Goal: Task Accomplishment & Management: Manage account settings

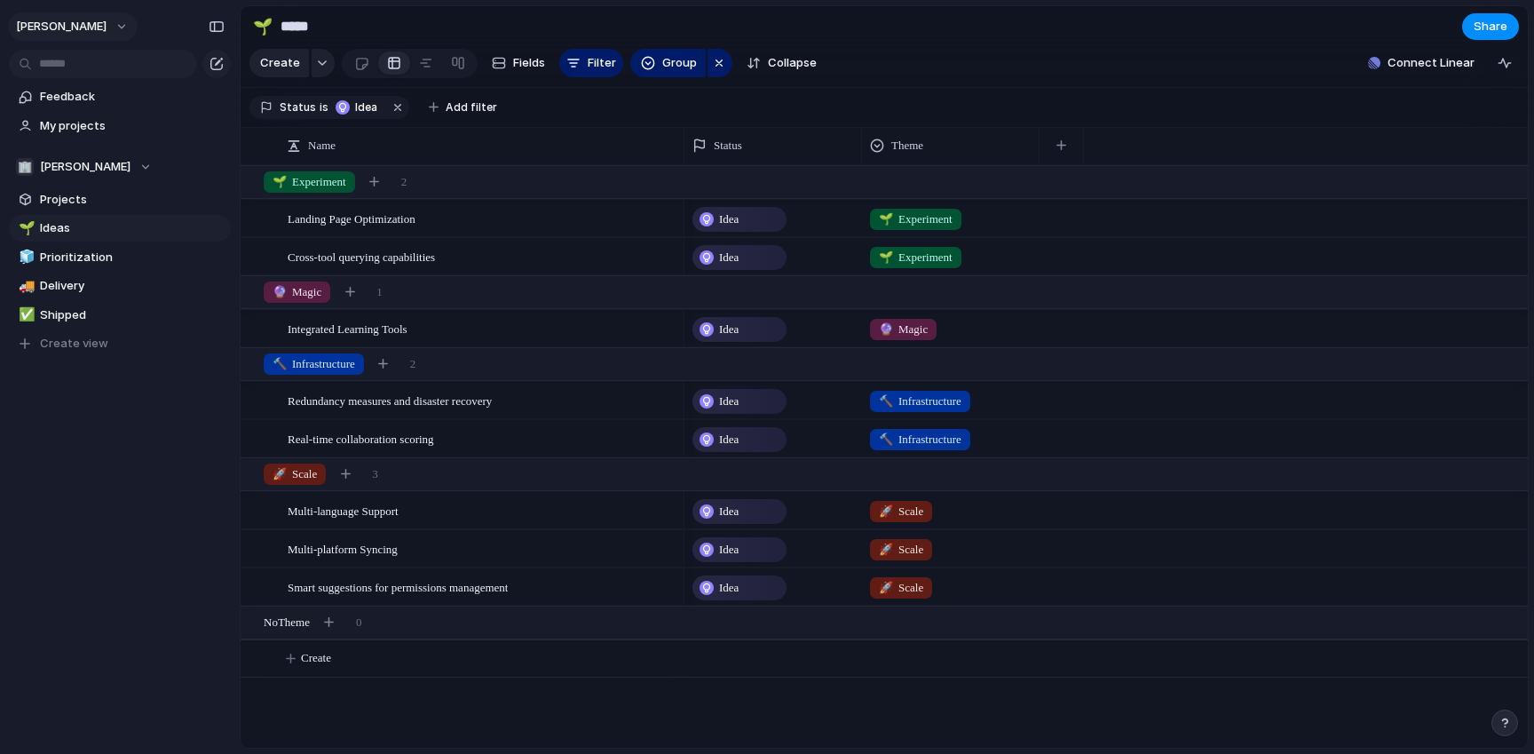
click at [99, 23] on button "[PERSON_NAME]" at bounding box center [73, 26] width 130 height 28
click at [90, 52] on li "Settings" at bounding box center [85, 66] width 147 height 28
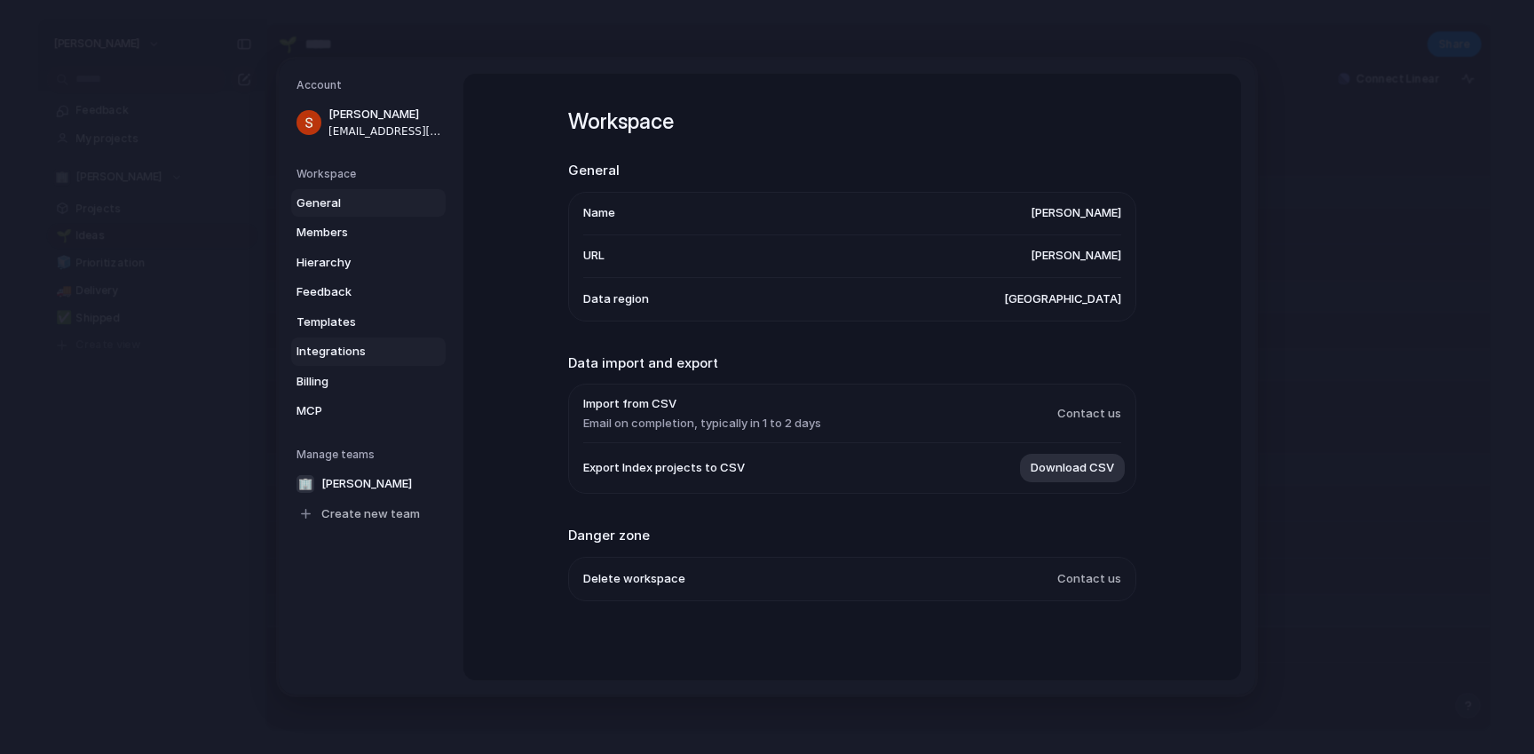
click at [326, 340] on link "Integrations" at bounding box center [368, 351] width 155 height 28
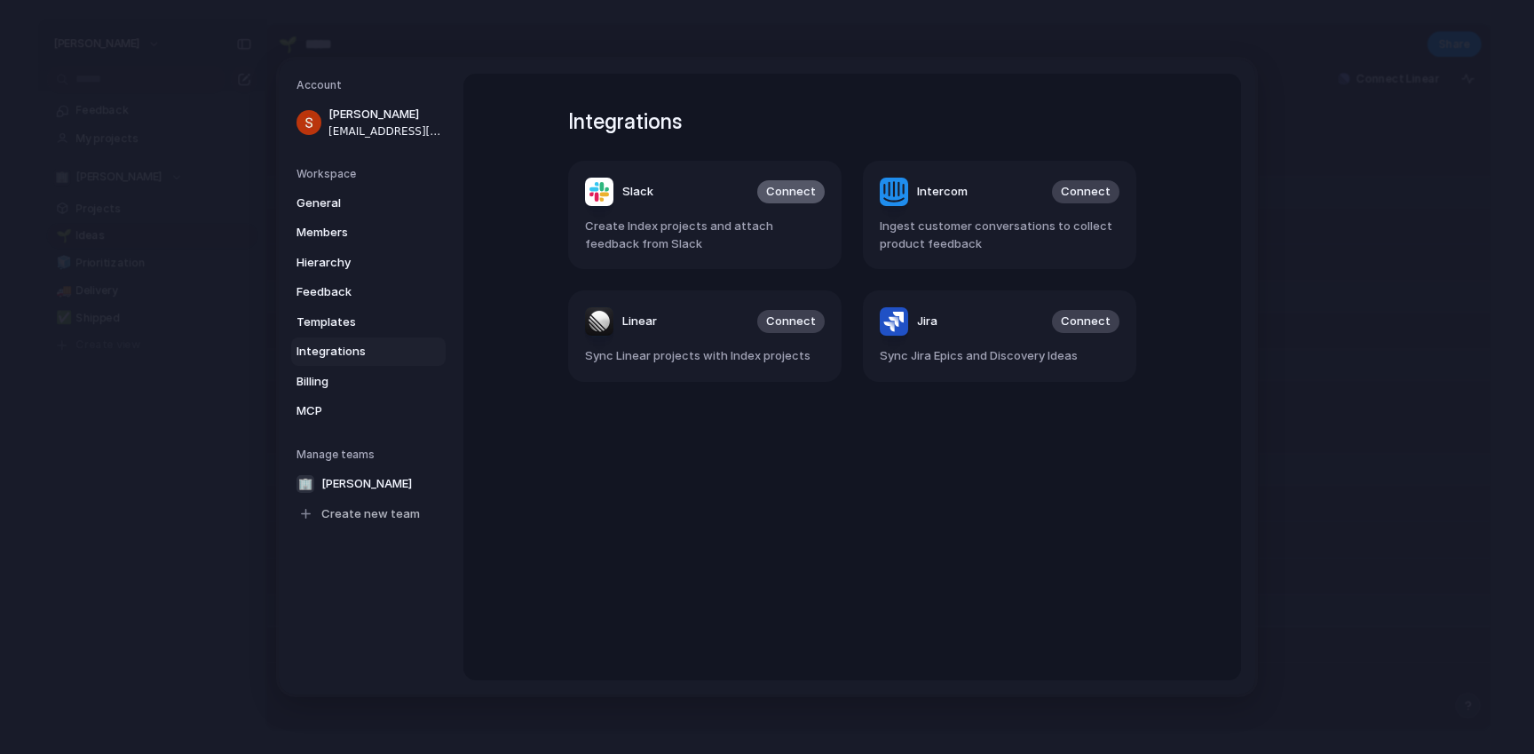
click at [796, 199] on span "Connect" at bounding box center [791, 192] width 50 height 18
click at [791, 191] on span "Connect" at bounding box center [791, 192] width 50 height 18
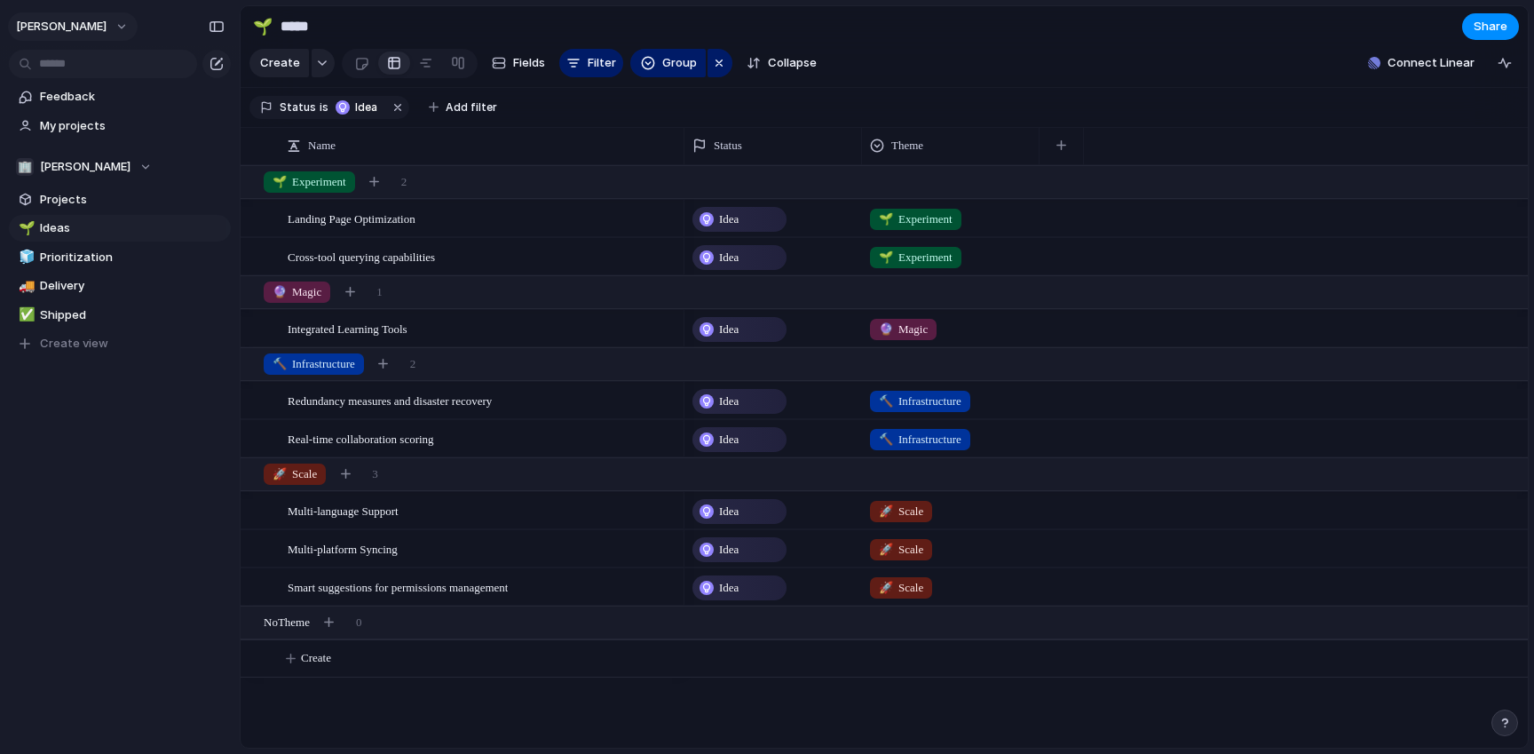
click at [83, 33] on span "[PERSON_NAME]" at bounding box center [61, 27] width 91 height 18
click at [76, 74] on span "Settings" at bounding box center [65, 67] width 49 height 18
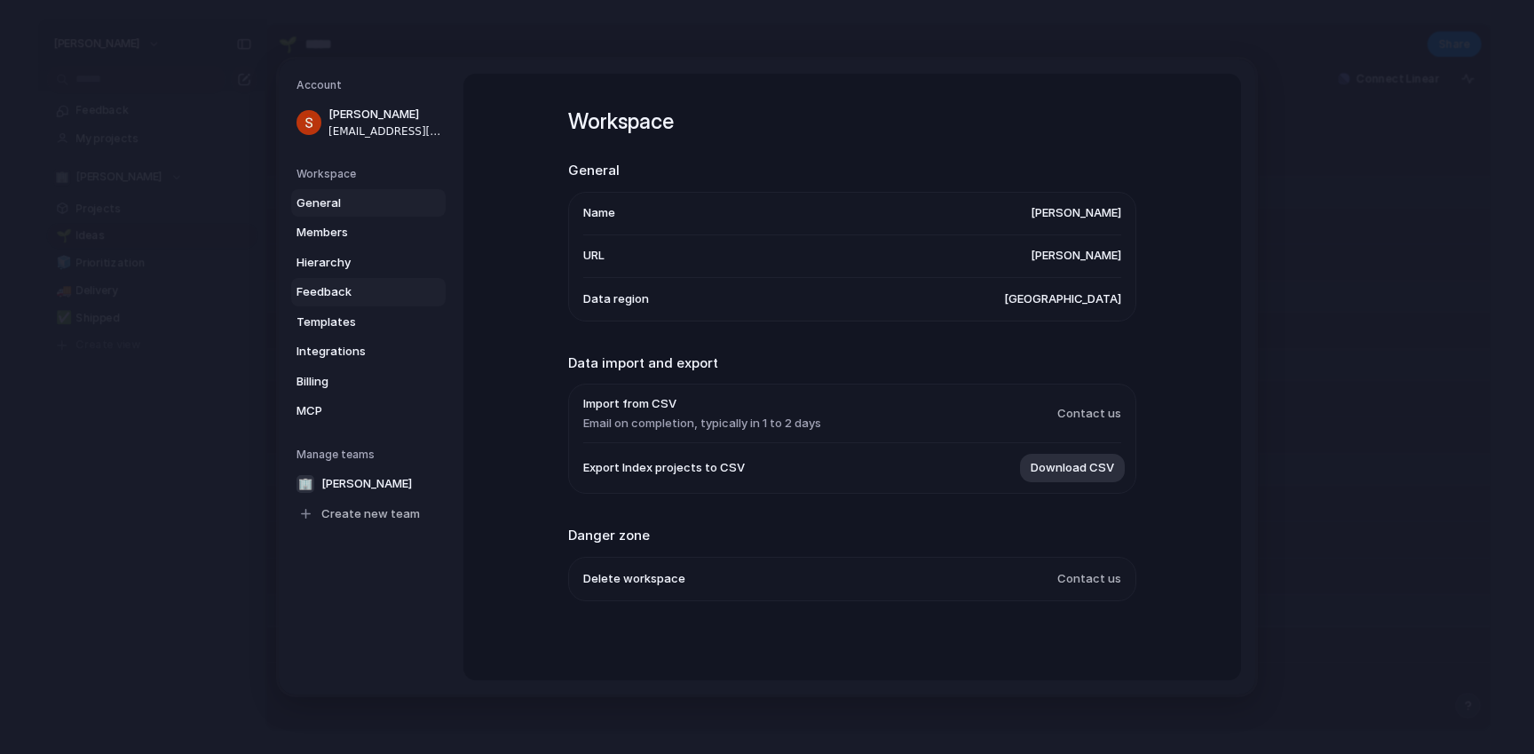
click at [319, 292] on span "Feedback" at bounding box center [354, 292] width 114 height 18
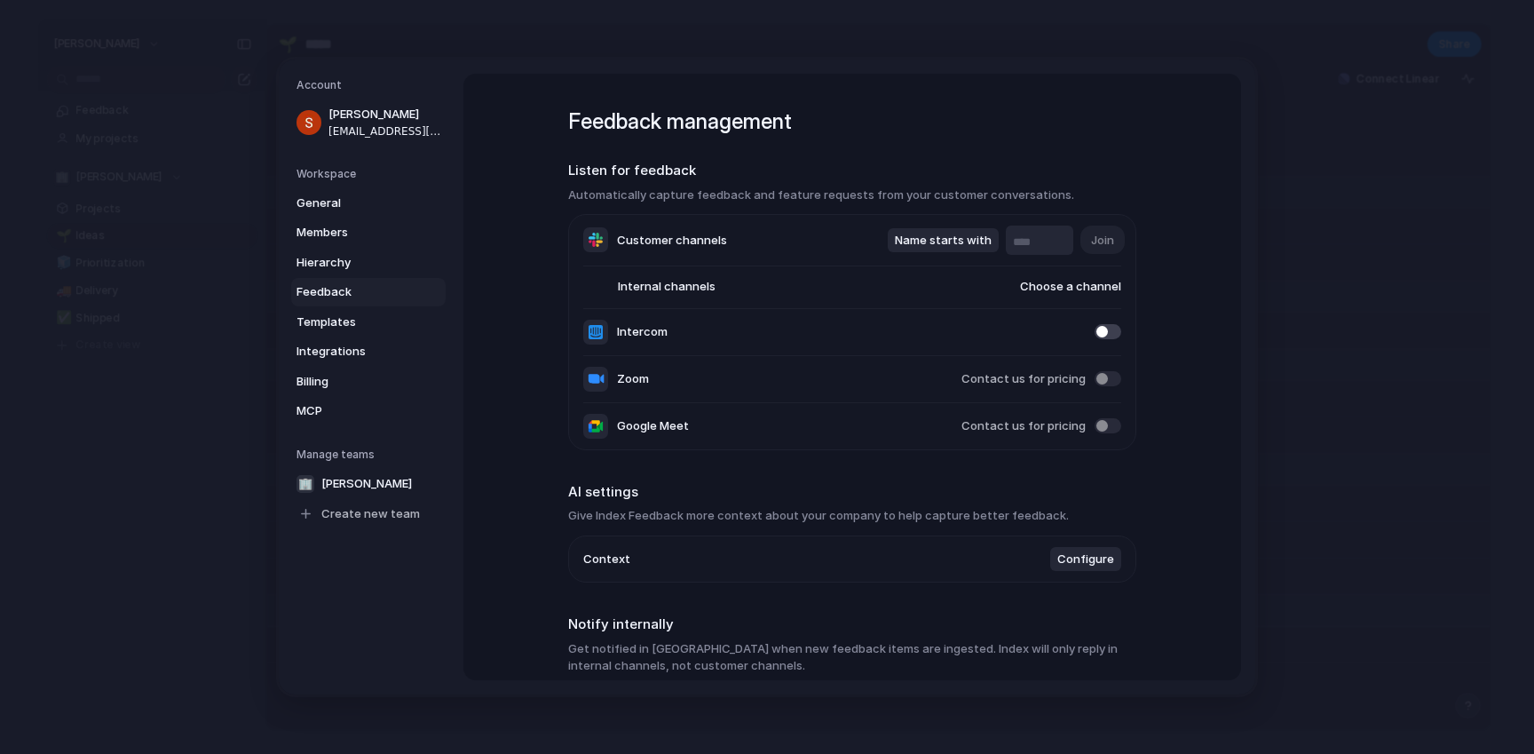
drag, startPoint x: 567, startPoint y: 118, endPoint x: 837, endPoint y: 121, distance: 269.9
click at [837, 121] on h1 "Feedback management" at bounding box center [852, 122] width 568 height 32
click at [1026, 234] on input "text" at bounding box center [1039, 243] width 53 height 18
click at [1029, 245] on input "text" at bounding box center [1039, 243] width 53 height 18
type input "****"
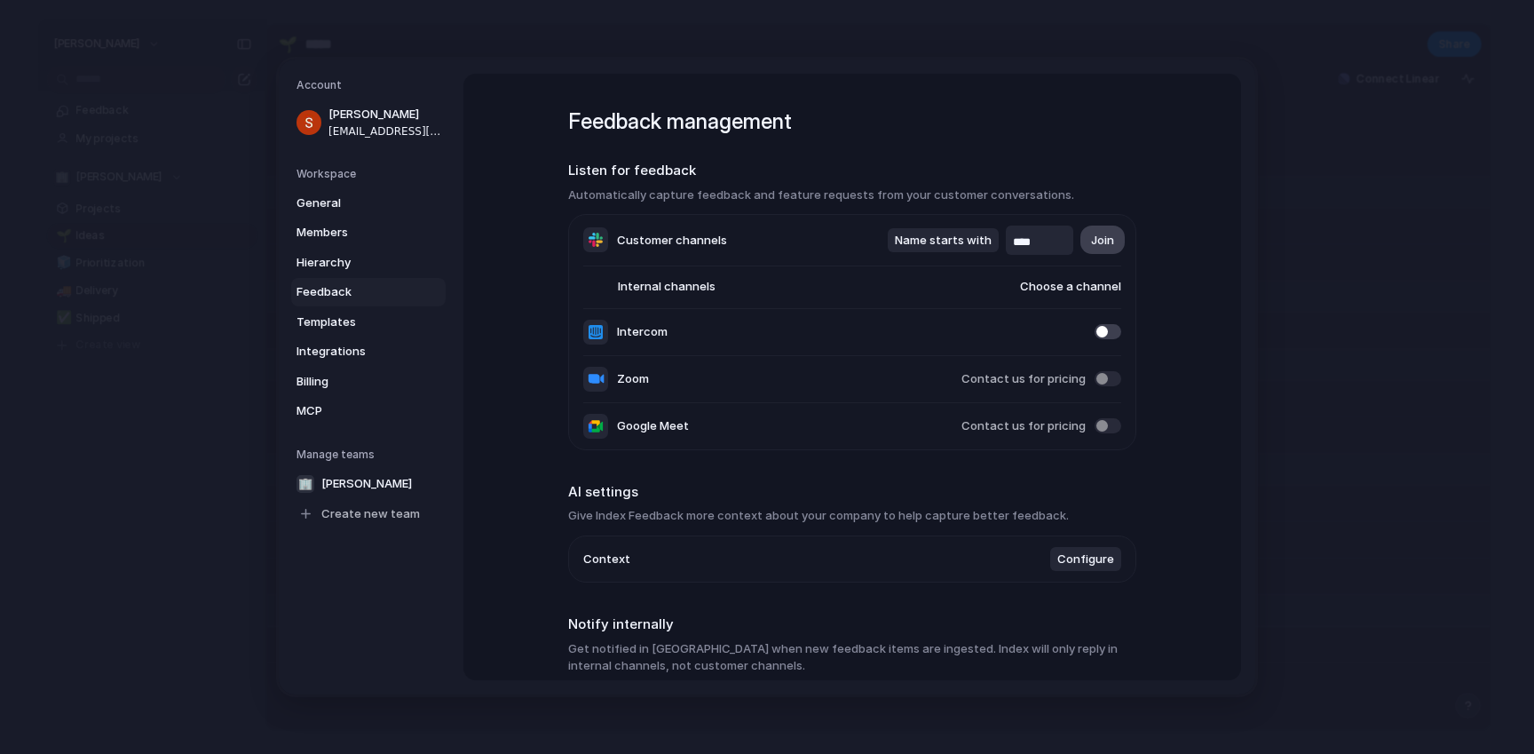
click at [1102, 245] on span "Join" at bounding box center [1102, 241] width 23 height 18
click at [1065, 277] on li "Internal channels Choose a channel" at bounding box center [852, 287] width 538 height 43
click at [1069, 289] on span "Choose a channel" at bounding box center [1054, 287] width 136 height 18
click at [1038, 251] on div "#flower-tester #app-testing #random #cool #thanks #lilly-test #chatdesk-support…" at bounding box center [767, 377] width 1534 height 754
click at [1064, 283] on span "Choose a channel" at bounding box center [1054, 287] width 136 height 18
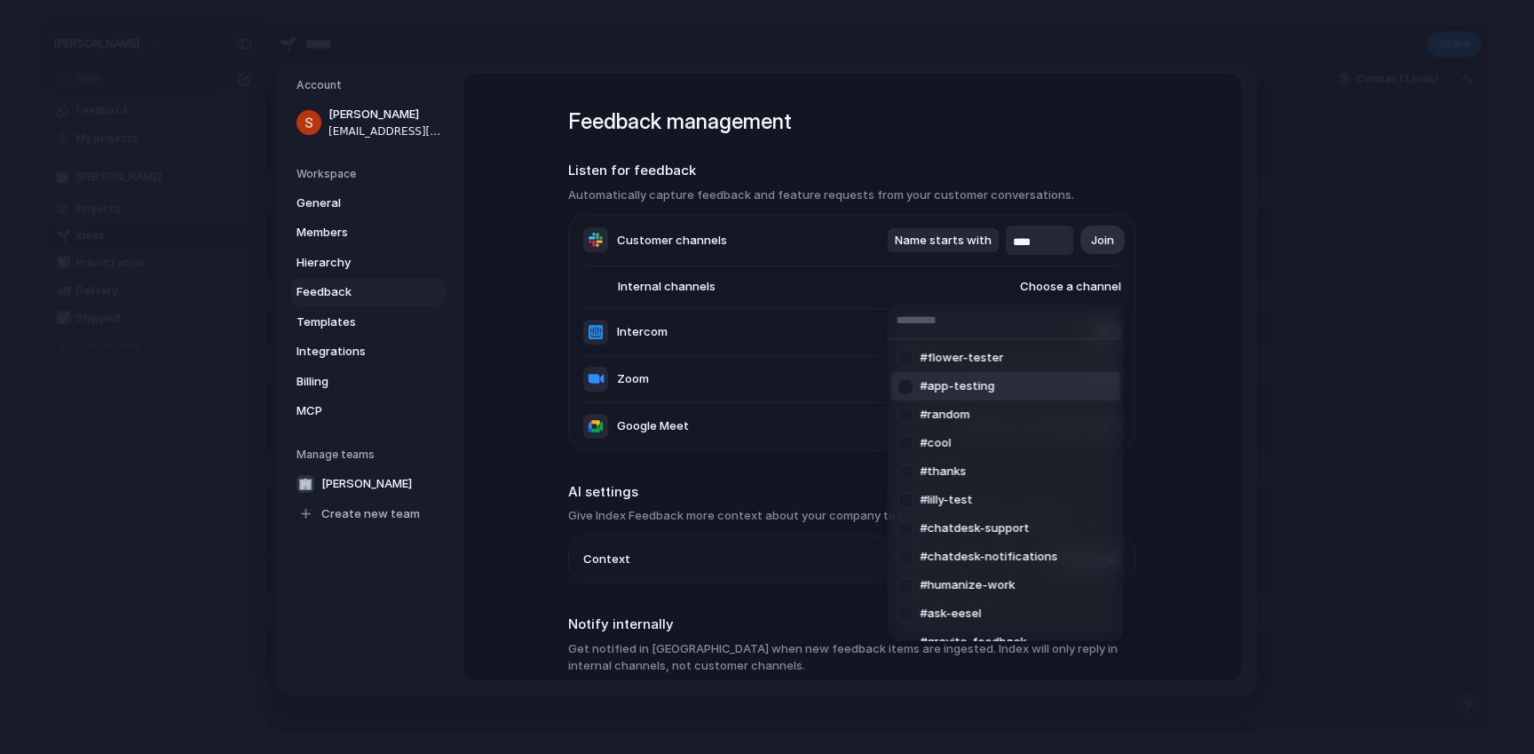
click at [910, 386] on div at bounding box center [906, 386] width 31 height 31
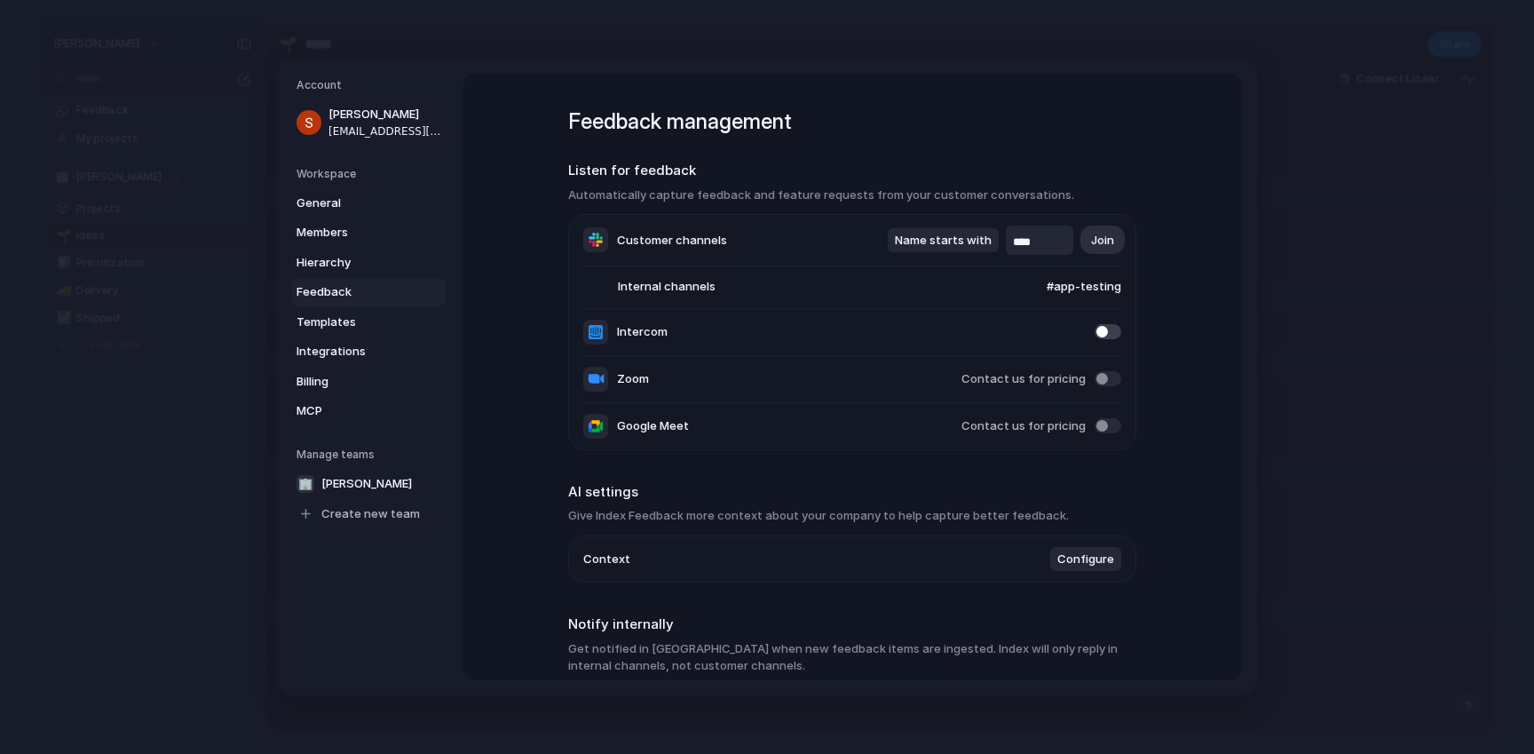
click at [1270, 352] on div "#app-testing #flower-tester #random #cool #thanks #lilly-test #chatdesk-support…" at bounding box center [767, 377] width 1534 height 754
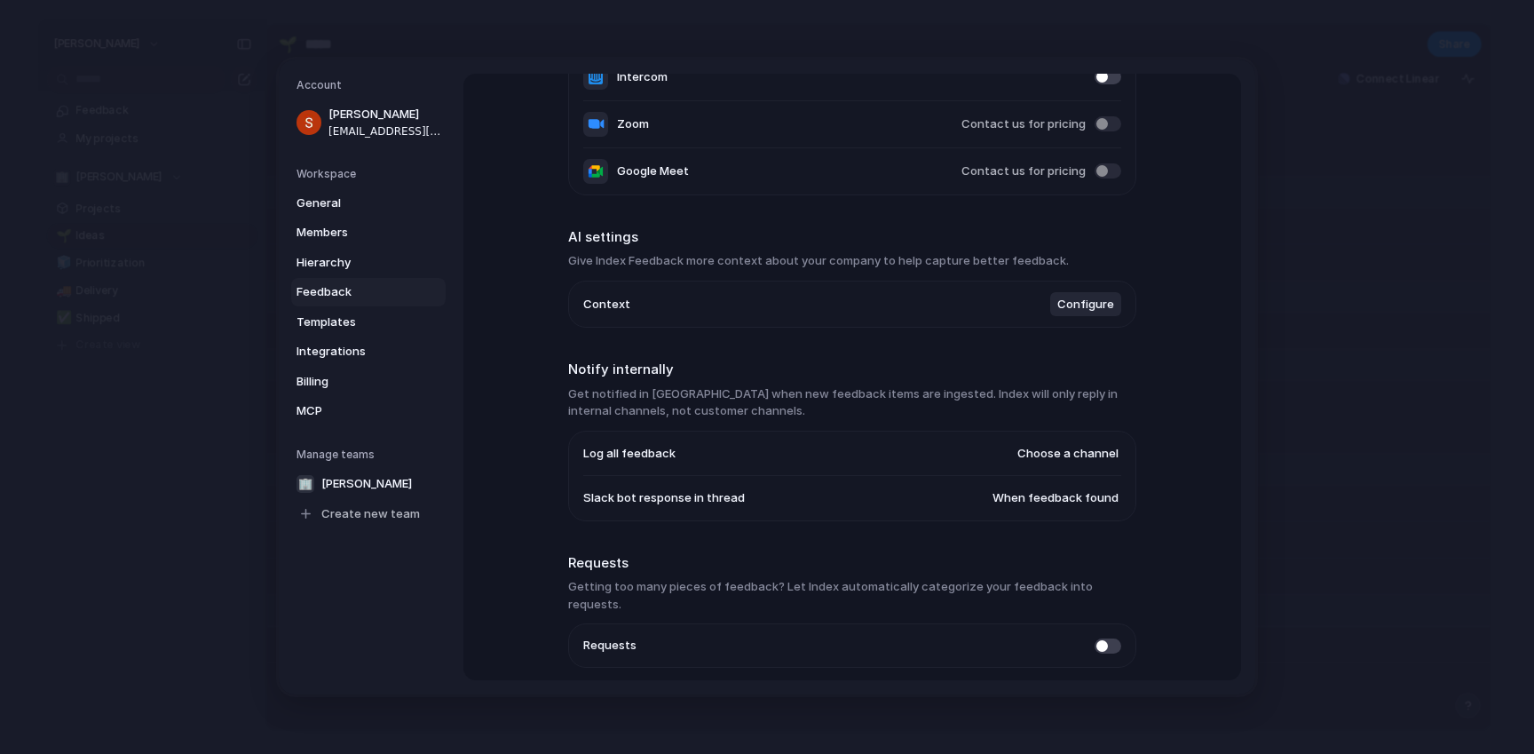
scroll to position [310, 0]
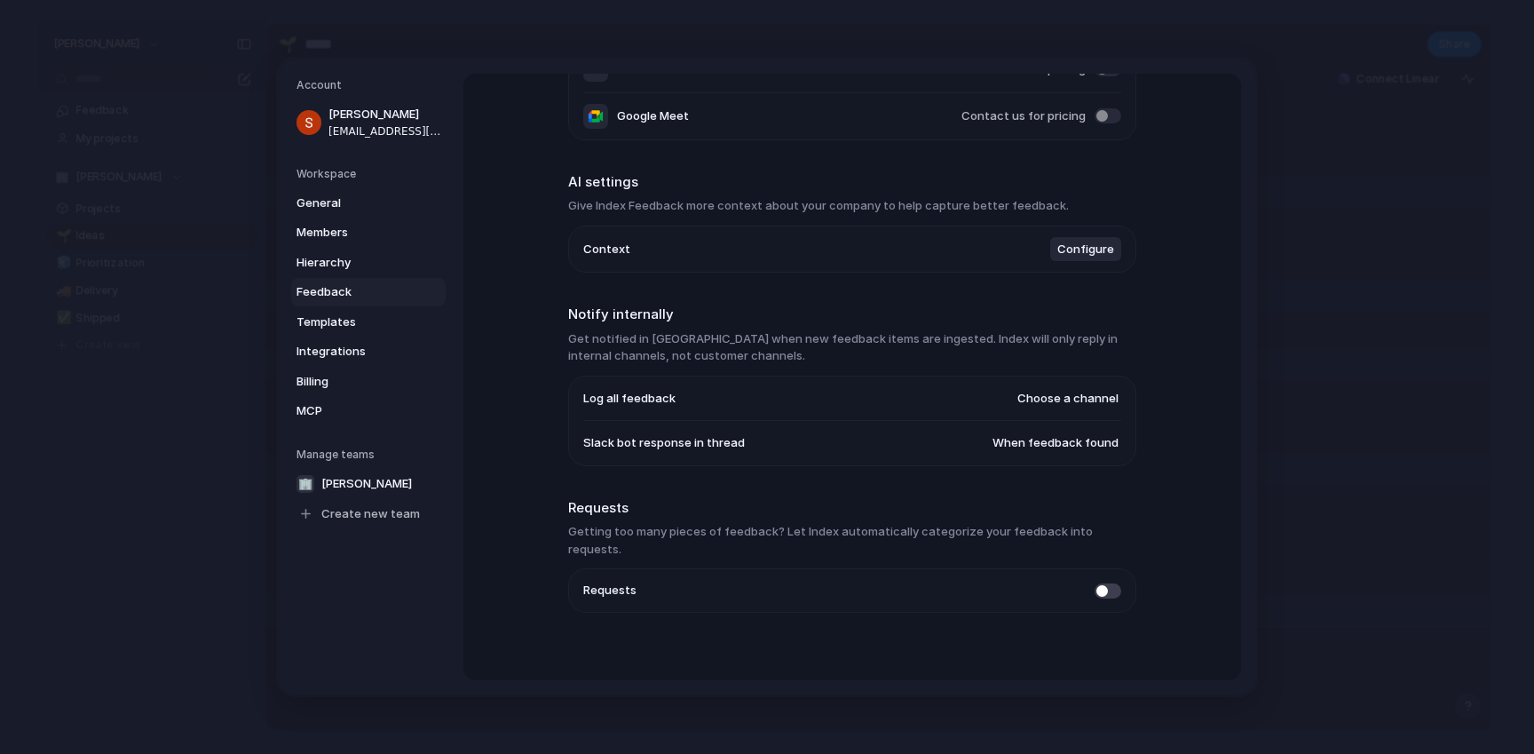
click at [1043, 400] on span "Choose a channel" at bounding box center [1068, 399] width 101 height 18
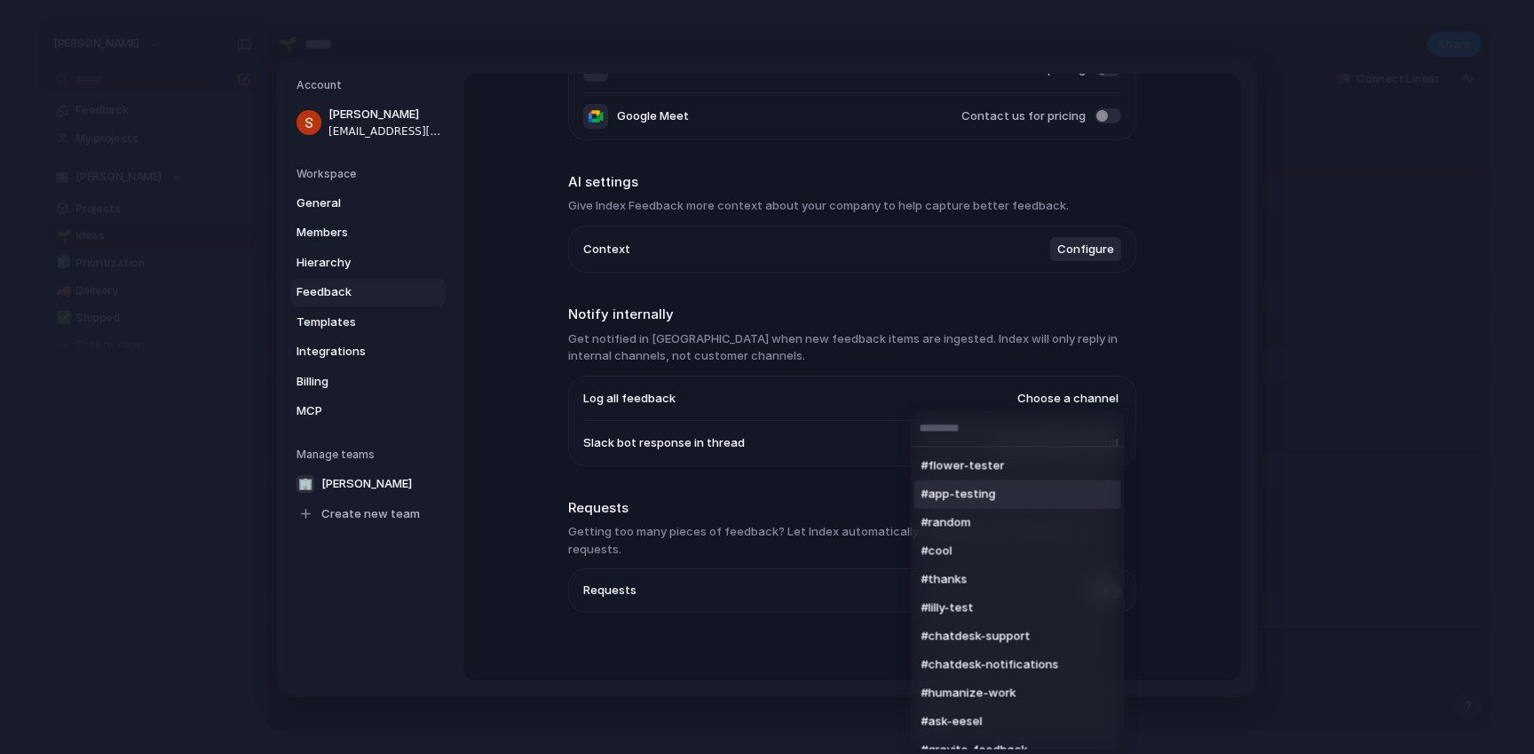
click at [1018, 491] on li "#app-testing" at bounding box center [1018, 494] width 207 height 28
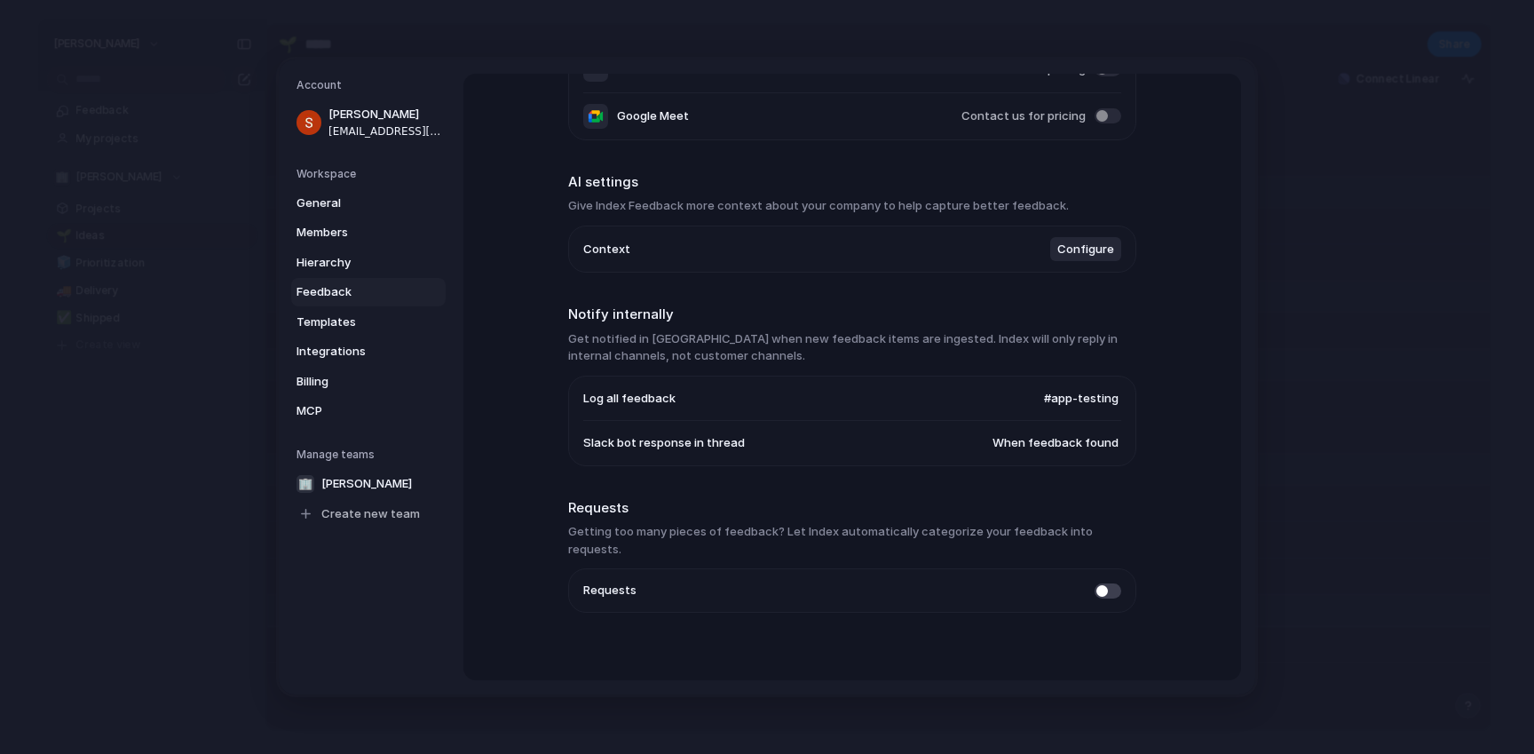
click at [1073, 395] on span "#app-testing" at bounding box center [1081, 399] width 75 height 18
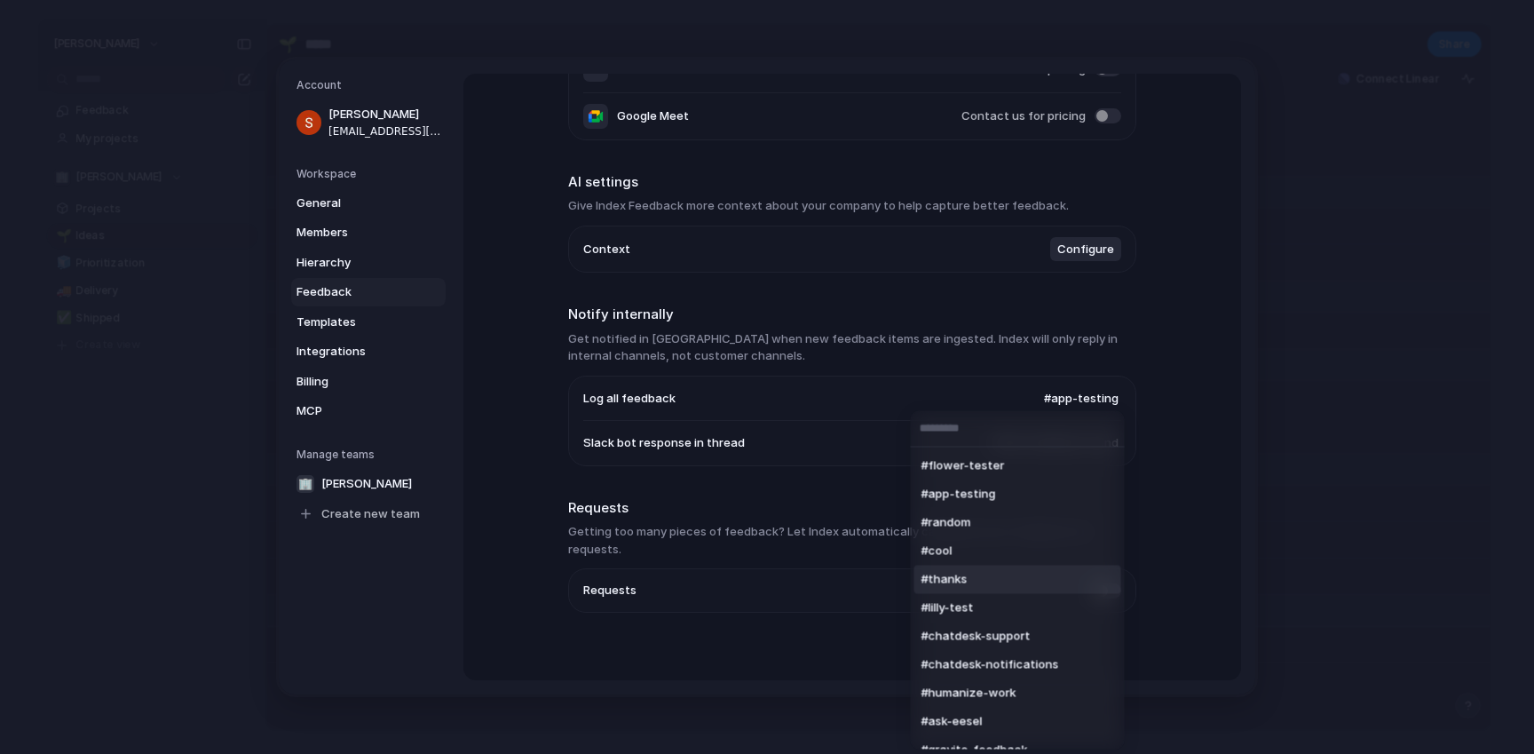
click at [999, 581] on li "#thanks" at bounding box center [1018, 580] width 207 height 28
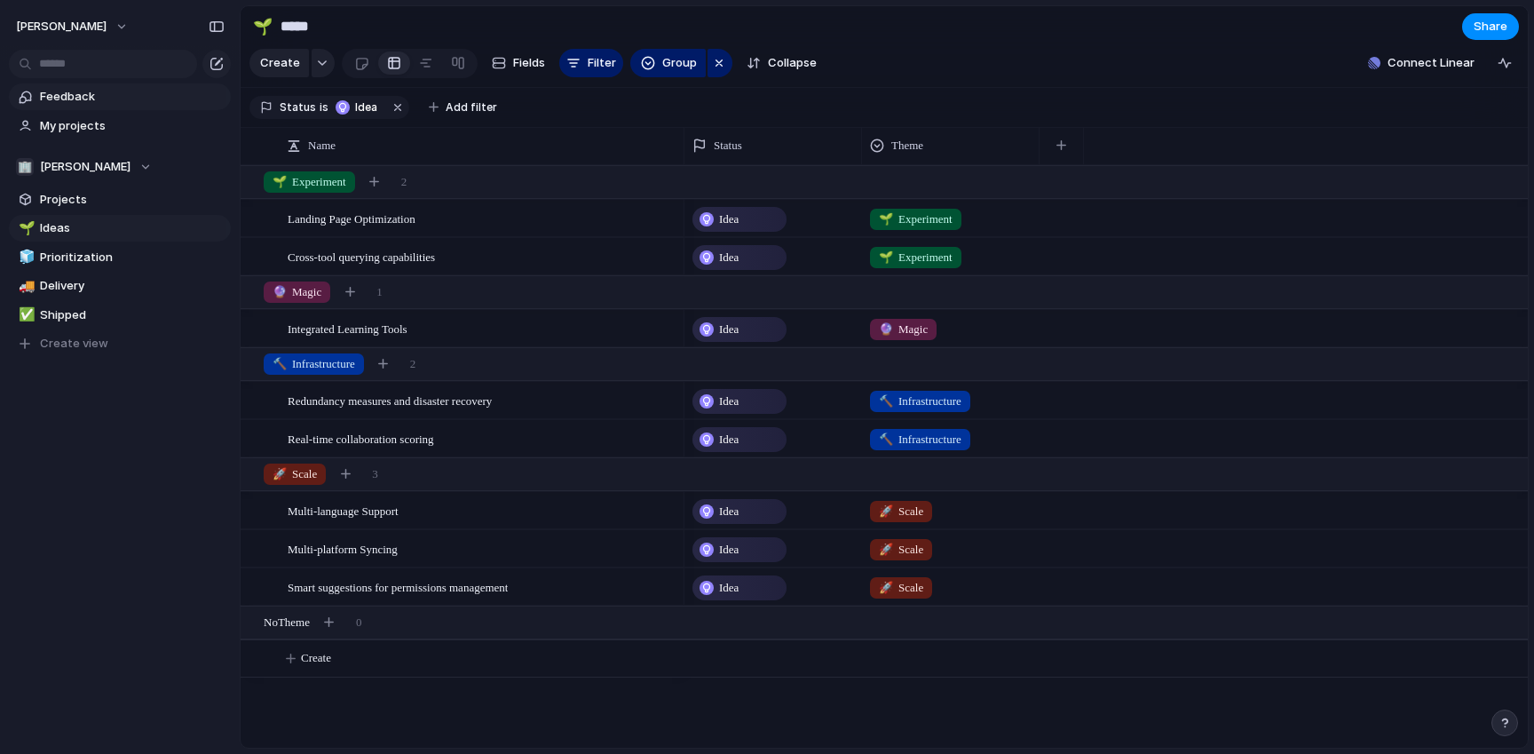
click at [70, 92] on span "Feedback" at bounding box center [132, 97] width 185 height 18
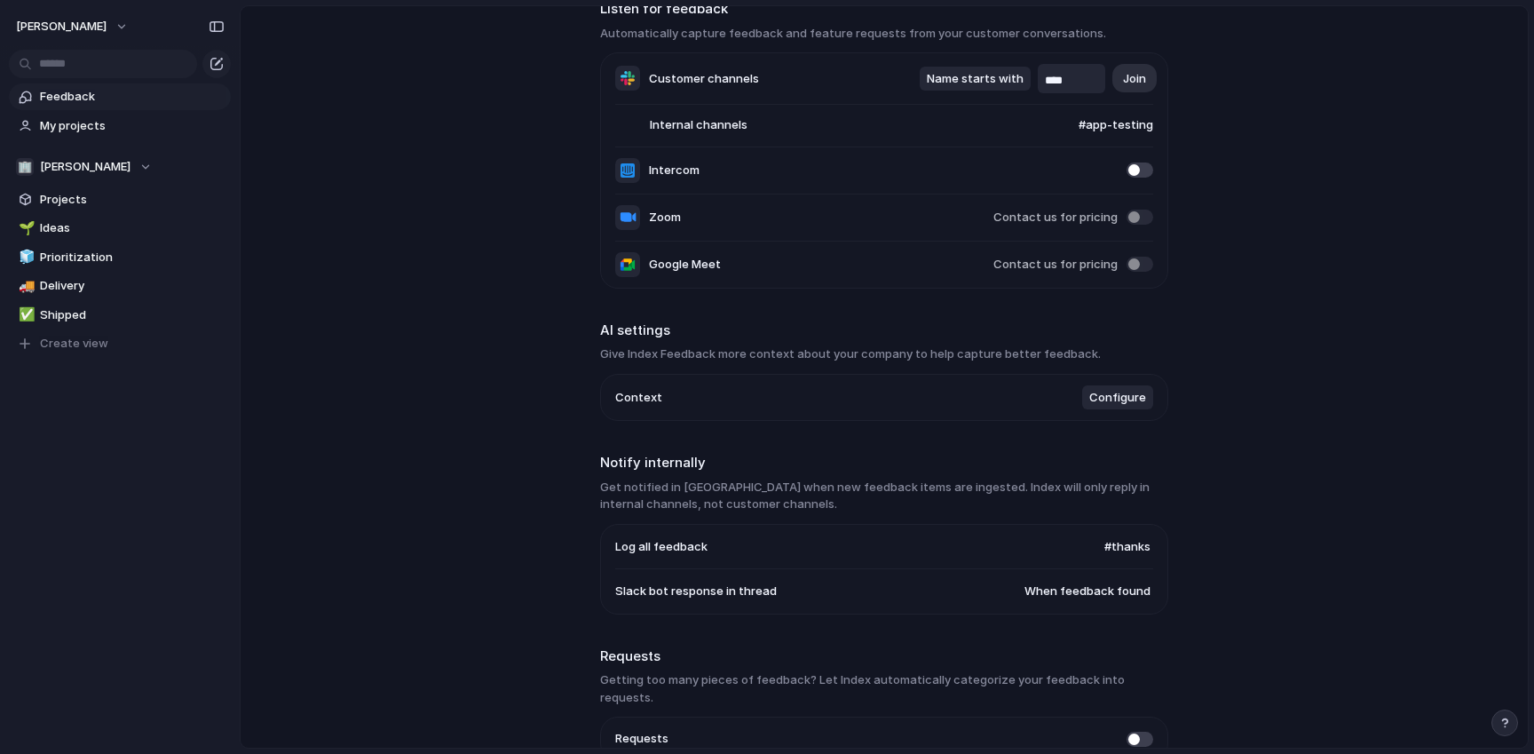
scroll to position [99, 0]
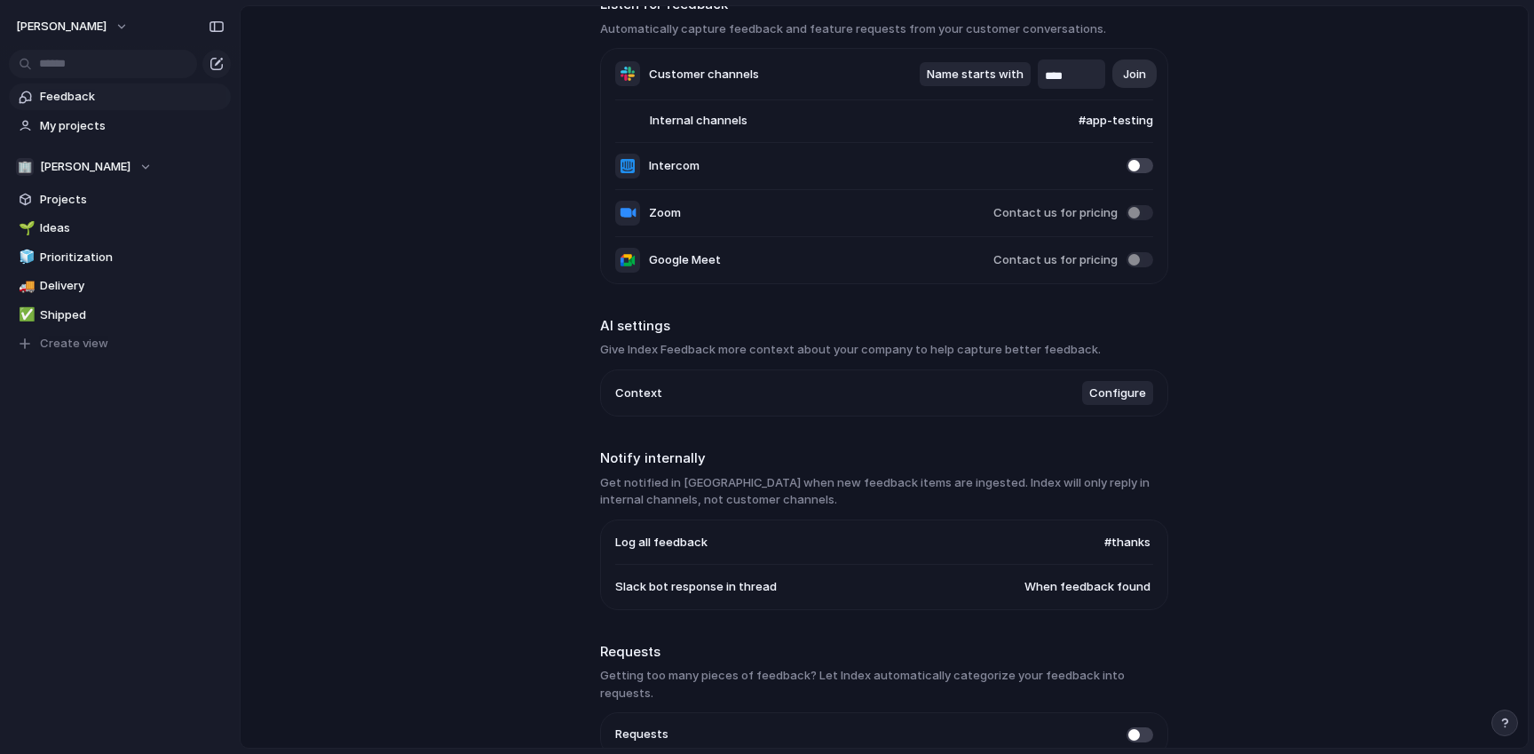
click at [1117, 401] on span "Configure" at bounding box center [1118, 393] width 57 height 18
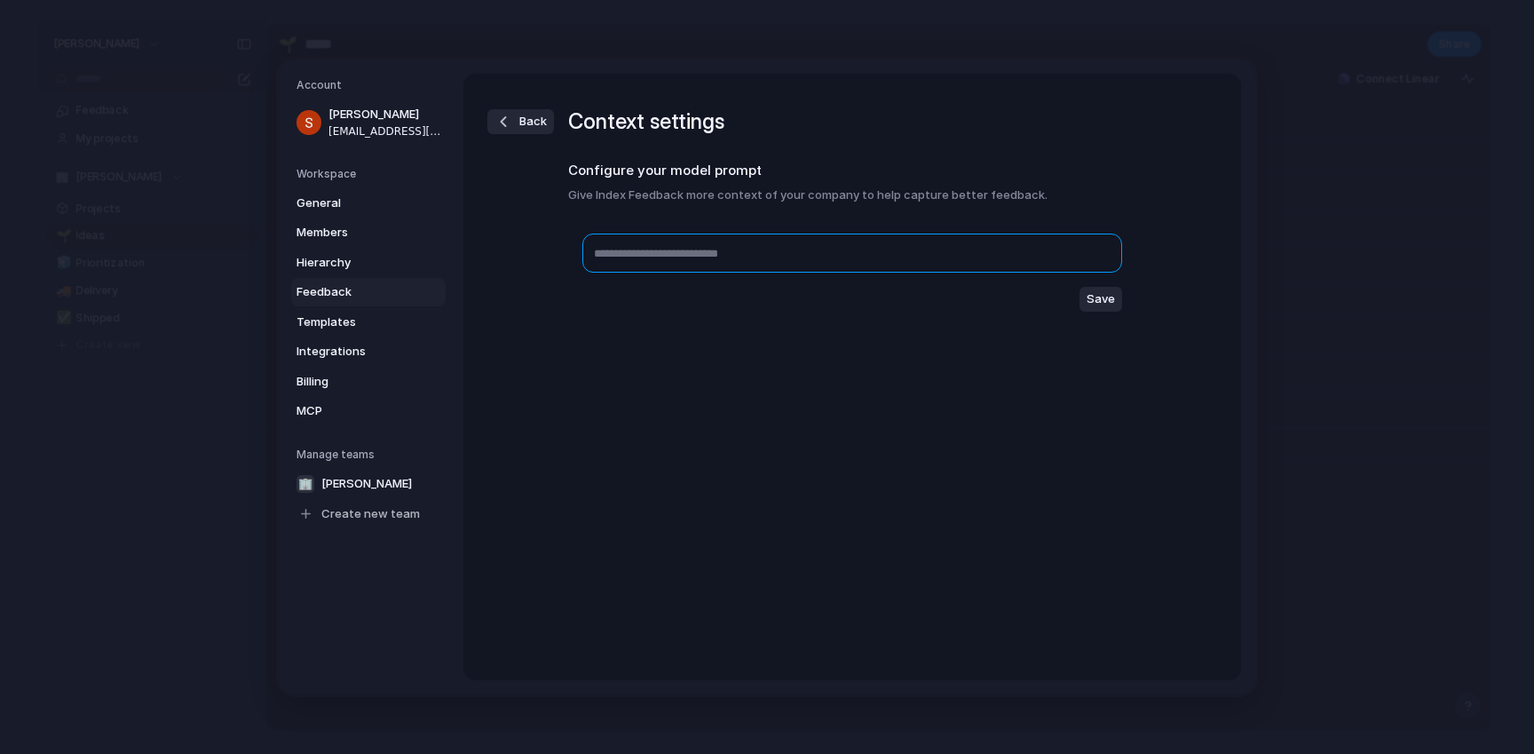
click at [702, 263] on textarea at bounding box center [852, 253] width 540 height 39
type textarea "*"
type textarea "**********"
click at [1097, 303] on span "Save" at bounding box center [1101, 299] width 28 height 18
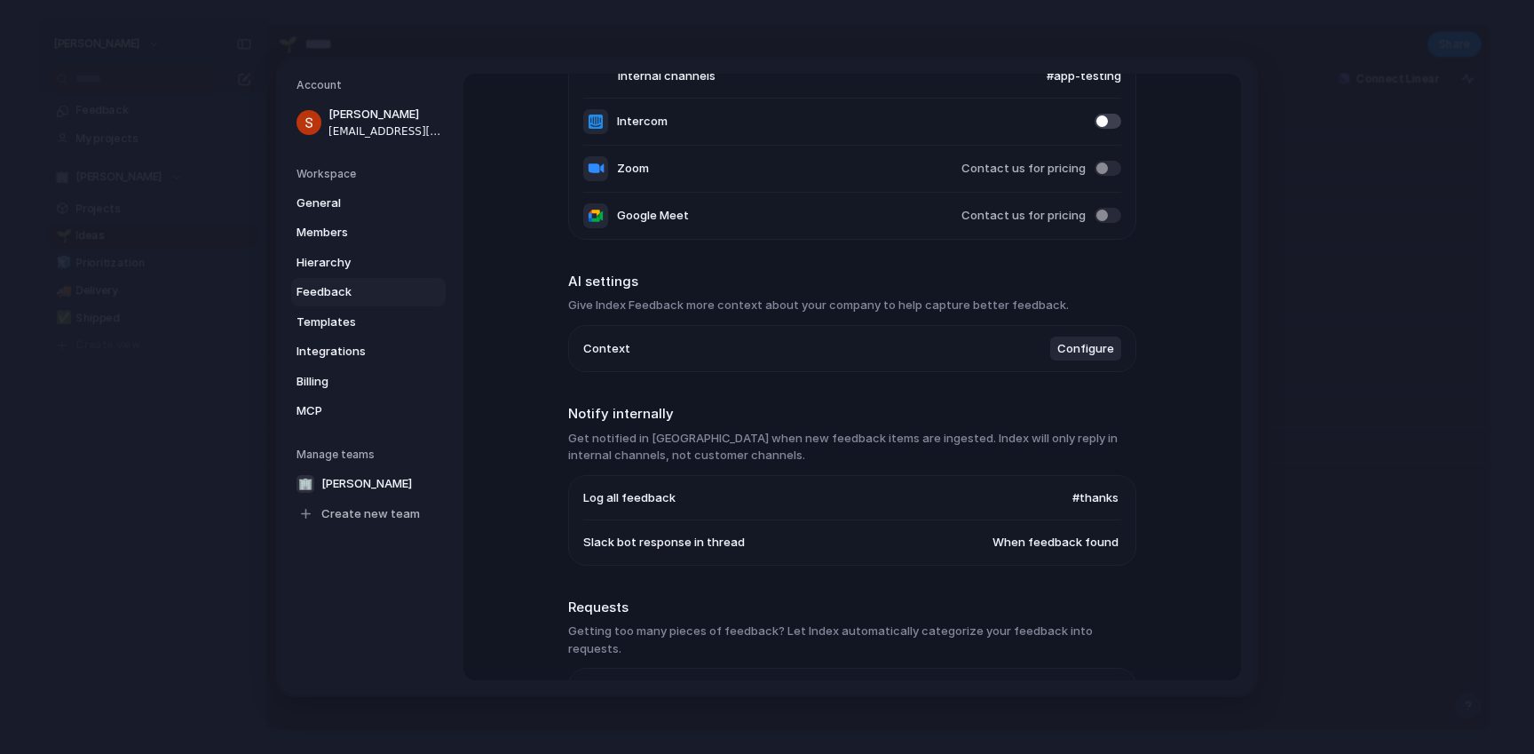
scroll to position [228, 0]
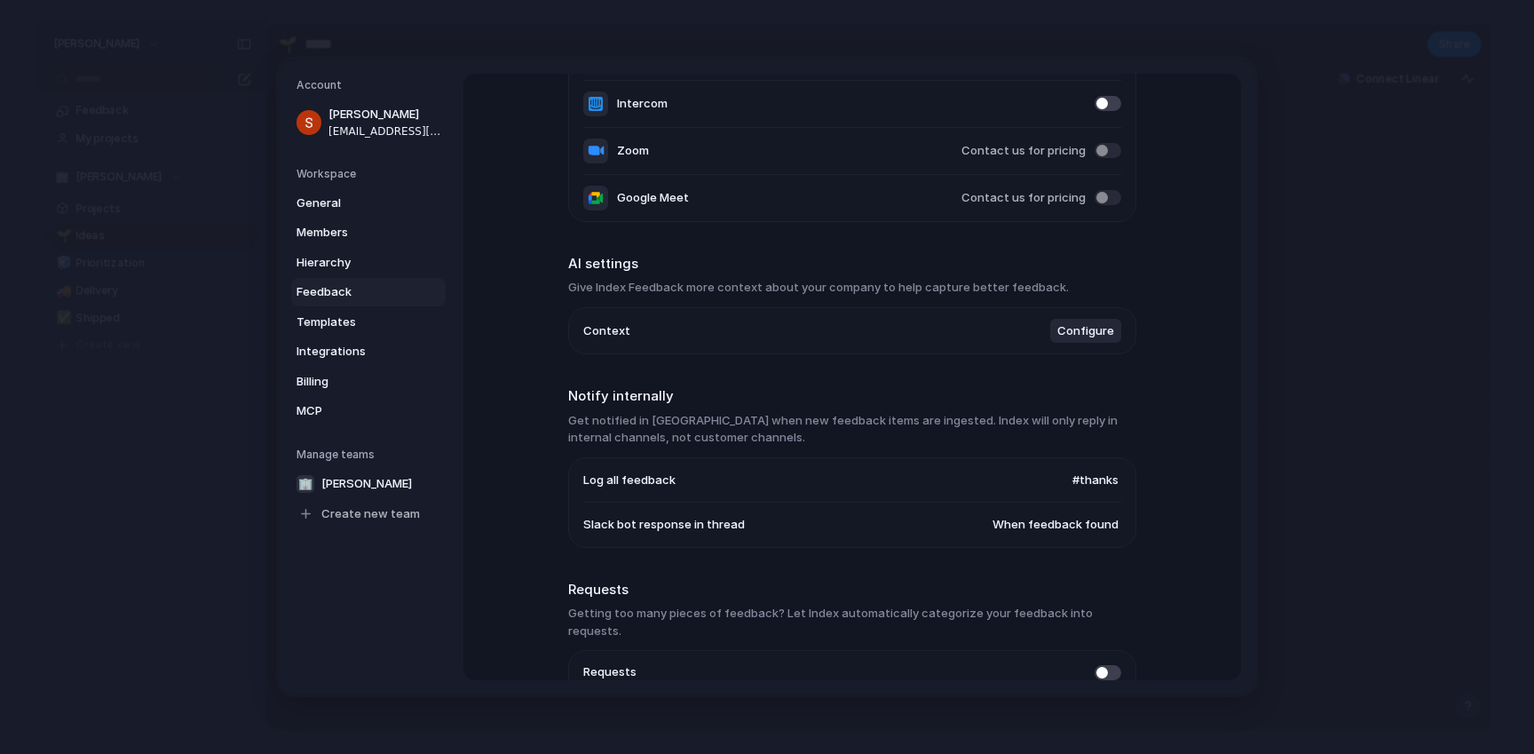
click at [1083, 337] on span "Configure" at bounding box center [1086, 331] width 57 height 18
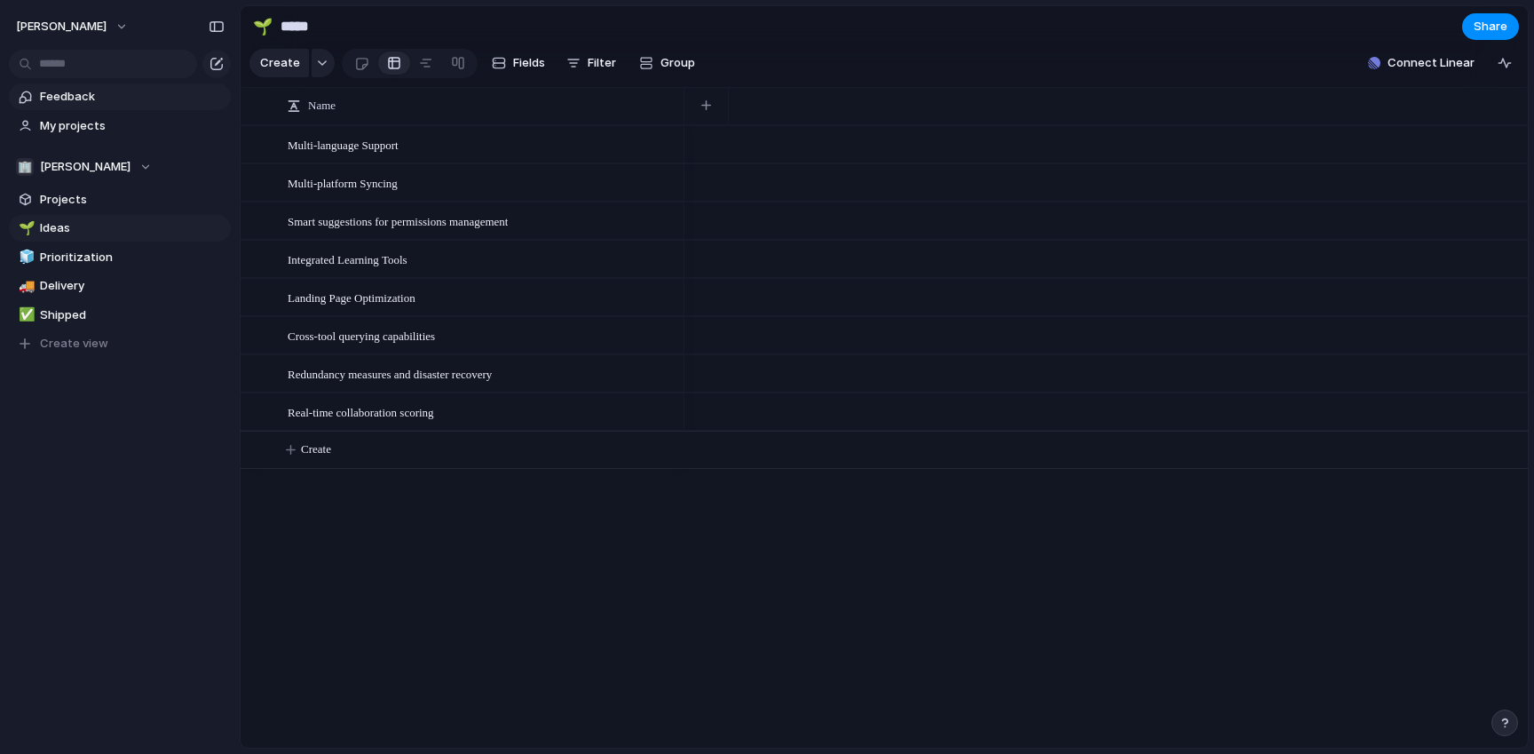
click at [78, 99] on span "Feedback" at bounding box center [132, 97] width 185 height 18
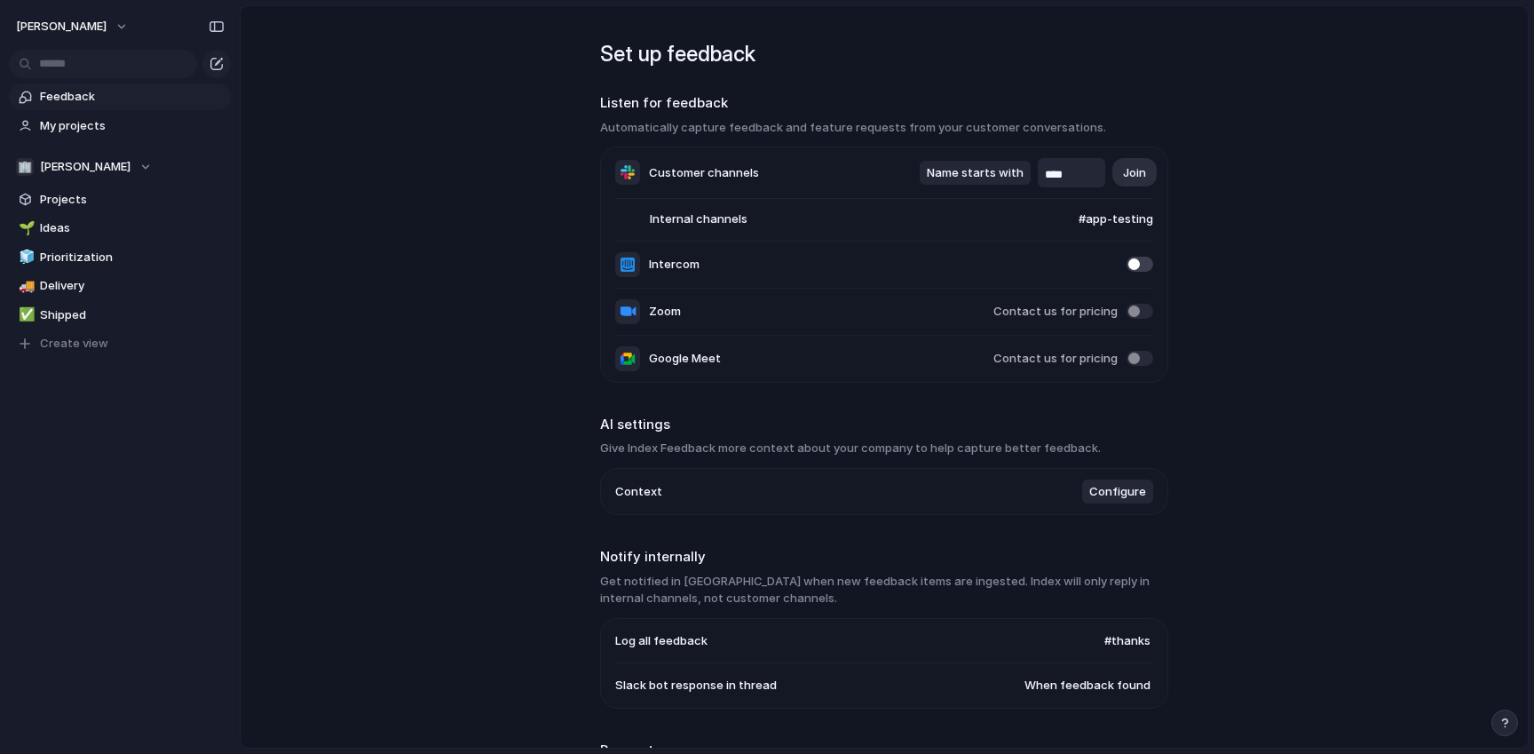
click at [75, 106] on link "Feedback" at bounding box center [120, 96] width 222 height 27
click at [106, 154] on button "🏢 Shelby-jones" at bounding box center [120, 167] width 222 height 27
click at [110, 161] on div "🏢 Shelby-jones Create new team" at bounding box center [767, 377] width 1534 height 754
click at [64, 206] on span "Projects" at bounding box center [132, 200] width 185 height 18
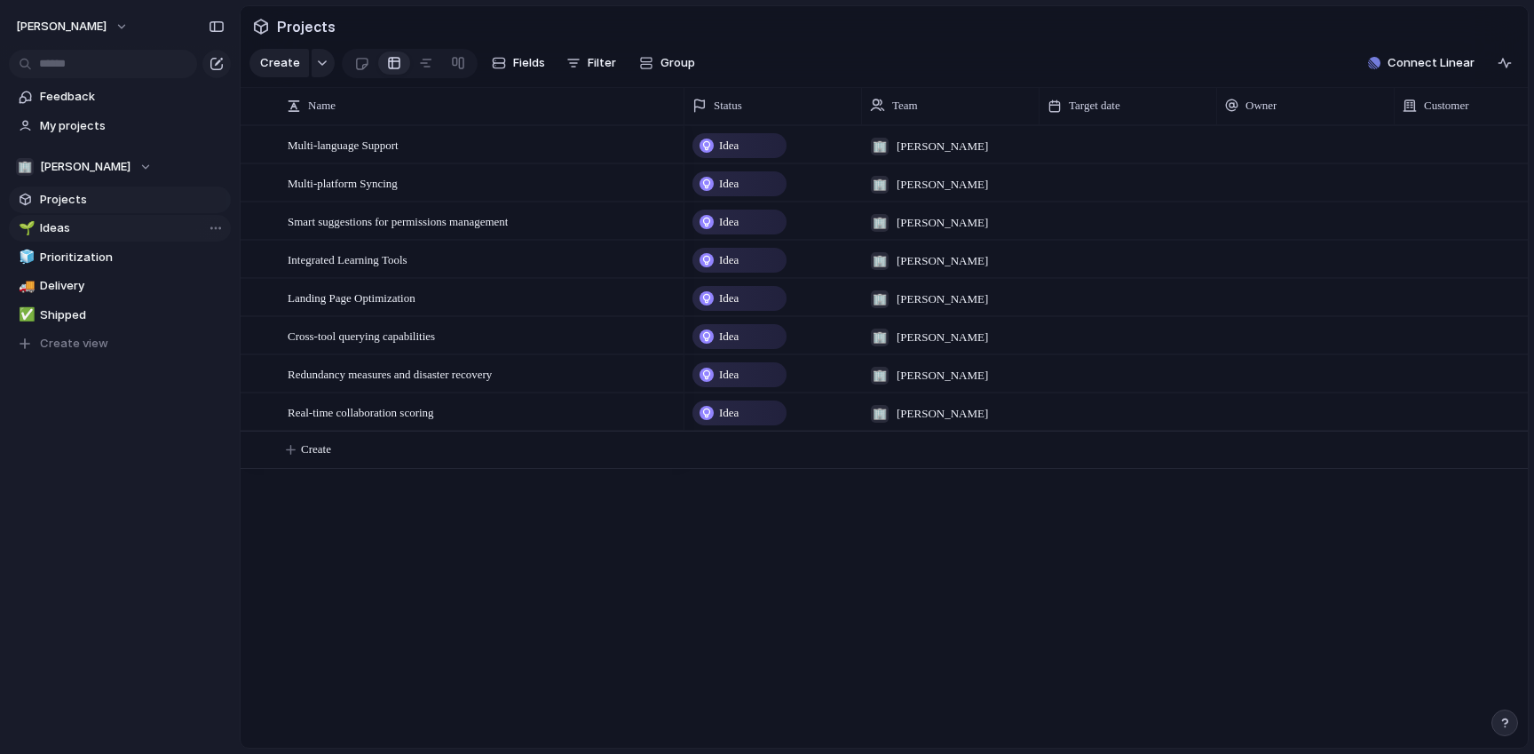
click at [68, 225] on span "Ideas" at bounding box center [132, 228] width 185 height 18
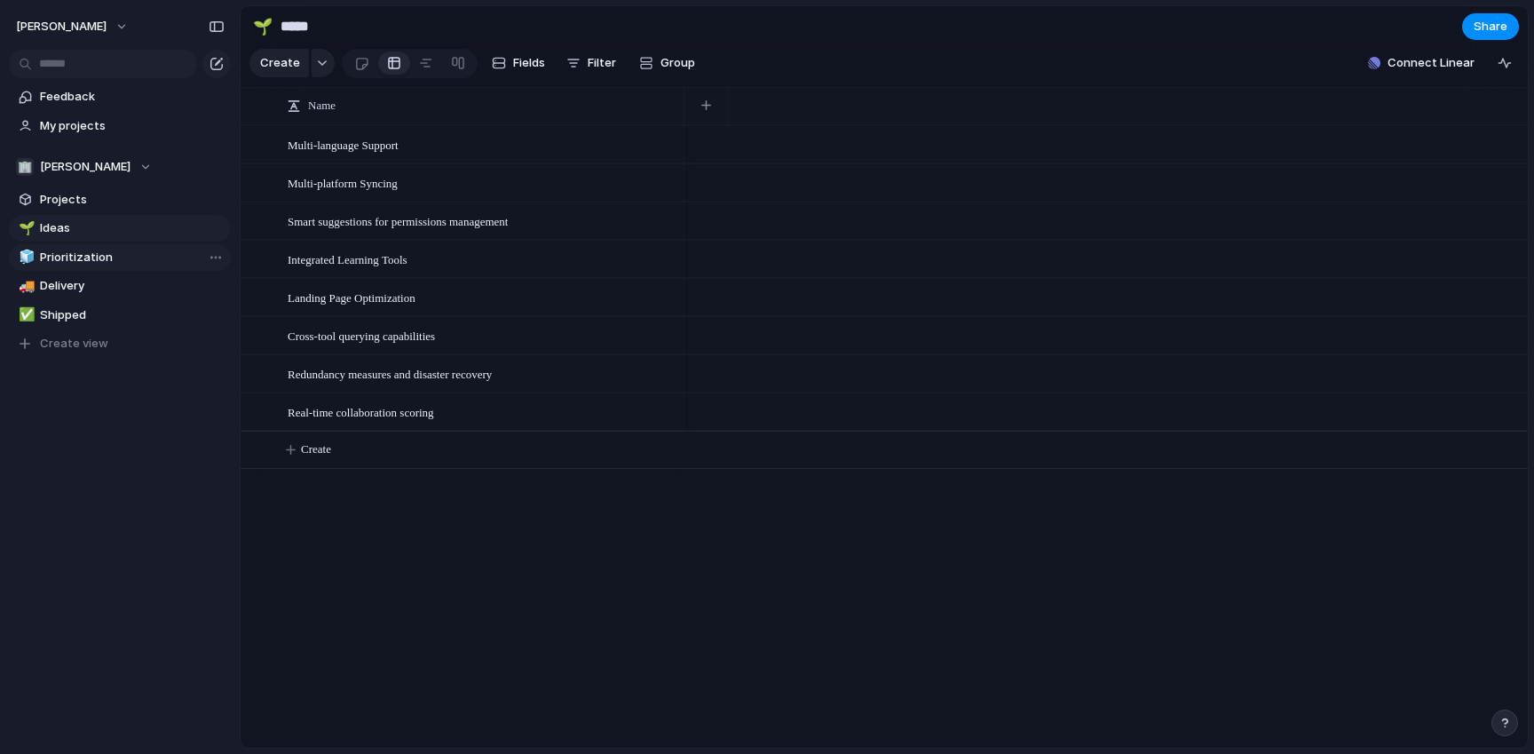
click at [69, 253] on span "Prioritization" at bounding box center [132, 258] width 185 height 18
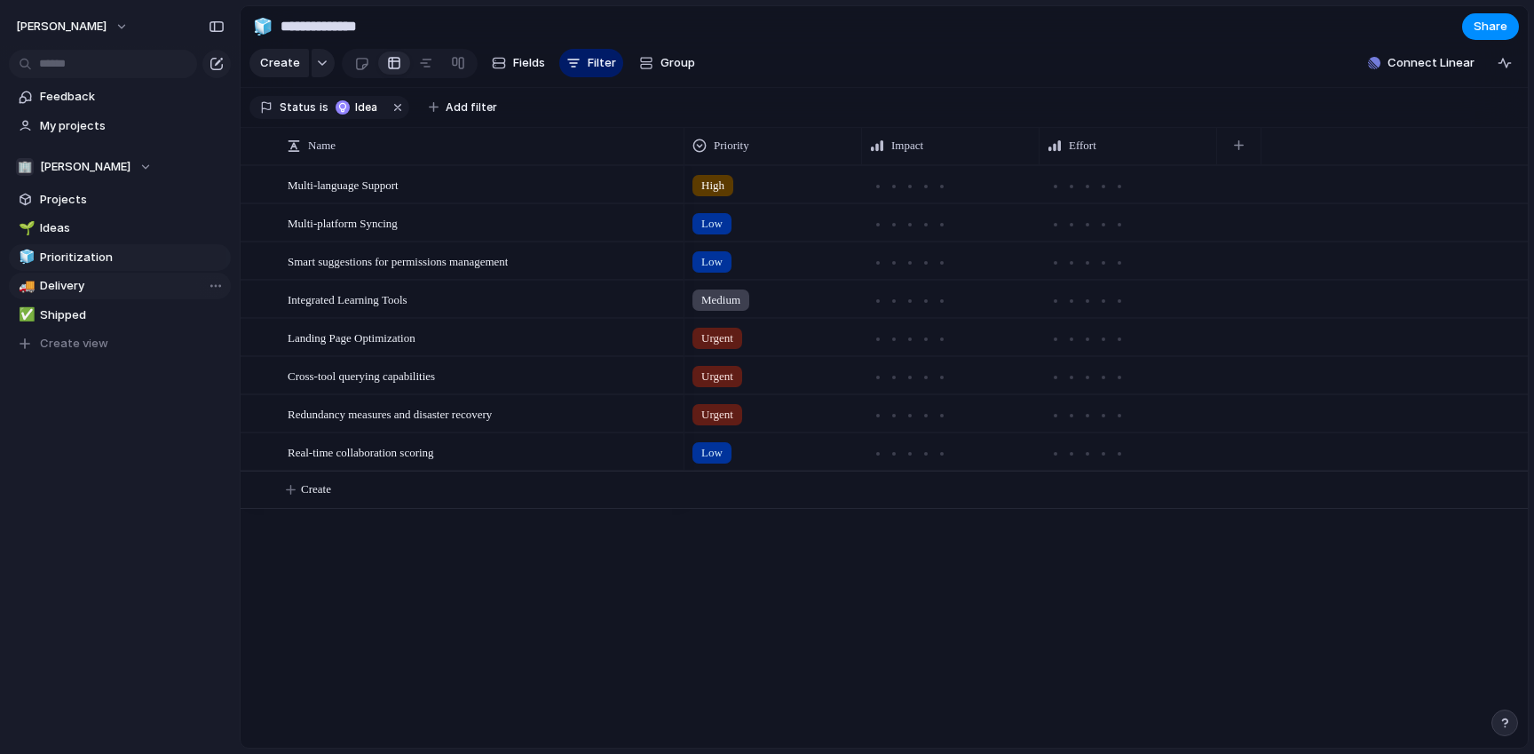
click at [70, 282] on span "Delivery" at bounding box center [132, 286] width 185 height 18
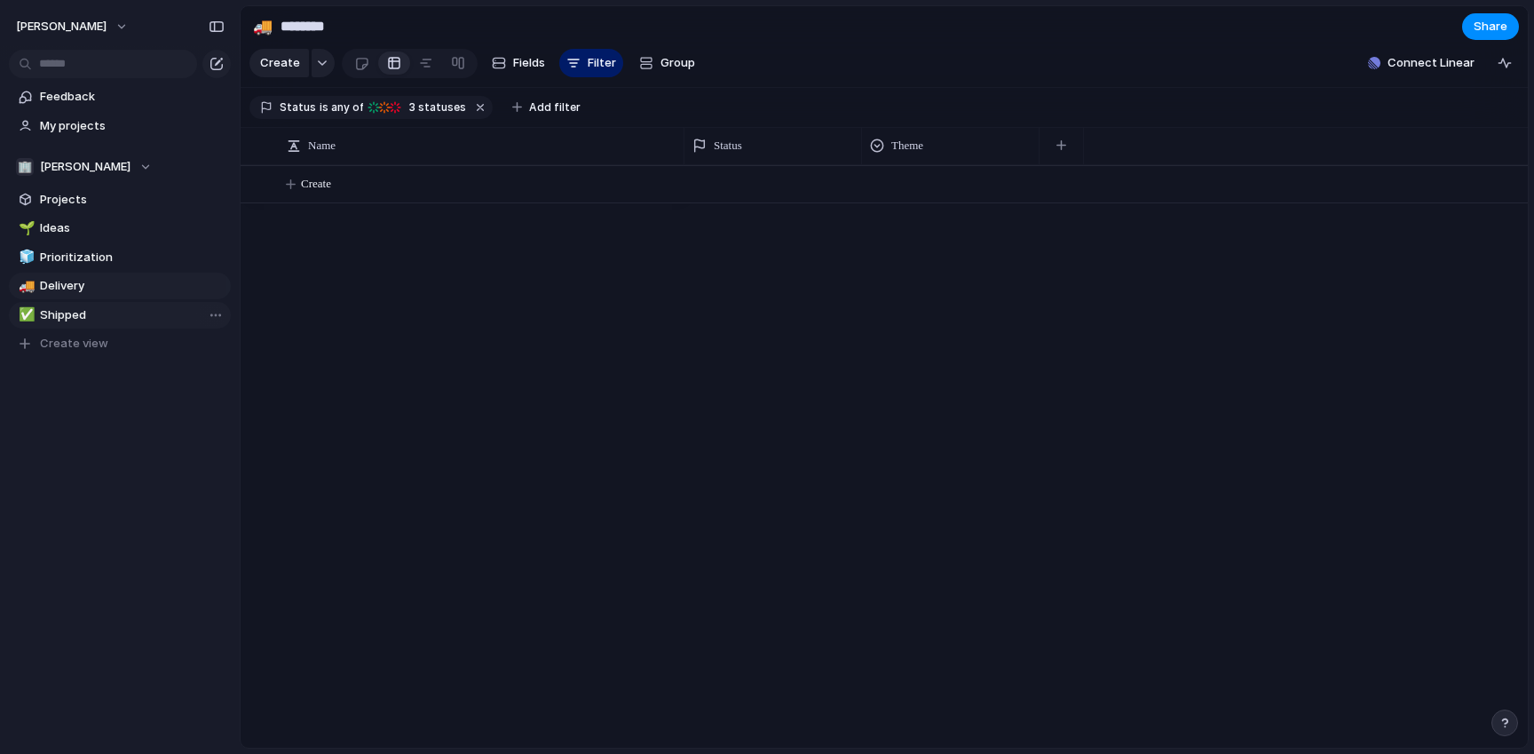
click at [73, 312] on span "Shipped" at bounding box center [132, 315] width 185 height 18
type input "*******"
click at [92, 28] on button "[PERSON_NAME]" at bounding box center [73, 26] width 130 height 28
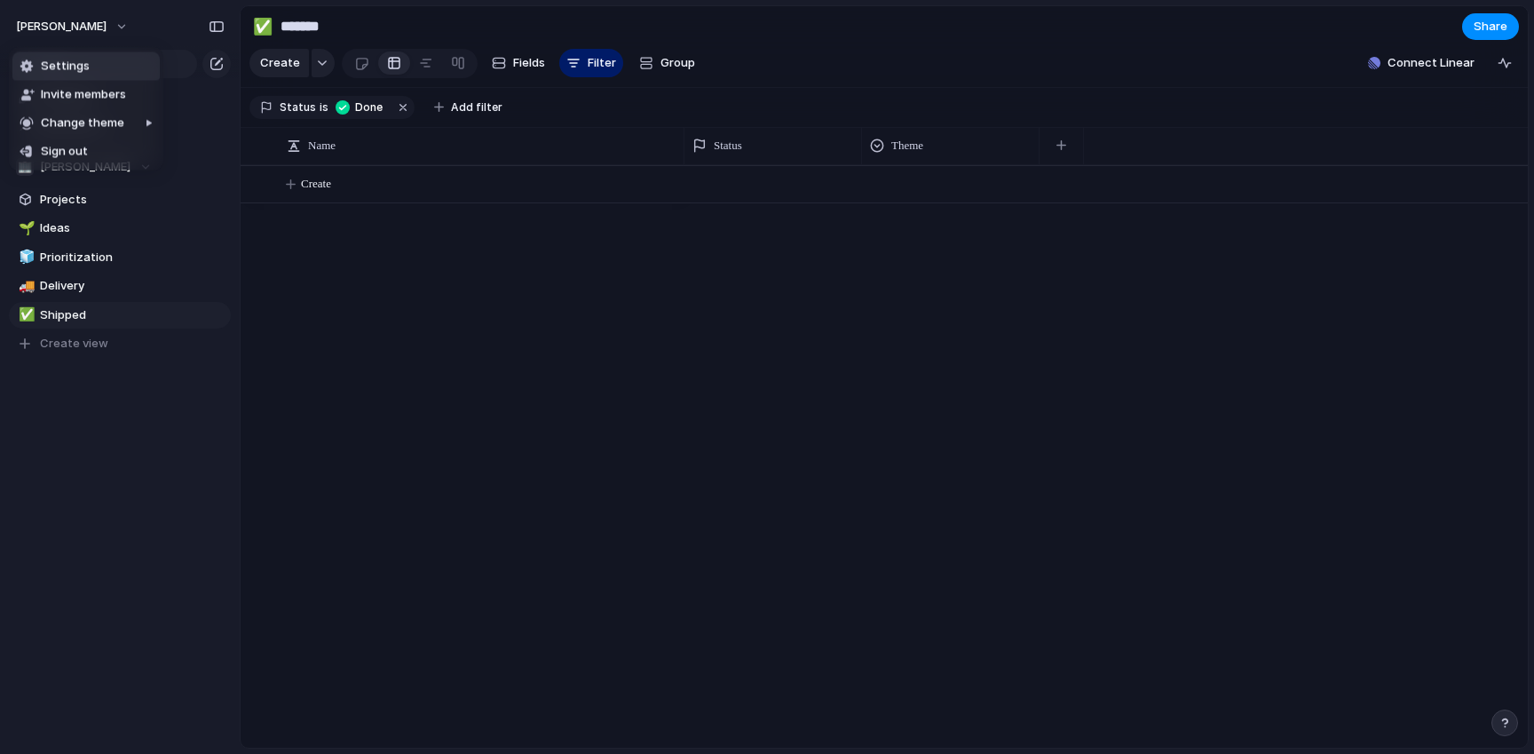
click at [86, 68] on li "Settings" at bounding box center [85, 66] width 147 height 28
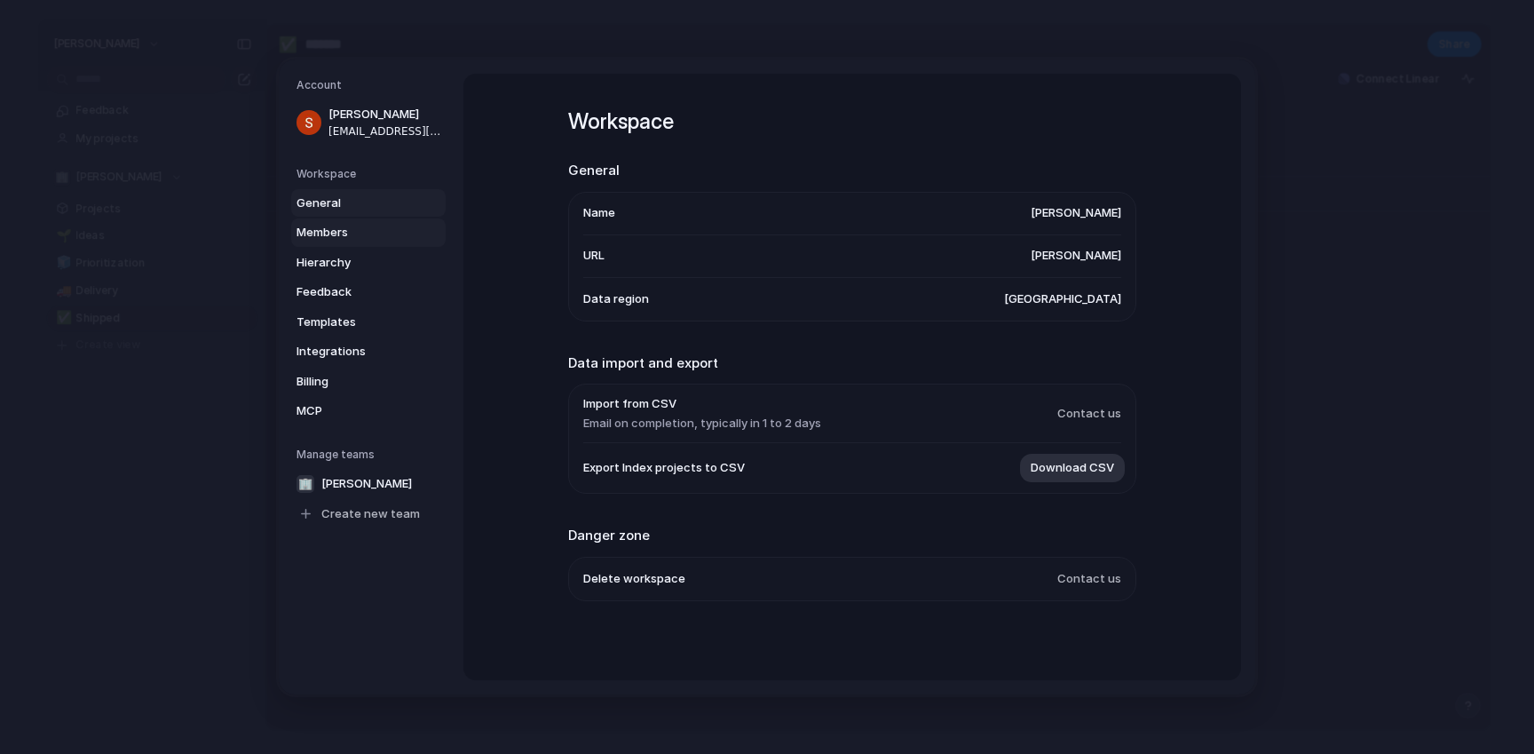
click at [334, 241] on span "Members" at bounding box center [354, 233] width 114 height 18
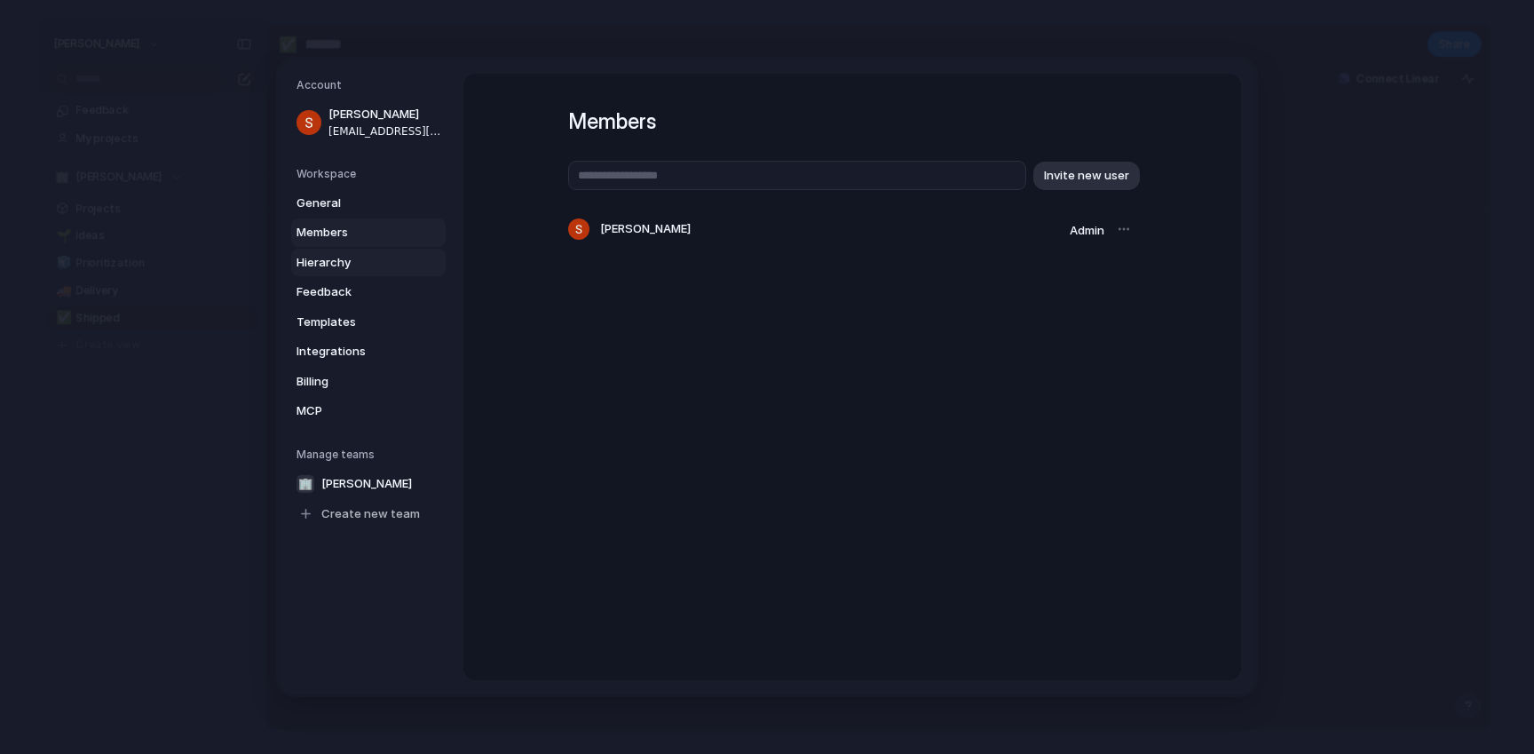
click at [334, 259] on span "Hierarchy" at bounding box center [354, 263] width 114 height 18
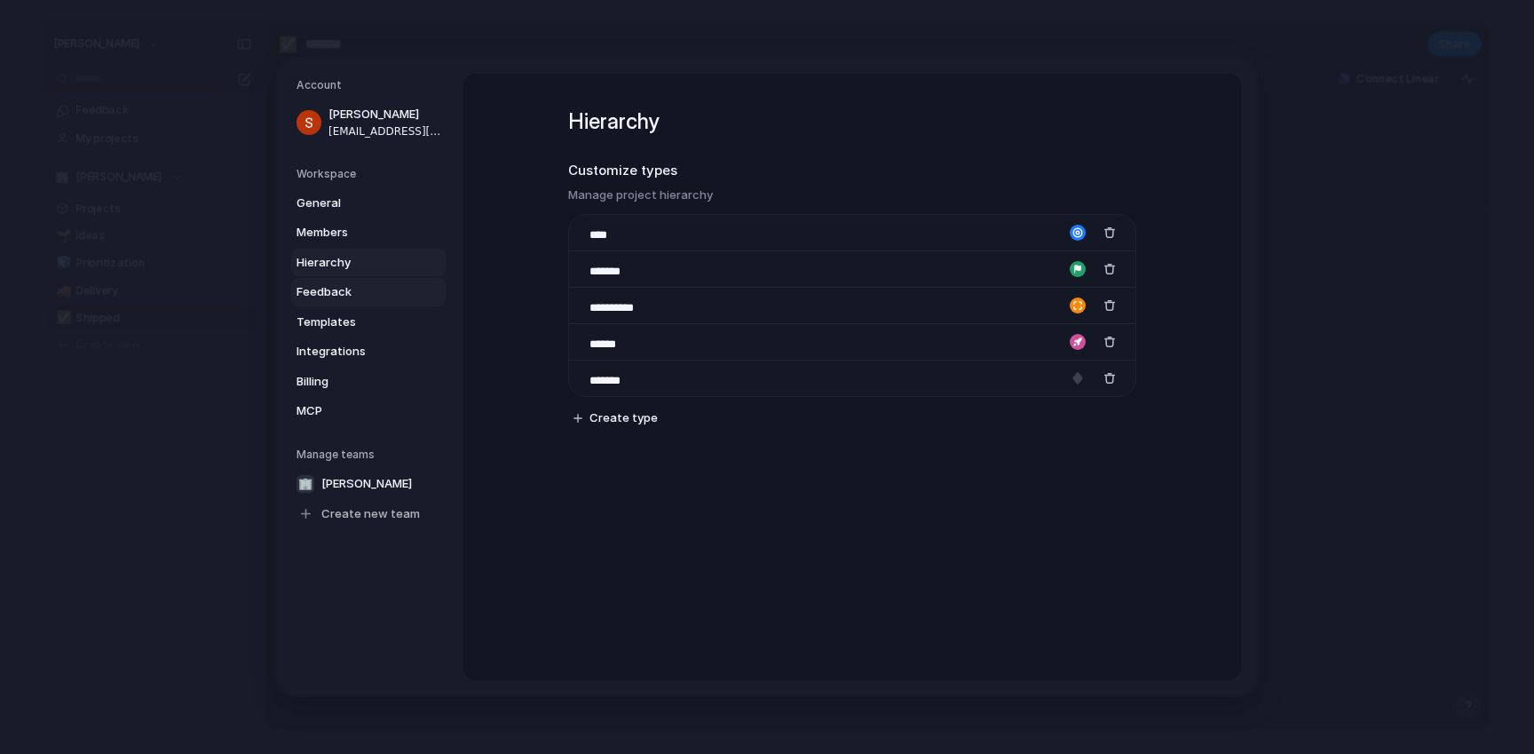
click at [335, 286] on span "Feedback" at bounding box center [354, 292] width 114 height 18
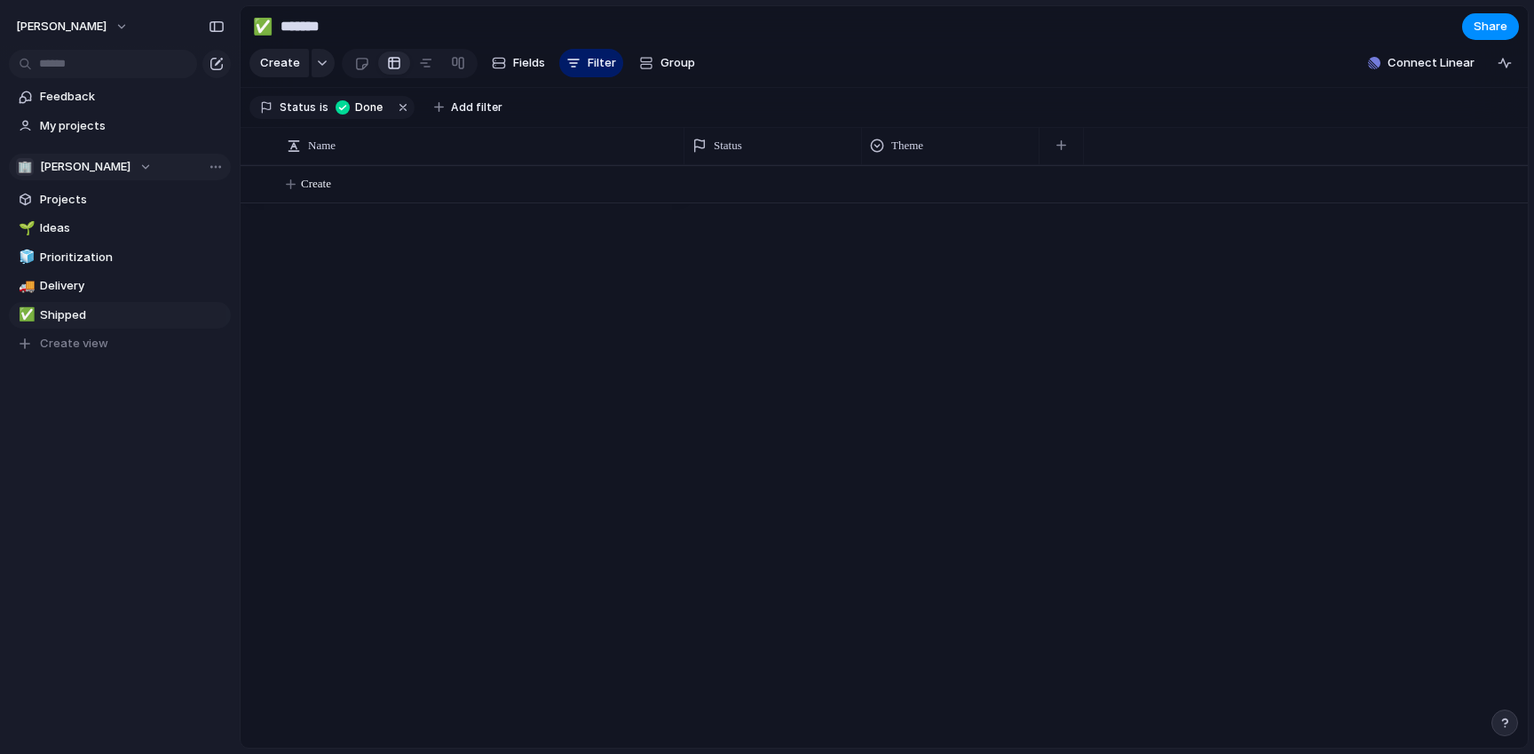
click at [97, 171] on span "[PERSON_NAME]" at bounding box center [85, 167] width 91 height 18
click at [103, 234] on span "[PERSON_NAME]" at bounding box center [100, 239] width 91 height 18
click at [314, 188] on span "Create" at bounding box center [316, 184] width 30 height 18
click at [321, 65] on div "button" at bounding box center [322, 62] width 12 height 7
click at [1058, 148] on div "Goal Program Initiative Launch Project Customize" at bounding box center [767, 377] width 1534 height 754
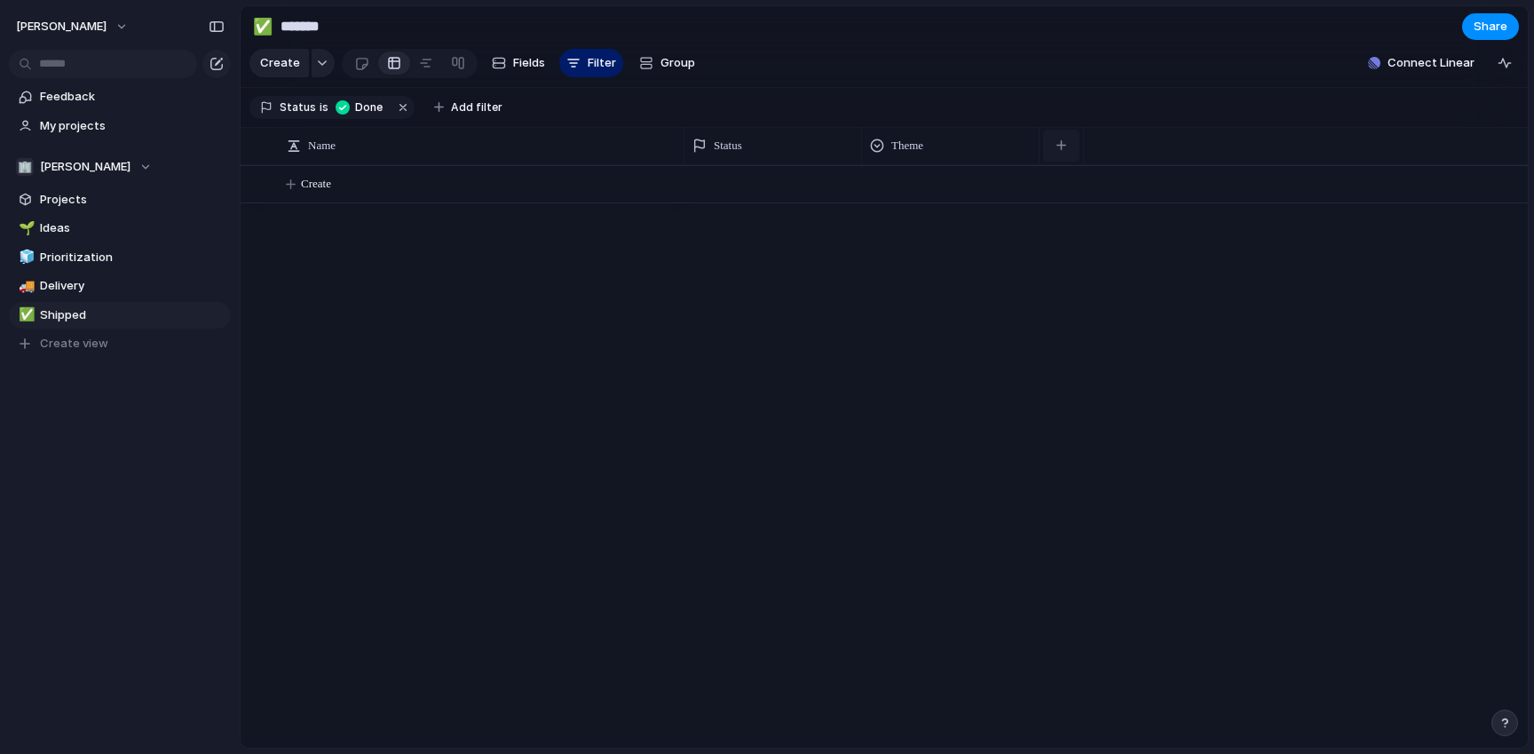
click at [1061, 148] on div "button" at bounding box center [1062, 145] width 10 height 10
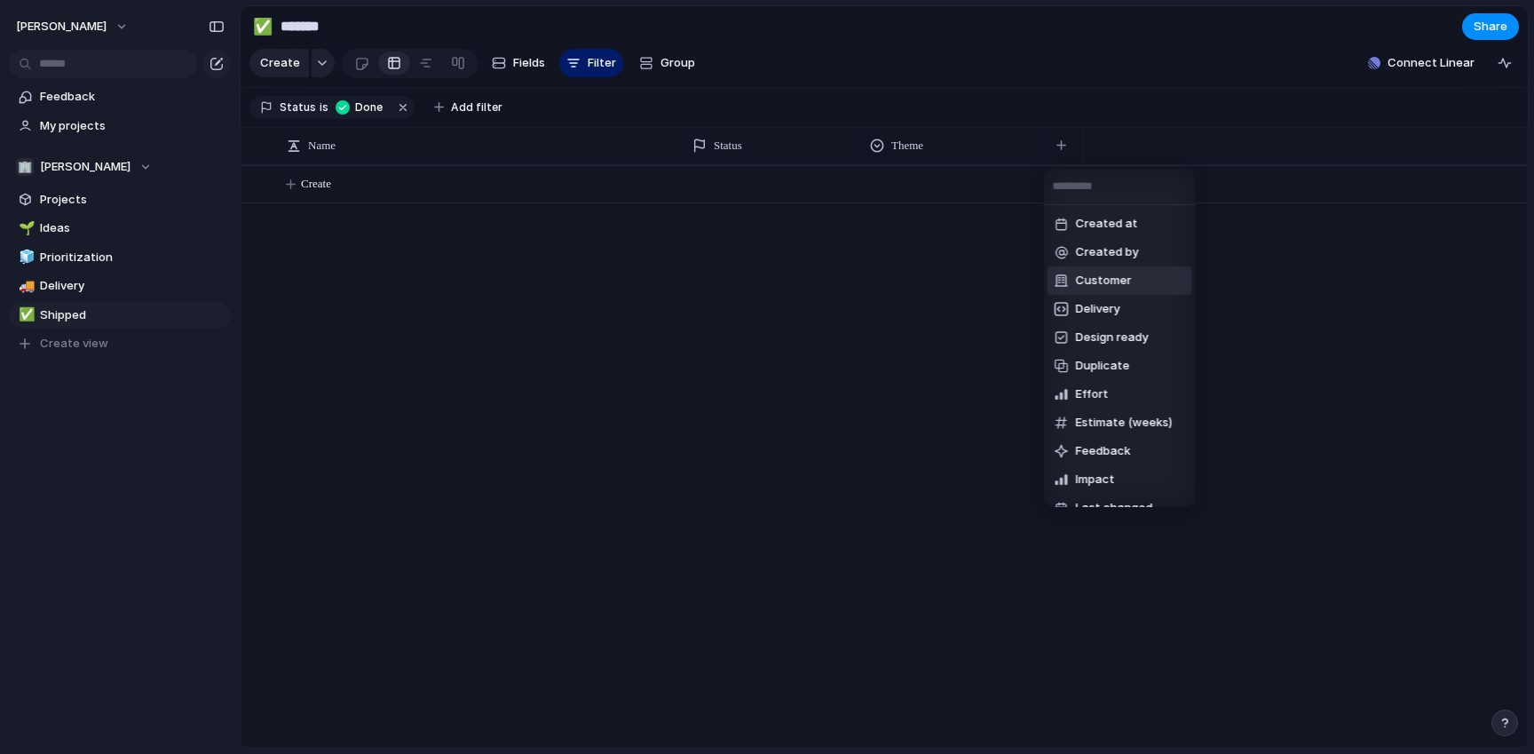
click at [1098, 274] on span "Customer" at bounding box center [1104, 281] width 56 height 18
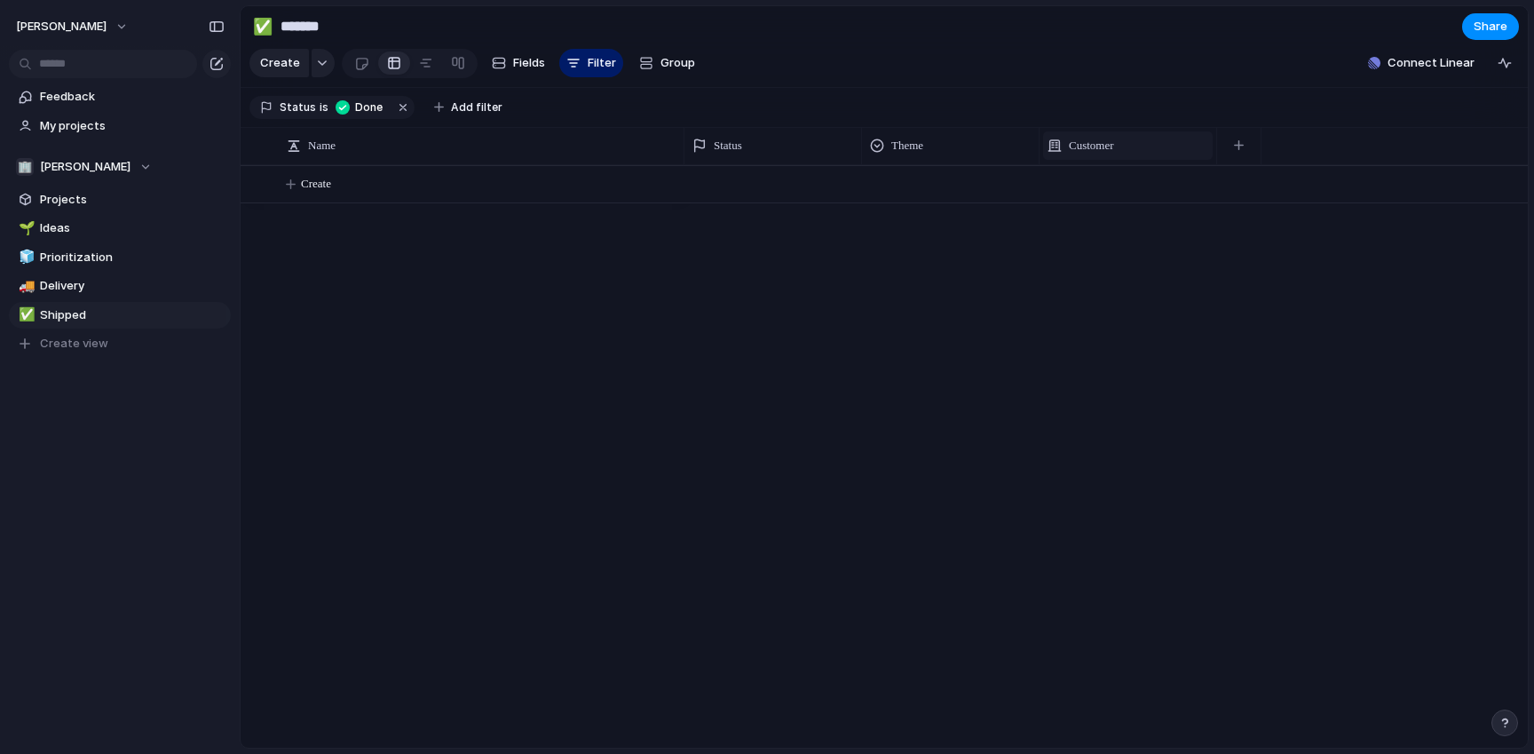
click at [1106, 134] on div "Customer" at bounding box center [1128, 145] width 170 height 28
click at [305, 195] on div "Modify Hide Sort ascending Sort descending" at bounding box center [767, 377] width 1534 height 754
click at [318, 193] on button "Create" at bounding box center [906, 184] width 1297 height 36
click at [72, 343] on span "Create view" at bounding box center [74, 344] width 68 height 18
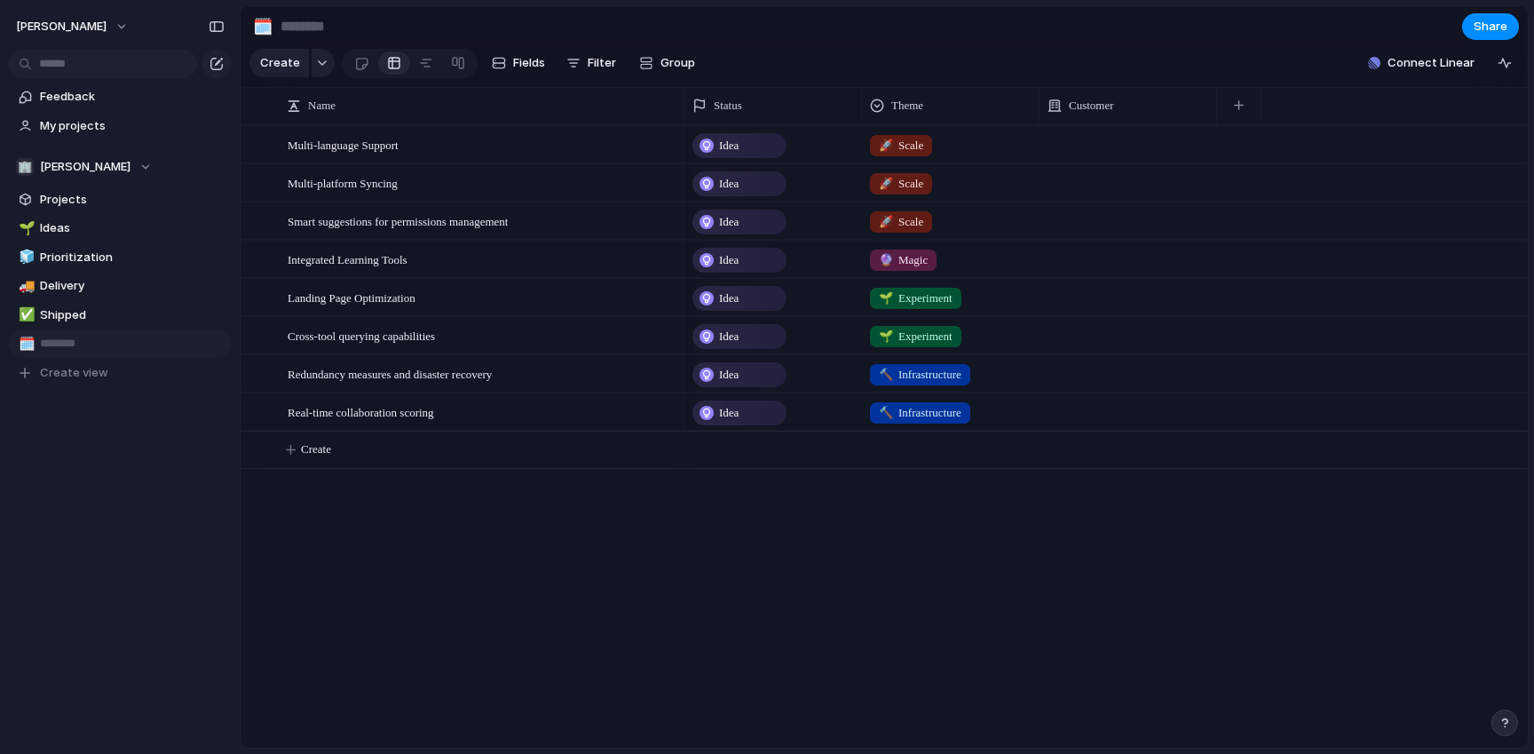
click at [1136, 124] on div "Name Status Theme Customer" at bounding box center [885, 106] width 1288 height 38
click at [1134, 139] on div at bounding box center [1129, 144] width 178 height 36
click at [1079, 221] on span "Type to add a company" at bounding box center [1116, 217] width 145 height 28
click at [1109, 218] on span "Type to add a company" at bounding box center [1116, 217] width 145 height 28
click at [1099, 174] on input "text" at bounding box center [1117, 180] width 152 height 36
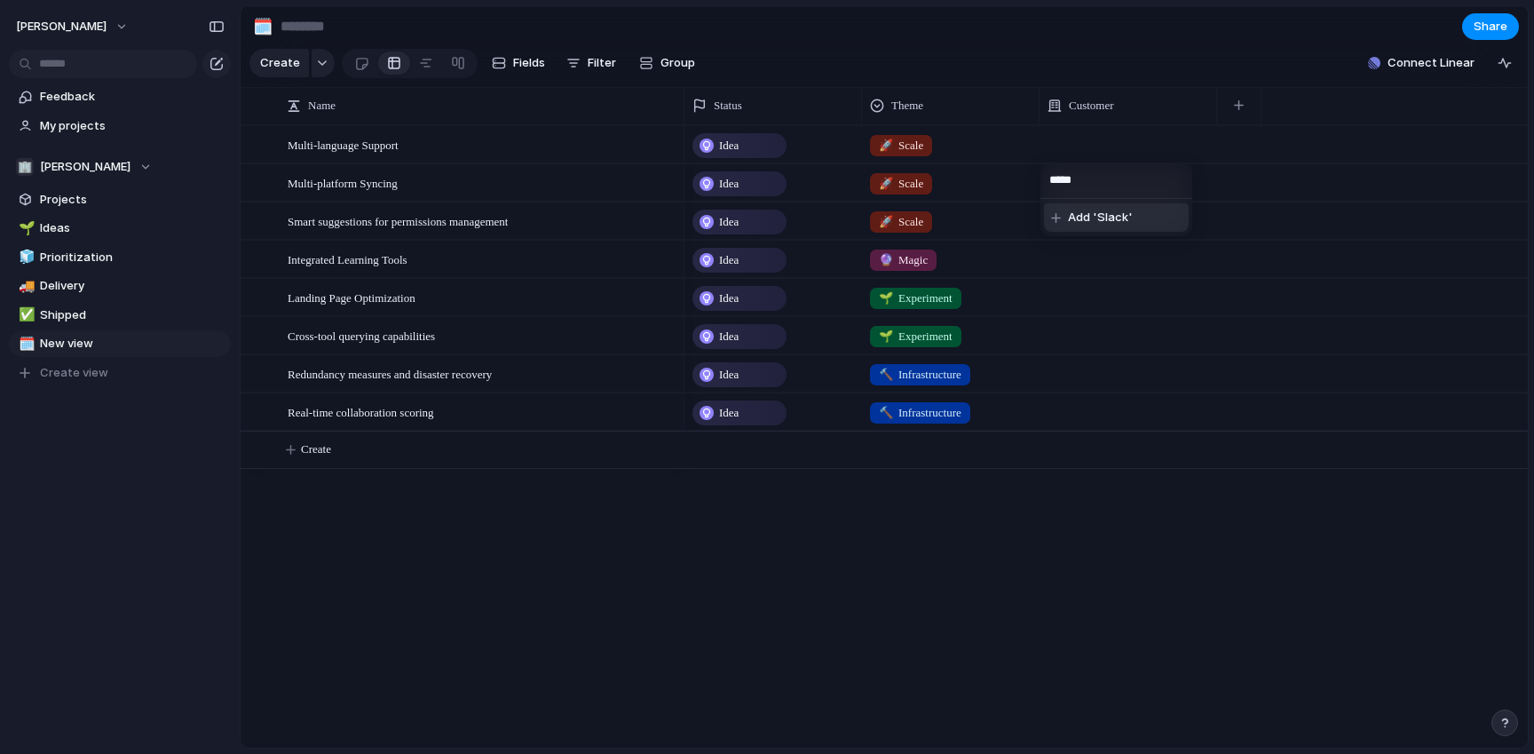
type input "*****"
click at [1107, 222] on span "Add 'Slack'" at bounding box center [1100, 218] width 65 height 18
click at [64, 101] on span "Feedback" at bounding box center [124, 97] width 168 height 18
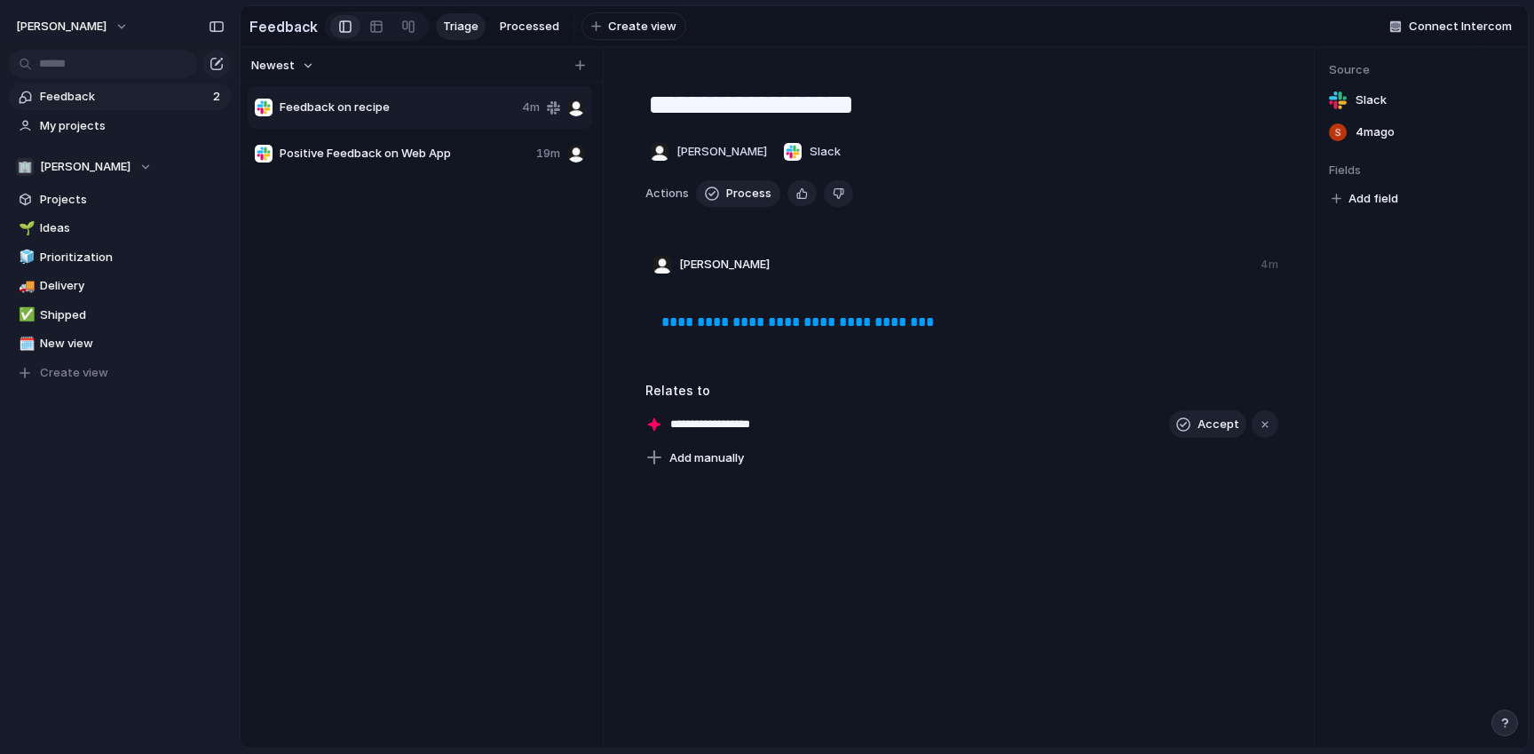
click at [579, 107] on div at bounding box center [576, 108] width 18 height 18
click at [548, 107] on div "4m" at bounding box center [553, 108] width 63 height 18
click at [67, 97] on span "Feedback" at bounding box center [124, 97] width 168 height 18
click at [75, 93] on span "Feedback" at bounding box center [124, 97] width 168 height 18
click at [82, 24] on span "[PERSON_NAME]" at bounding box center [61, 27] width 91 height 18
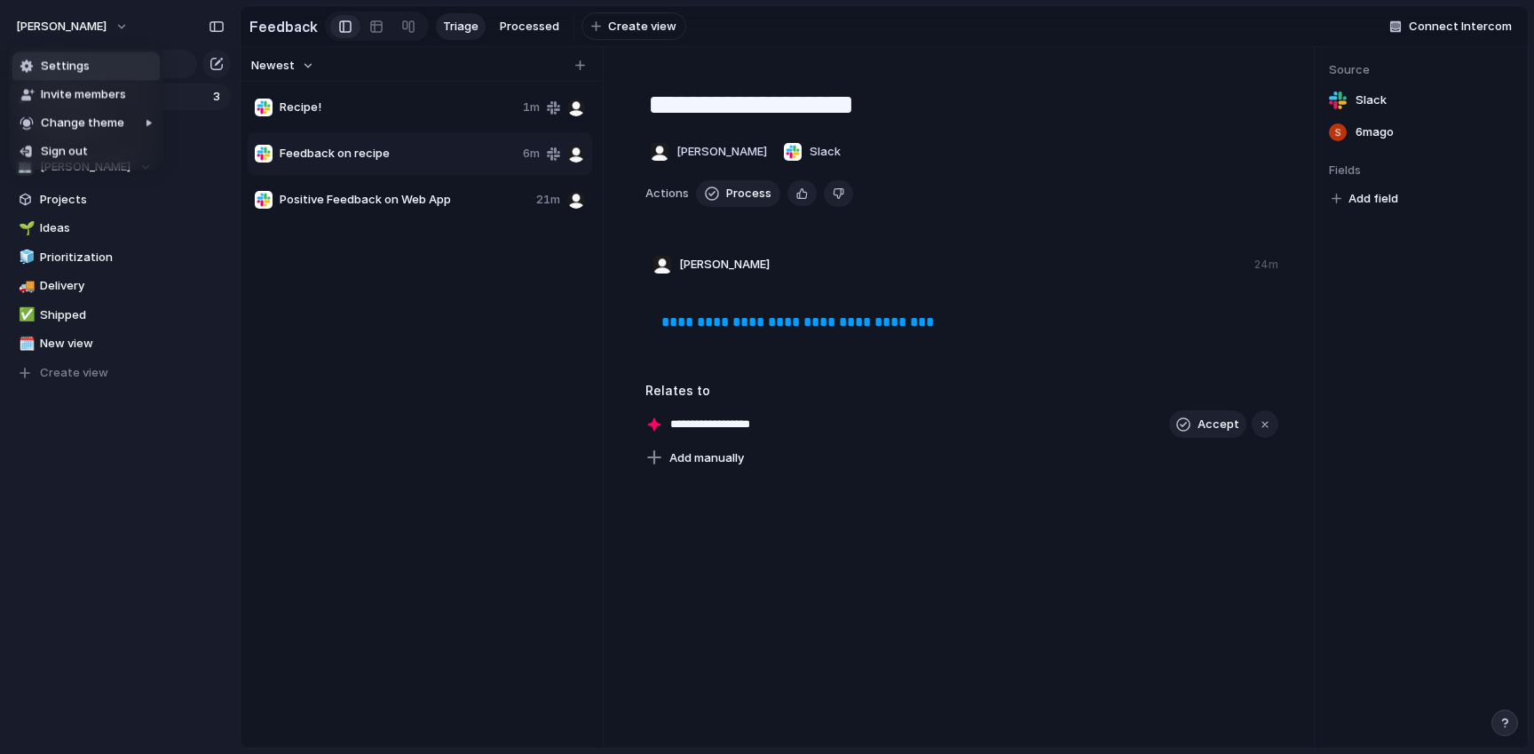
click at [74, 68] on span "Settings" at bounding box center [65, 67] width 49 height 18
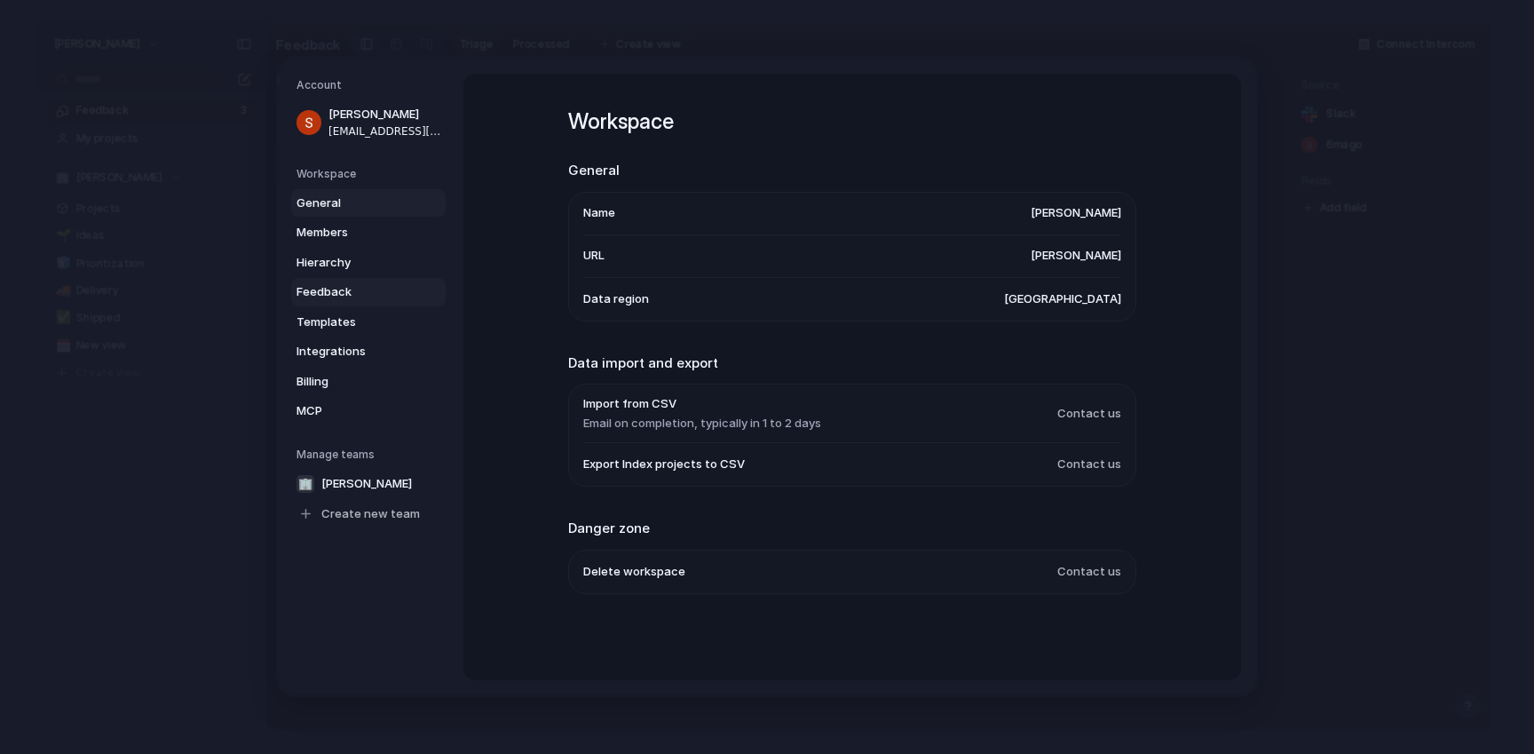
click at [335, 289] on span "Feedback" at bounding box center [354, 292] width 114 height 18
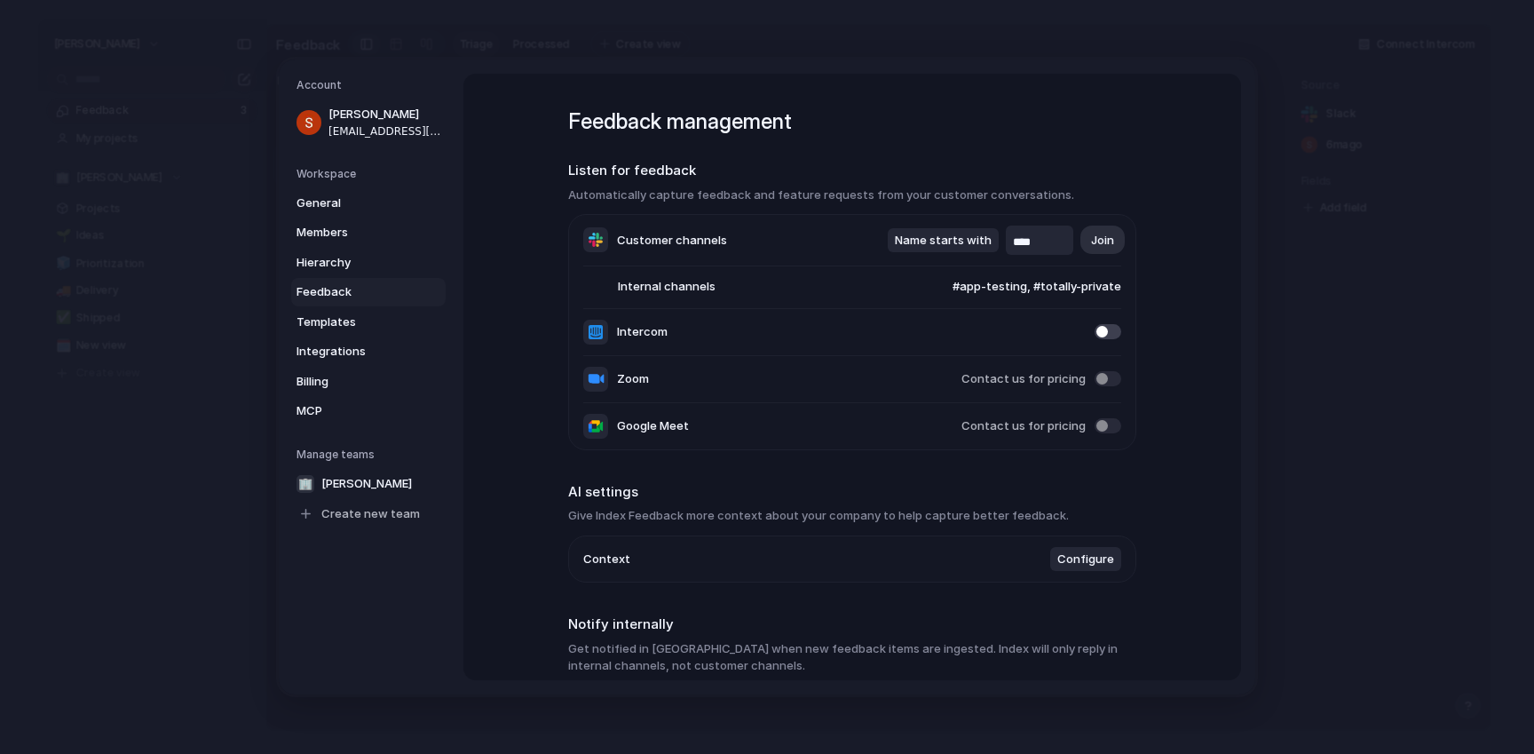
click at [1049, 234] on input "****" at bounding box center [1039, 243] width 53 height 18
click at [941, 251] on button "Name starts with" at bounding box center [943, 240] width 111 height 25
click at [1375, 491] on div "Name contains Name starts with Name ends with" at bounding box center [767, 377] width 1534 height 754
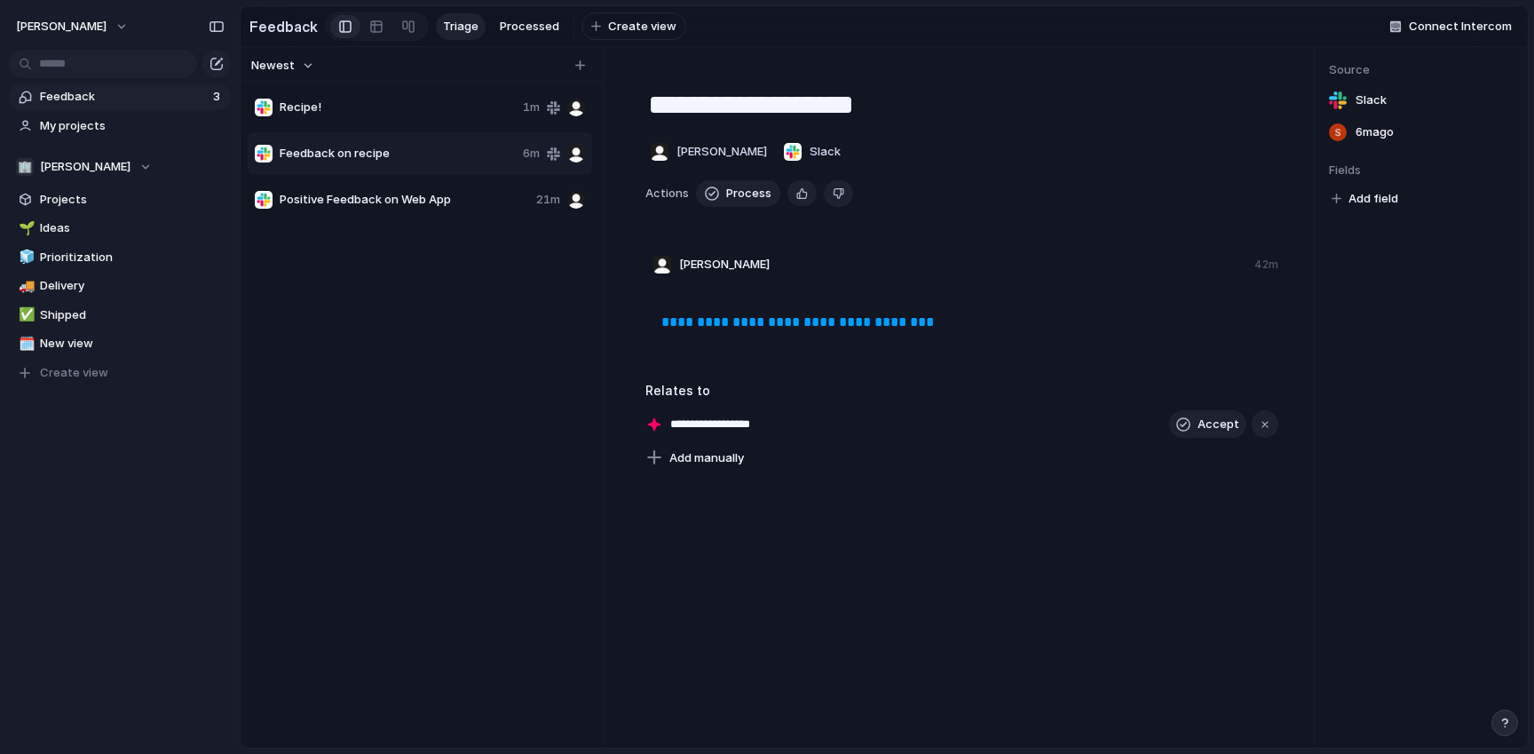
click at [377, 162] on span "Feedback on recipe" at bounding box center [398, 154] width 236 height 18
click at [384, 197] on span "Positive Feedback on Web App" at bounding box center [405, 200] width 250 height 18
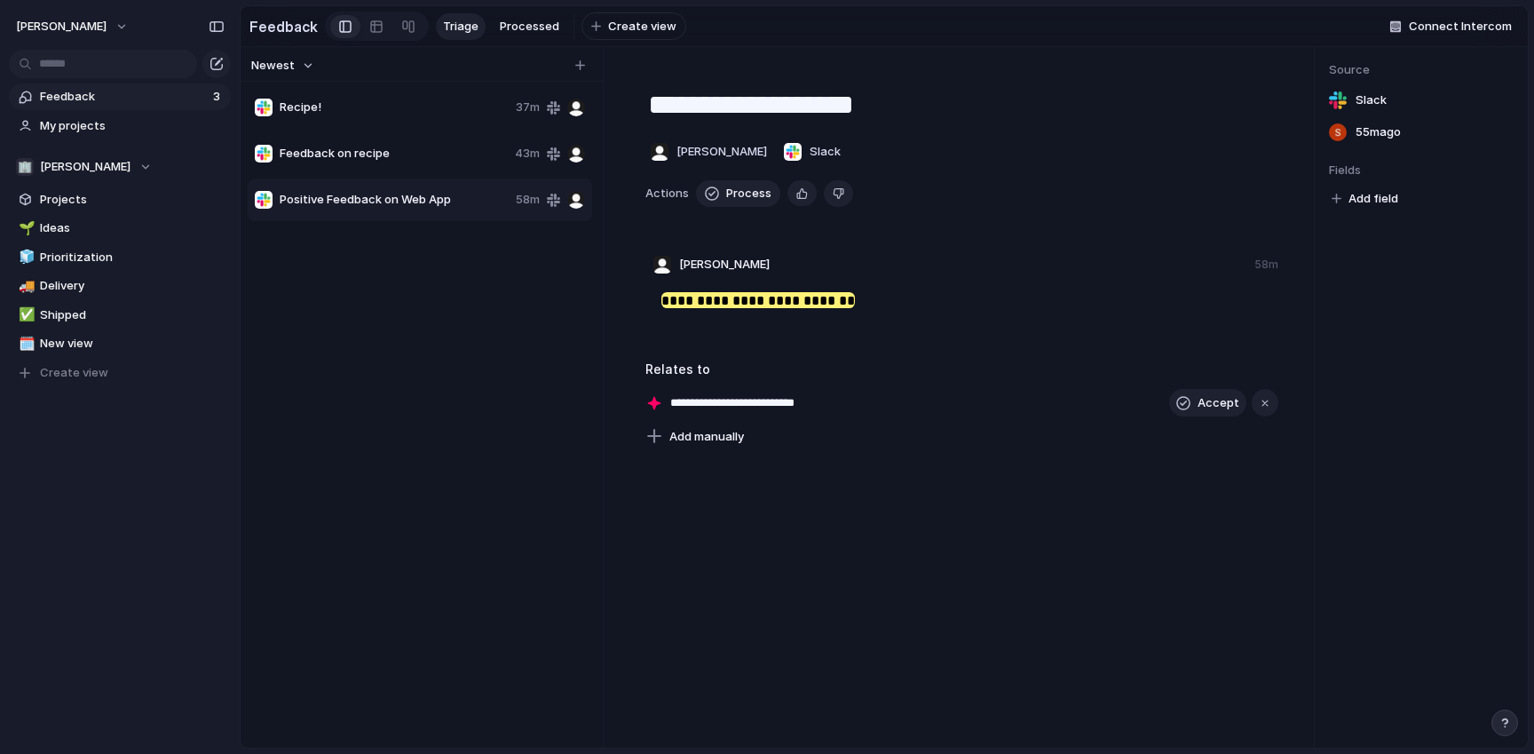
click at [376, 150] on span "Feedback on recipe" at bounding box center [394, 154] width 228 height 18
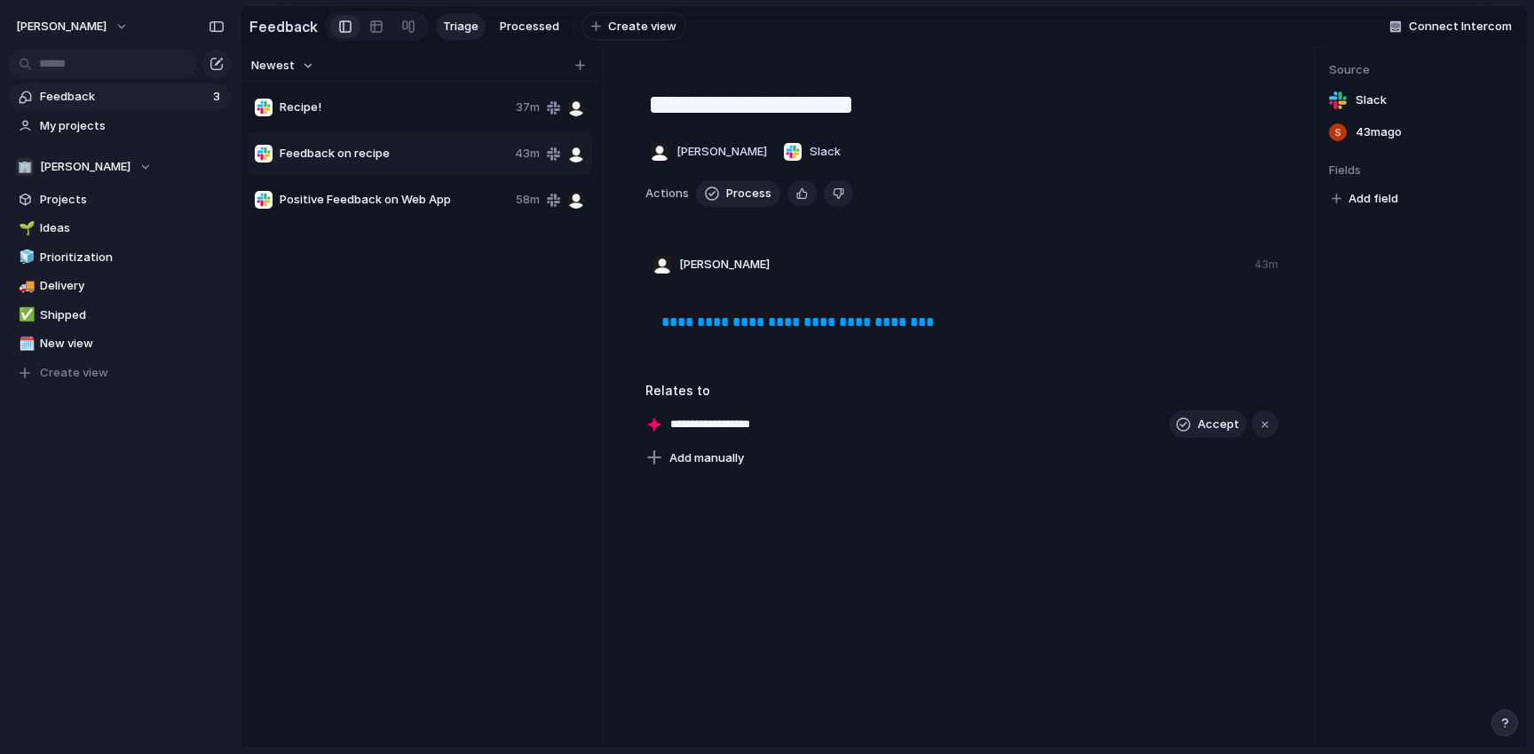
click at [363, 96] on div "Recipe! 37m" at bounding box center [420, 107] width 345 height 43
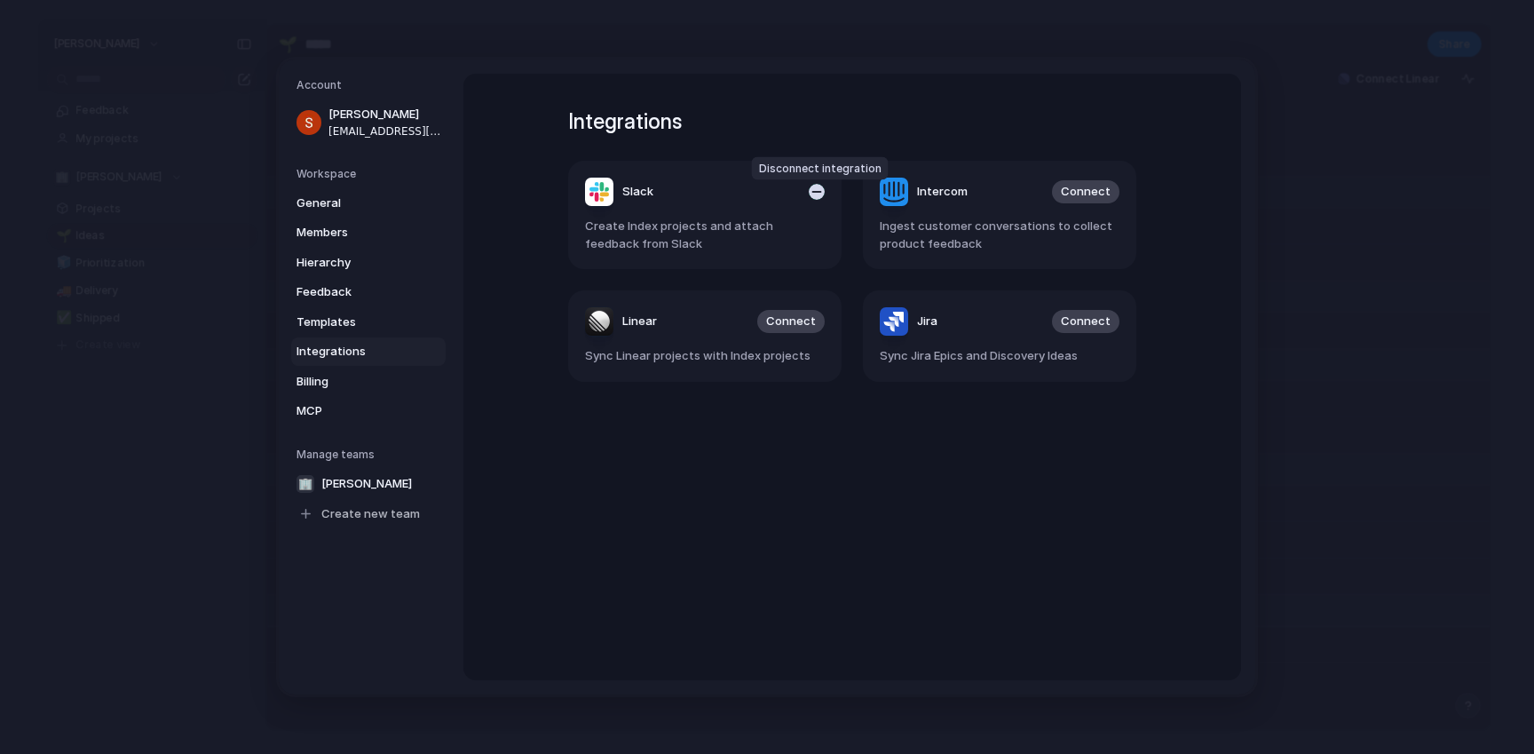
click at [812, 199] on div "button" at bounding box center [817, 192] width 16 height 16
click at [793, 194] on span "Connect" at bounding box center [791, 192] width 50 height 18
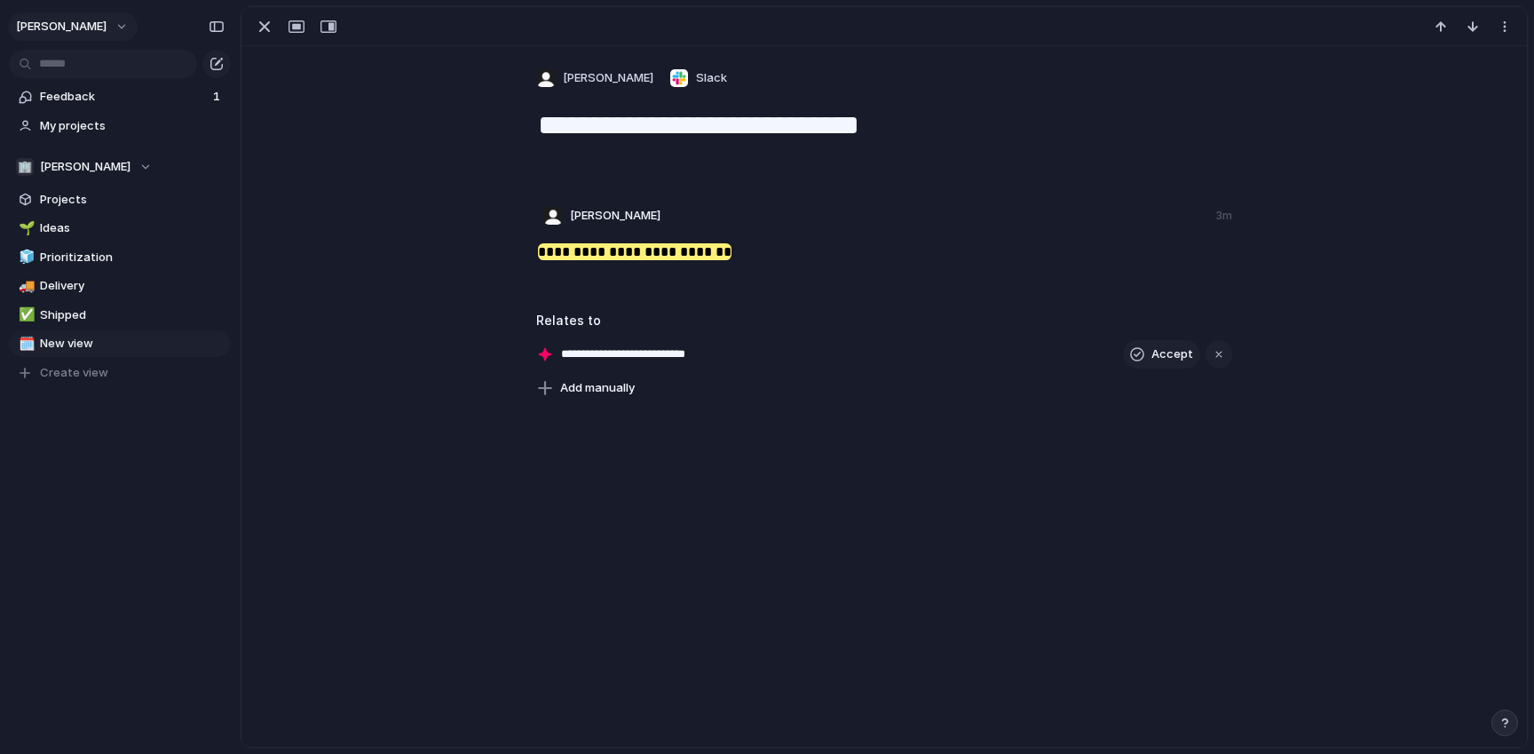
click at [69, 23] on span "[PERSON_NAME]" at bounding box center [61, 27] width 91 height 18
click at [68, 63] on span "Settings" at bounding box center [65, 67] width 49 height 18
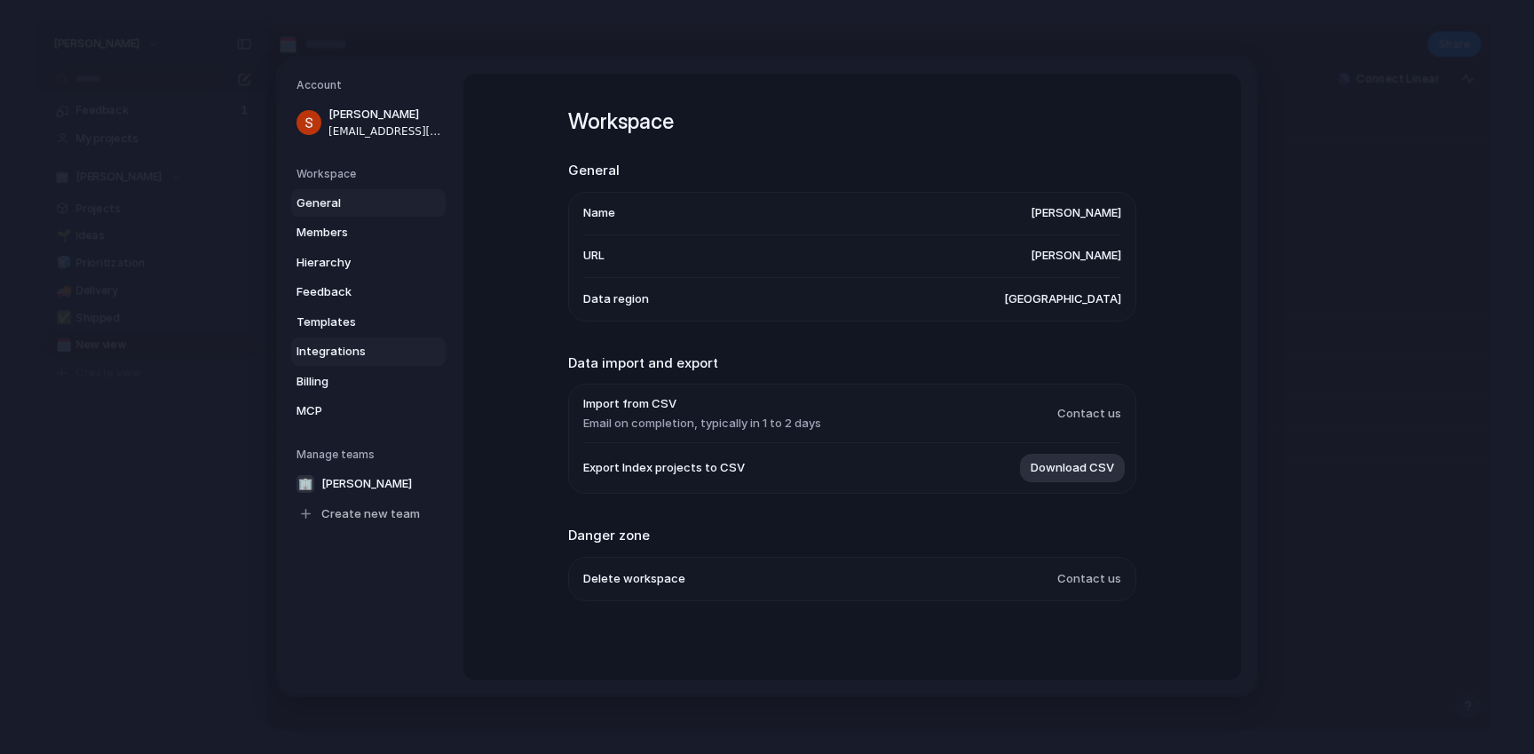
click at [333, 355] on span "Integrations" at bounding box center [354, 352] width 114 height 18
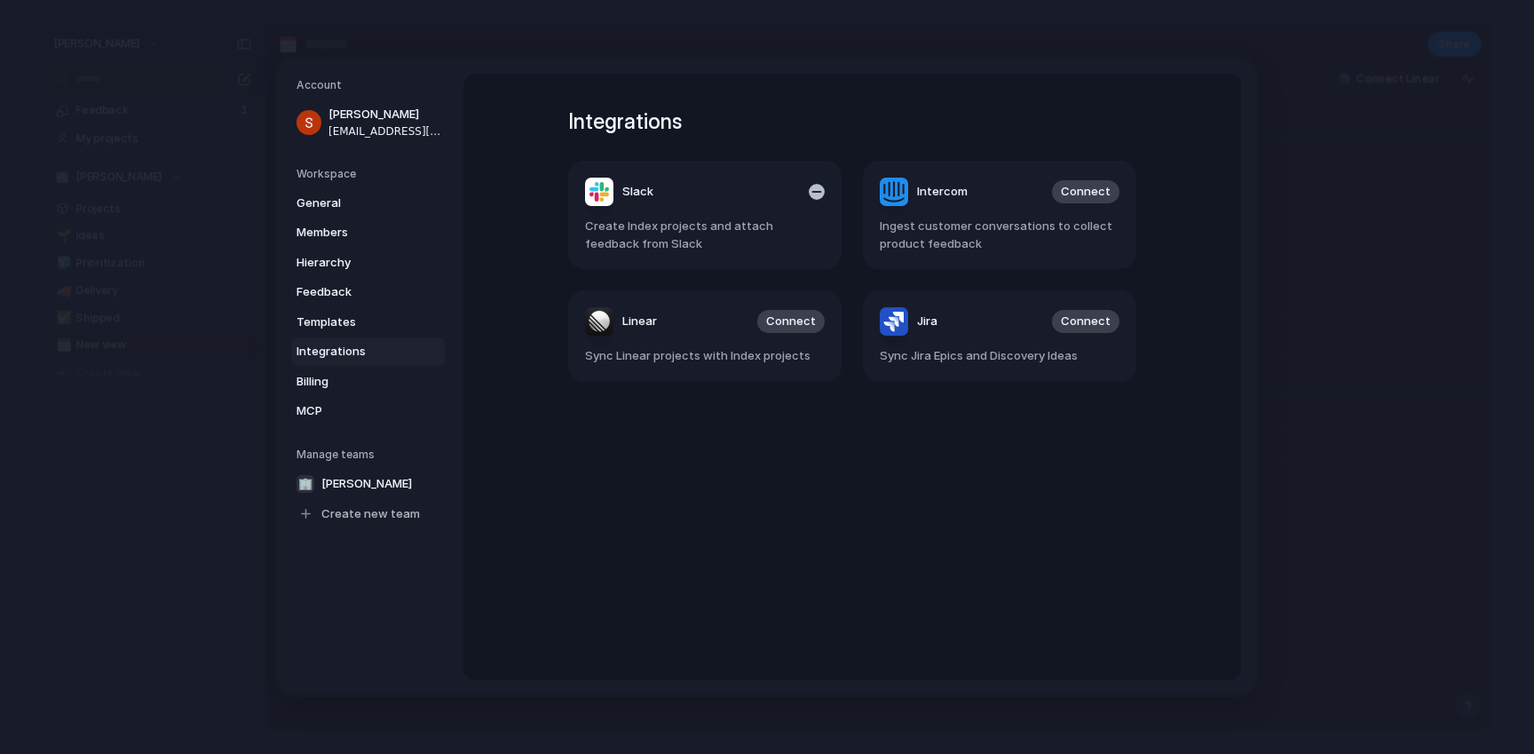
click at [773, 203] on header "Slack" at bounding box center [705, 192] width 240 height 28
click at [631, 186] on span "Slack" at bounding box center [637, 192] width 31 height 18
click at [338, 201] on span "General" at bounding box center [354, 203] width 114 height 18
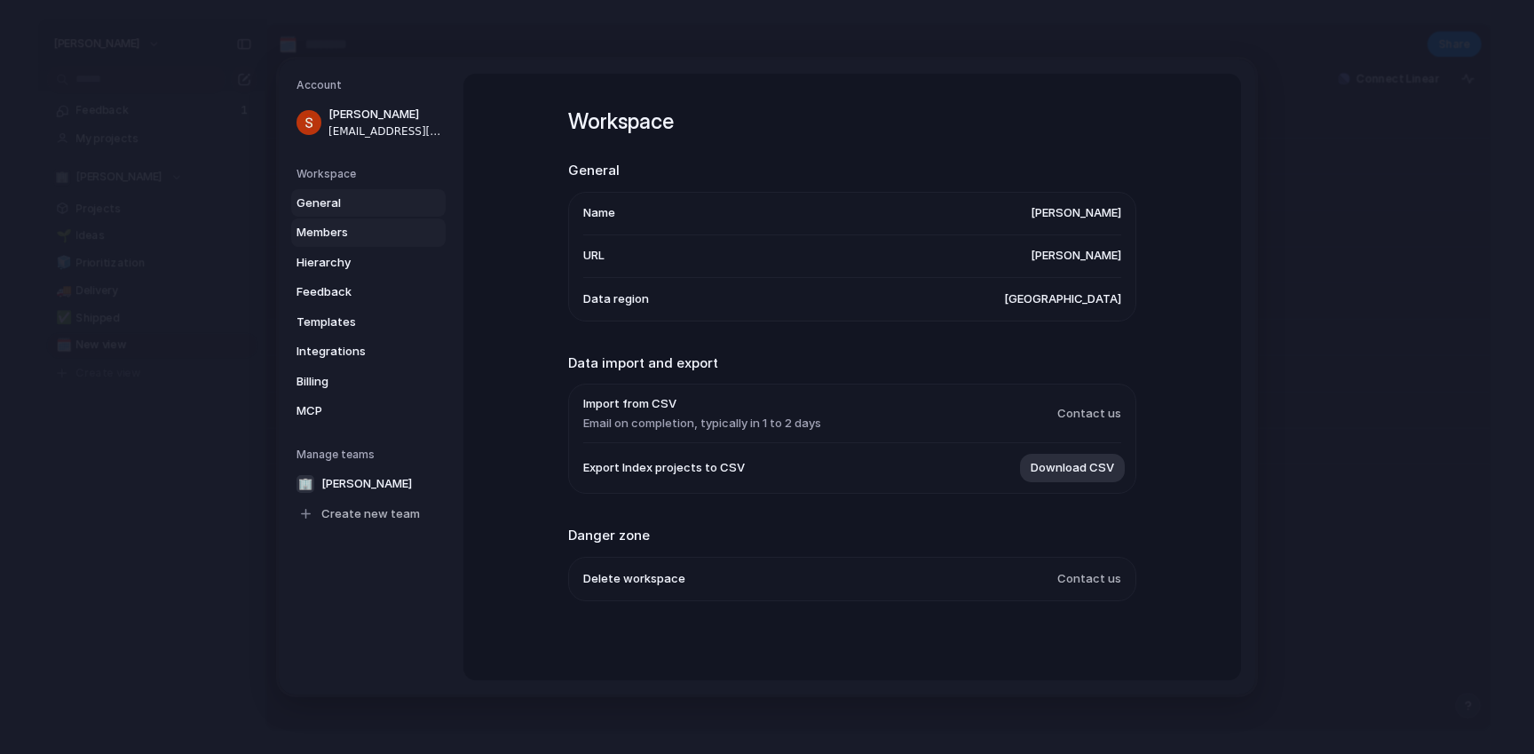
click at [339, 229] on span "Members" at bounding box center [354, 233] width 114 height 18
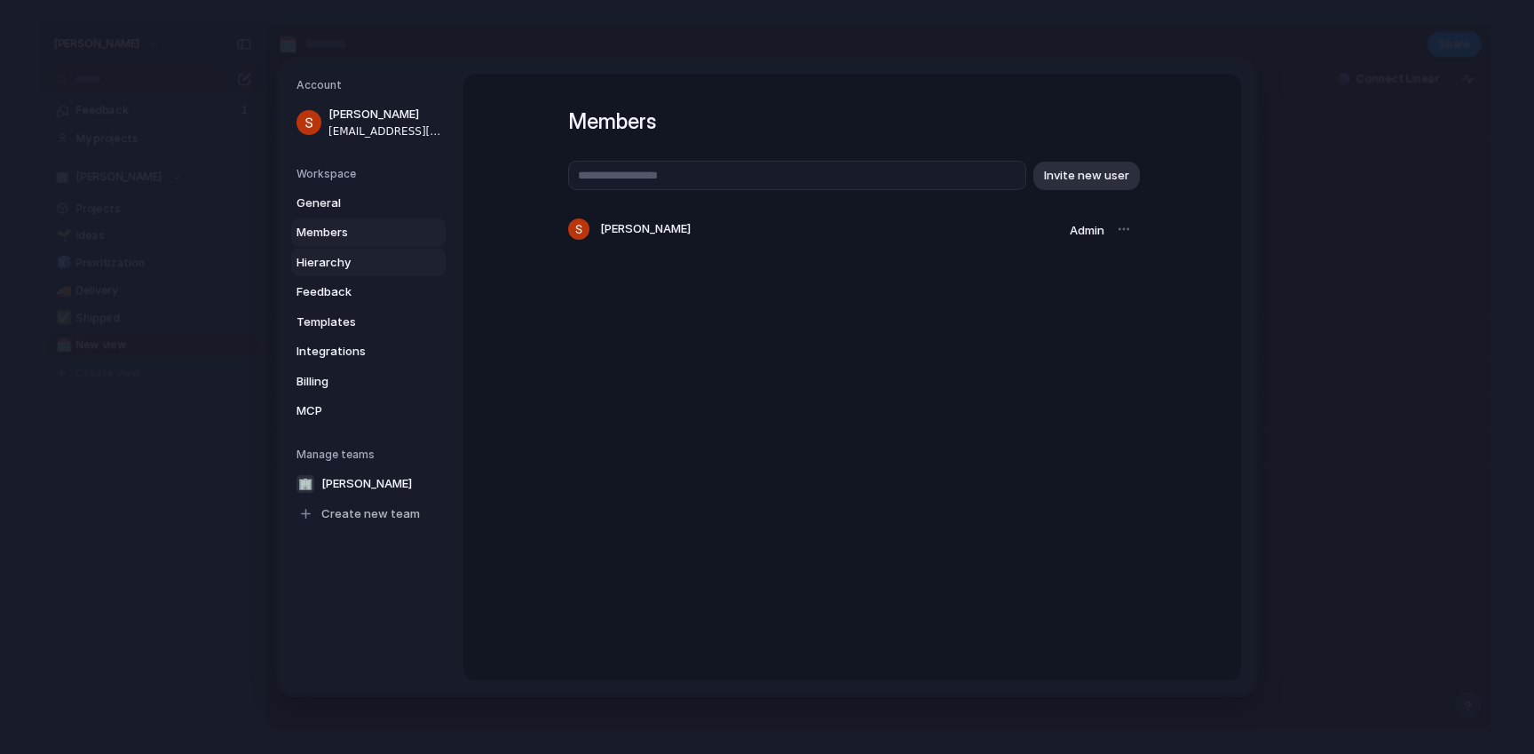
click at [332, 274] on link "Hierarchy" at bounding box center [368, 263] width 155 height 28
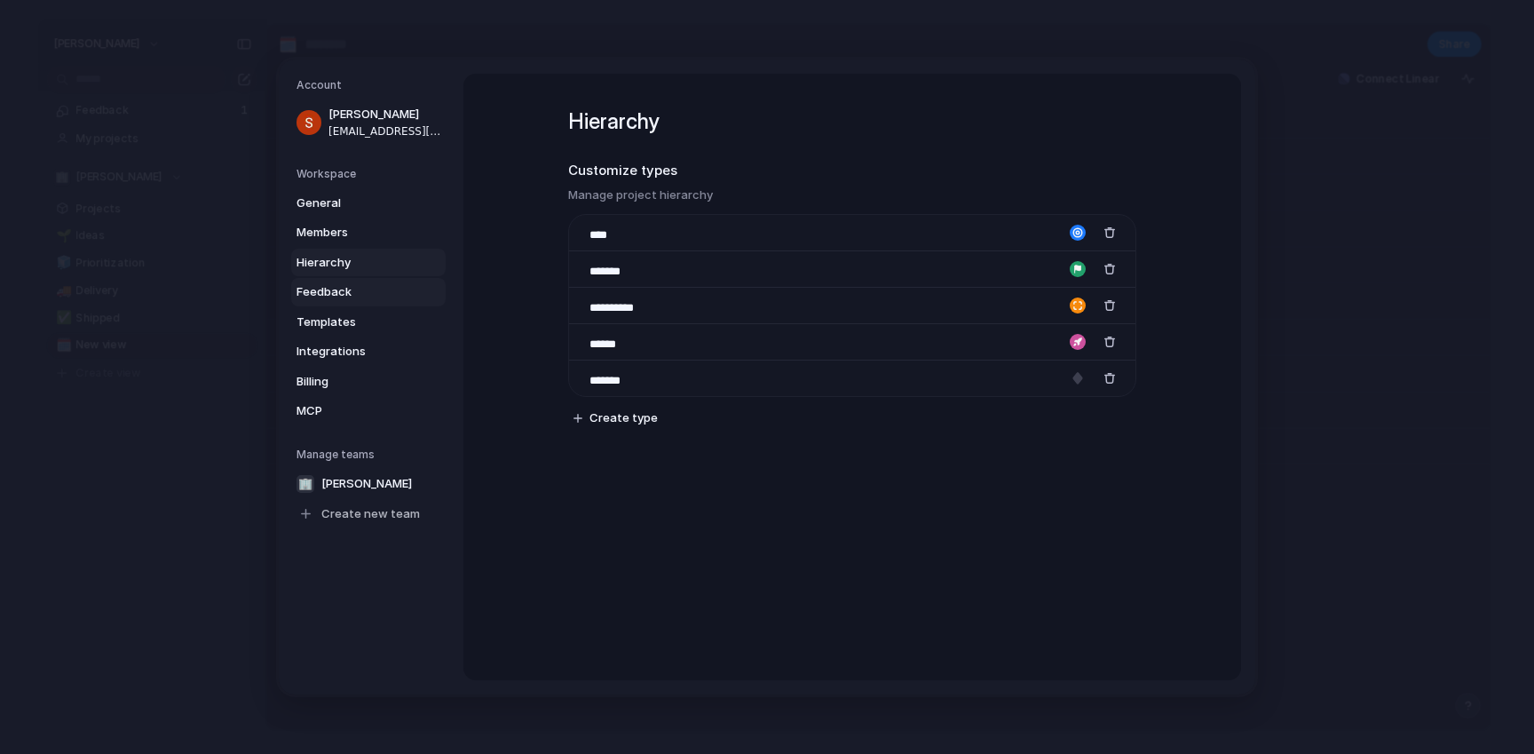
click at [332, 281] on link "Feedback" at bounding box center [368, 292] width 155 height 28
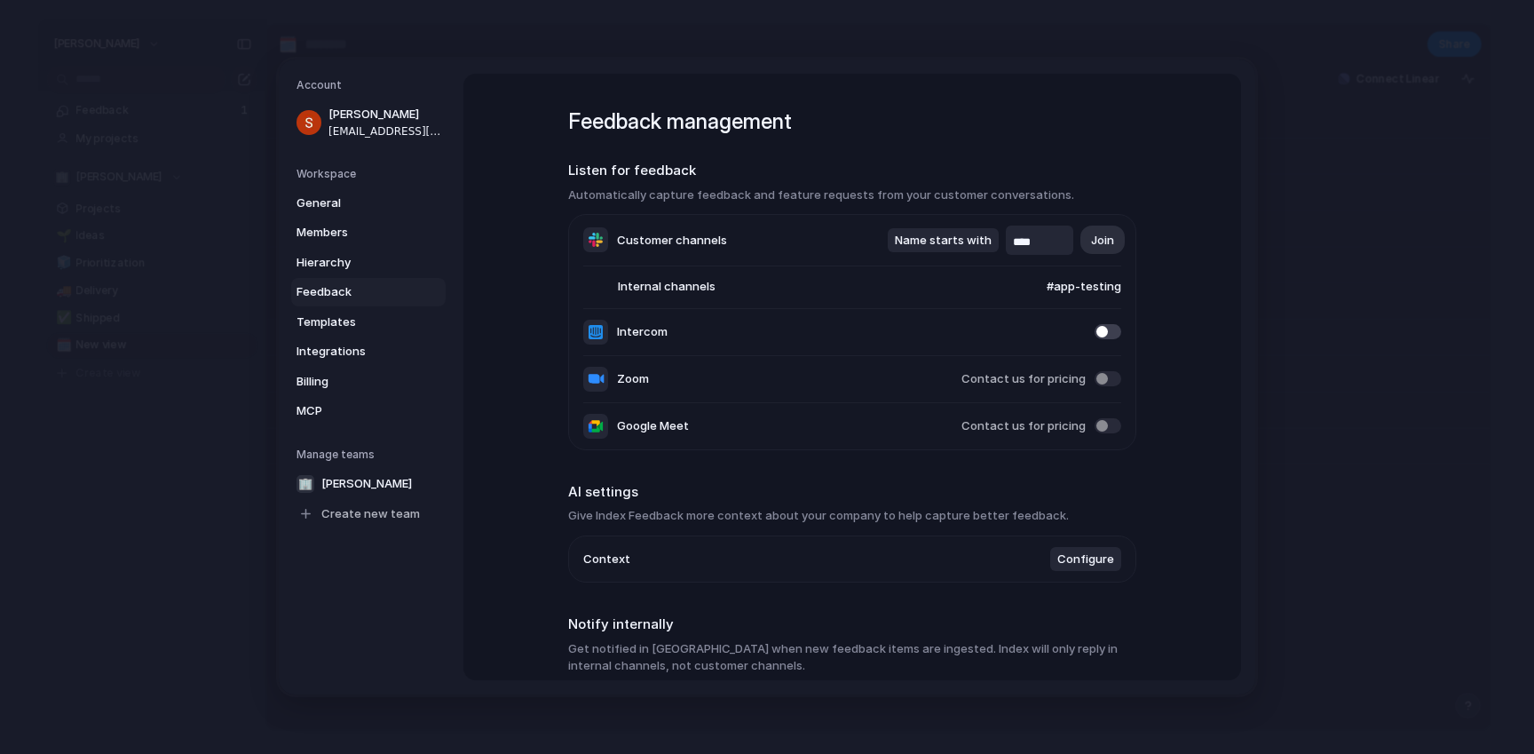
click at [1018, 281] on span "#app-testing" at bounding box center [1066, 287] width 109 height 18
type input "***"
click at [988, 362] on span "#totally-private" at bounding box center [965, 358] width 88 height 18
click at [313, 232] on span "Members" at bounding box center [354, 233] width 114 height 18
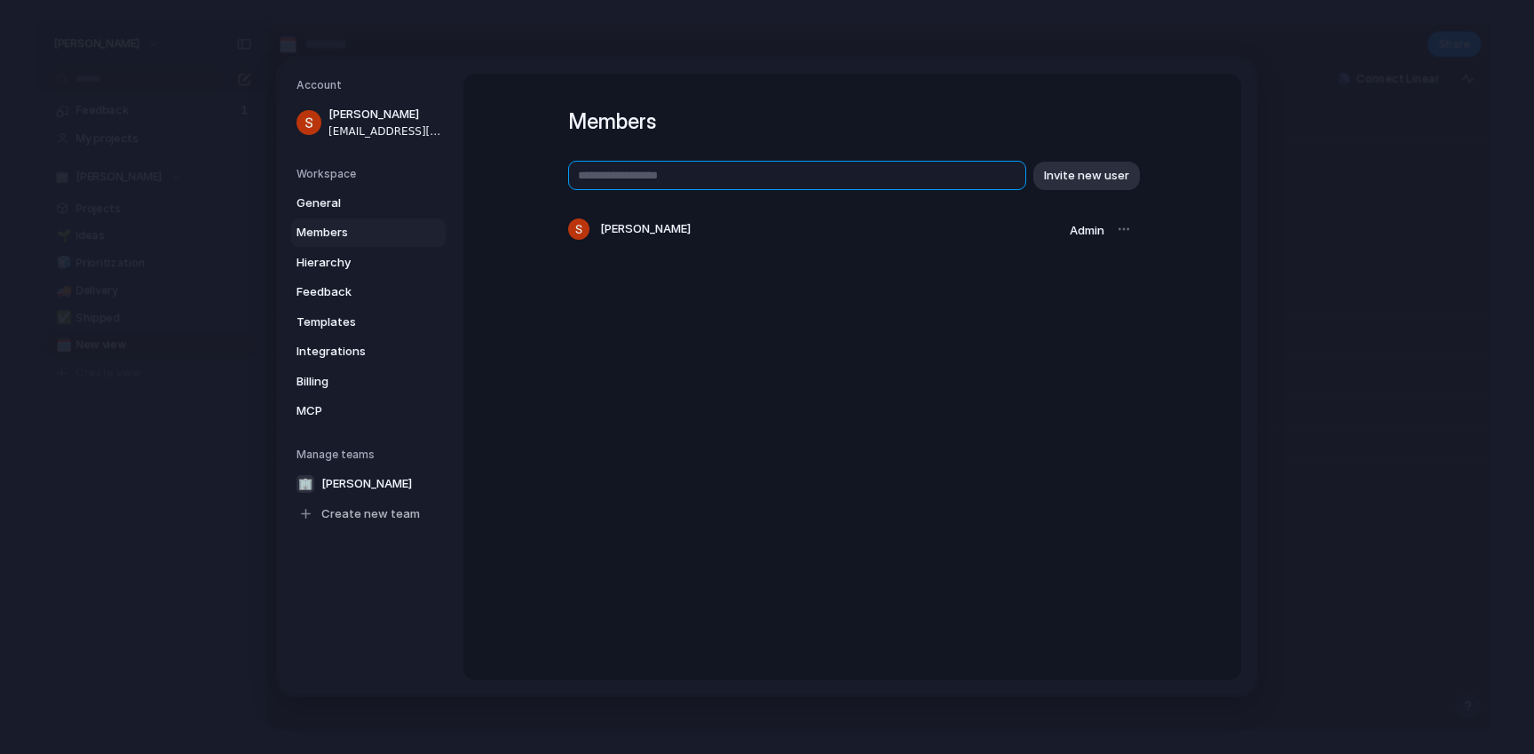
click at [807, 183] on input "text" at bounding box center [797, 175] width 458 height 29
type input "**********"
click at [1121, 179] on span "Invite new user" at bounding box center [1086, 176] width 85 height 18
click at [1094, 263] on button "Contributor" at bounding box center [1053, 265] width 103 height 25
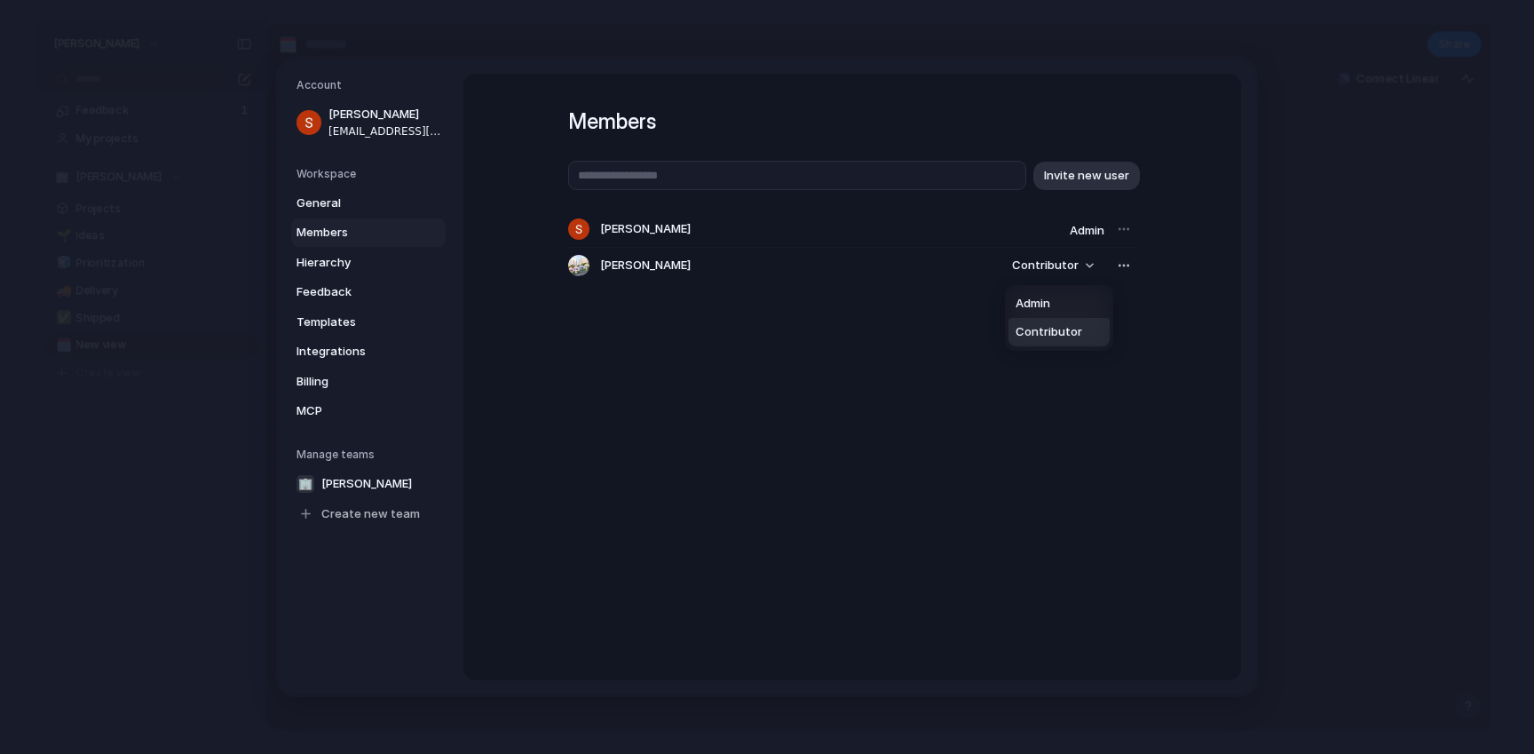
click at [1205, 336] on div "Admin Contributor" at bounding box center [767, 377] width 1534 height 754
click at [344, 298] on span "Feedback" at bounding box center [354, 292] width 114 height 18
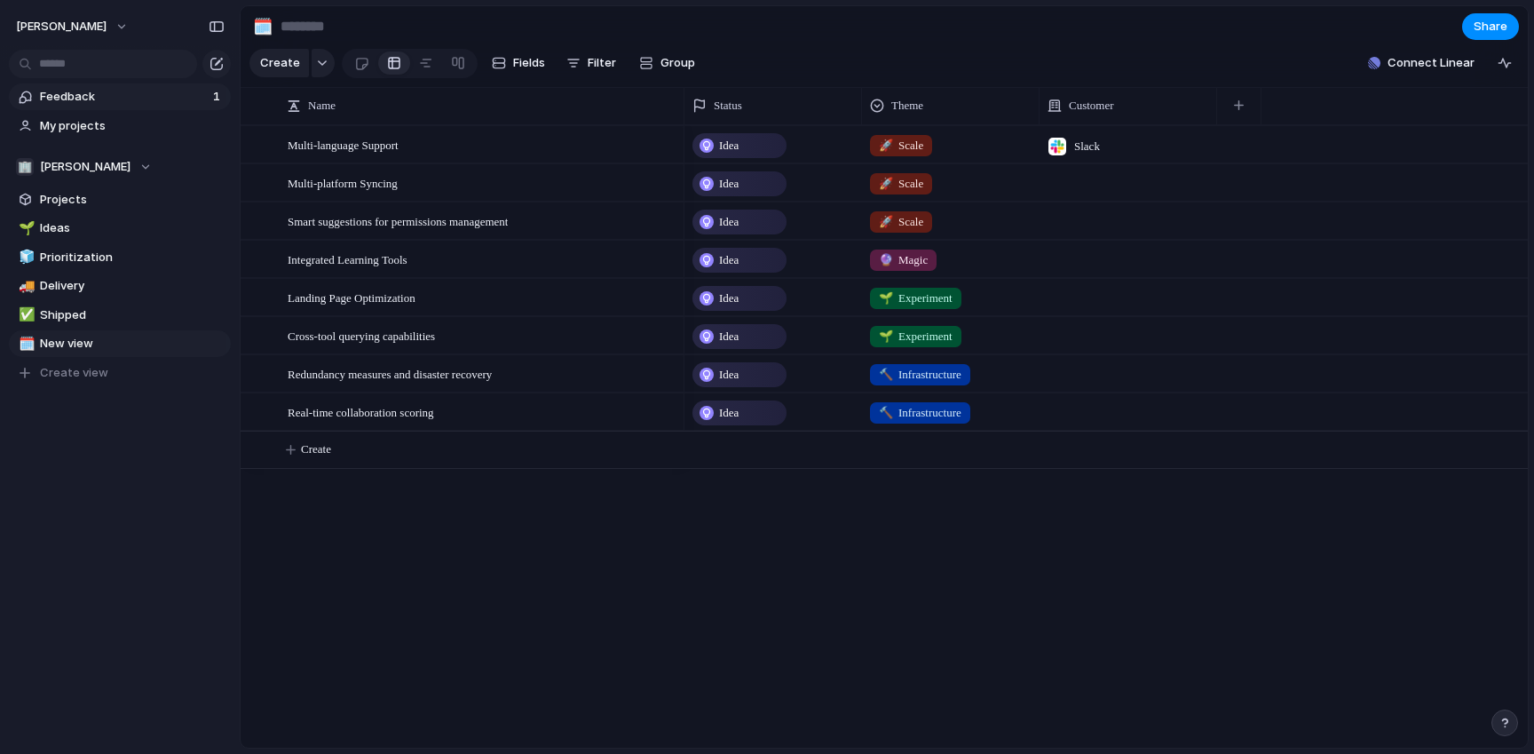
click at [69, 88] on span "Feedback" at bounding box center [124, 97] width 168 height 18
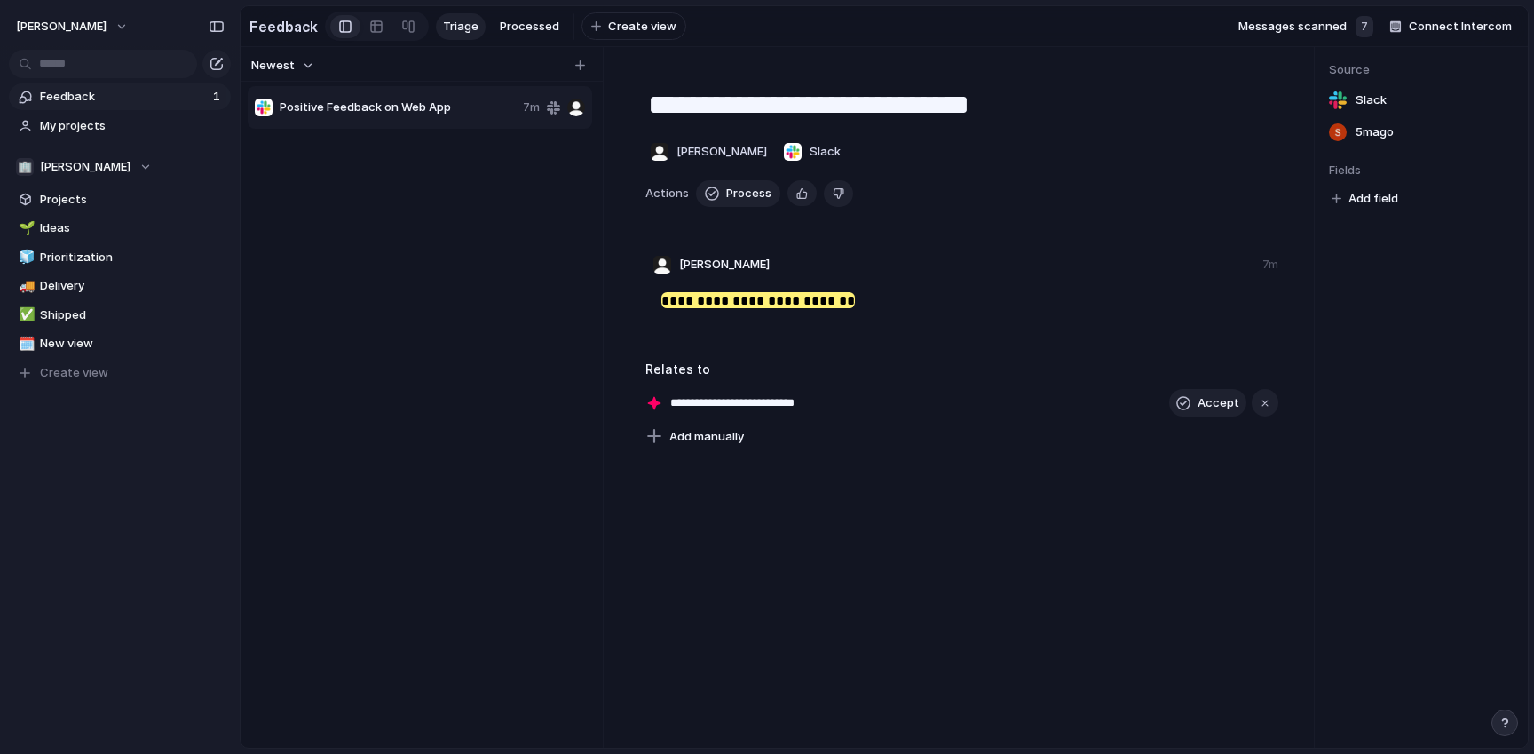
click at [427, 530] on div "Positive Feedback on Web App 7m" at bounding box center [422, 413] width 348 height 659
click at [556, 108] on div "7m" at bounding box center [554, 108] width 62 height 18
click at [583, 115] on div "7m" at bounding box center [554, 108] width 62 height 18
click at [721, 158] on span "[PERSON_NAME]" at bounding box center [722, 152] width 91 height 18
click at [506, 408] on div "[PERSON_NAME]" at bounding box center [767, 377] width 1534 height 754
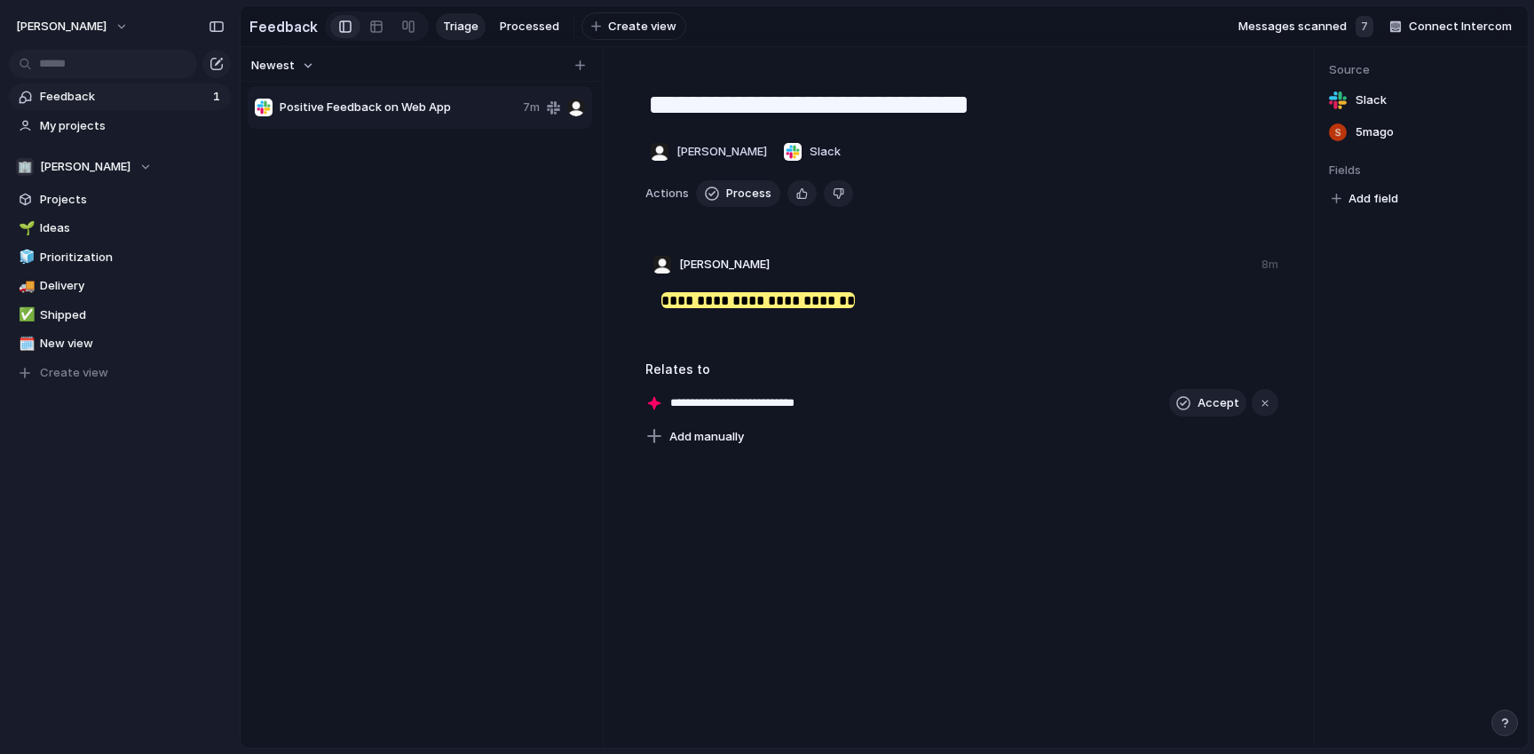
click at [1367, 135] on span "5m ago" at bounding box center [1375, 132] width 38 height 18
click at [1375, 134] on span "5m ago" at bounding box center [1375, 132] width 38 height 18
click at [1362, 134] on span "5m ago" at bounding box center [1375, 132] width 38 height 18
drag, startPoint x: 1357, startPoint y: 134, endPoint x: 1416, endPoint y: 134, distance: 59.5
click at [1416, 134] on div "5m ago" at bounding box center [1421, 132] width 185 height 25
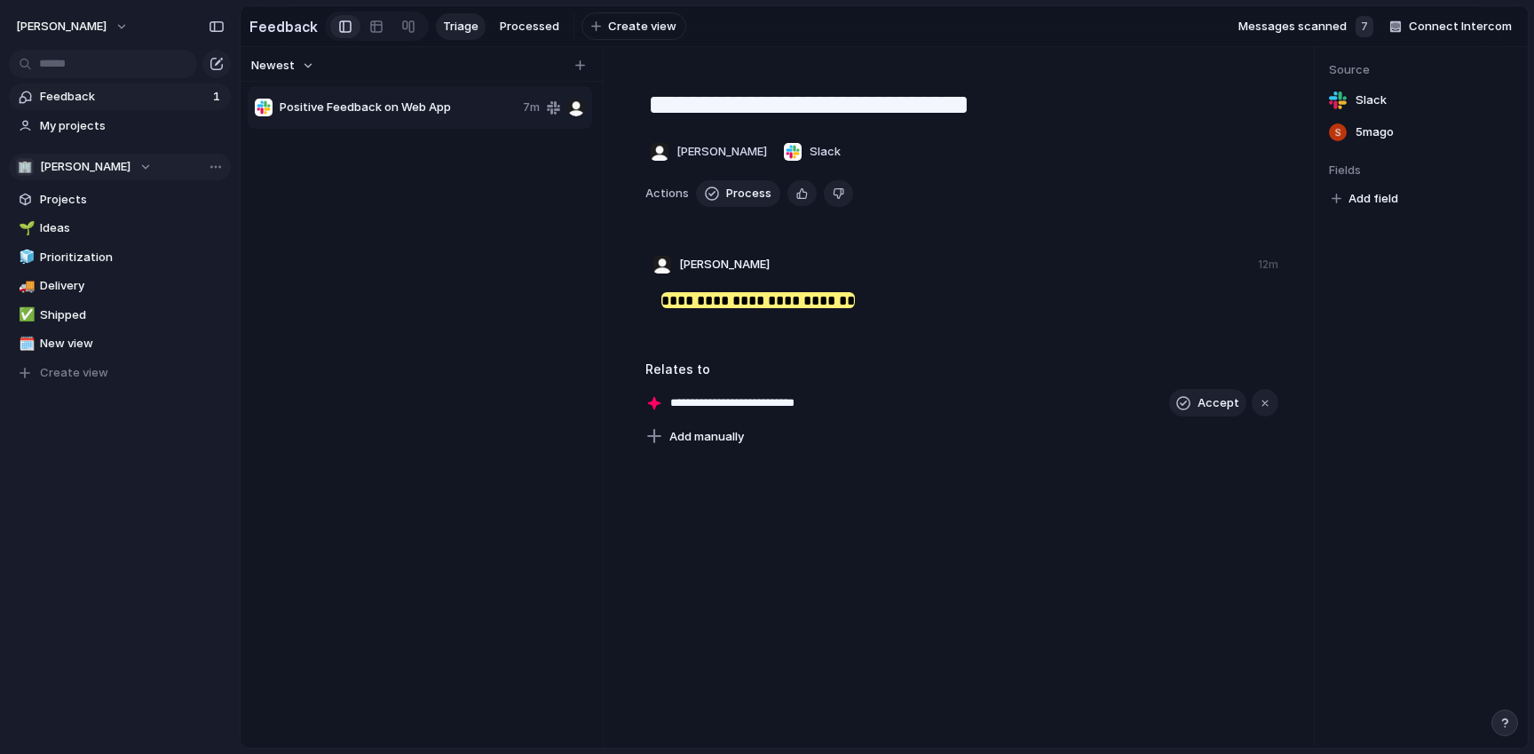
click at [123, 156] on button "🏢 Shelby-jones" at bounding box center [120, 167] width 222 height 27
click at [123, 156] on div "🏢 Shelby-jones Create new team" at bounding box center [767, 377] width 1534 height 754
click at [470, 110] on span "Positive Feedback on Web App" at bounding box center [398, 108] width 236 height 18
click at [1377, 202] on span "Add field" at bounding box center [1374, 199] width 50 height 18
click at [1472, 302] on div "No results found" at bounding box center [767, 377] width 1534 height 754
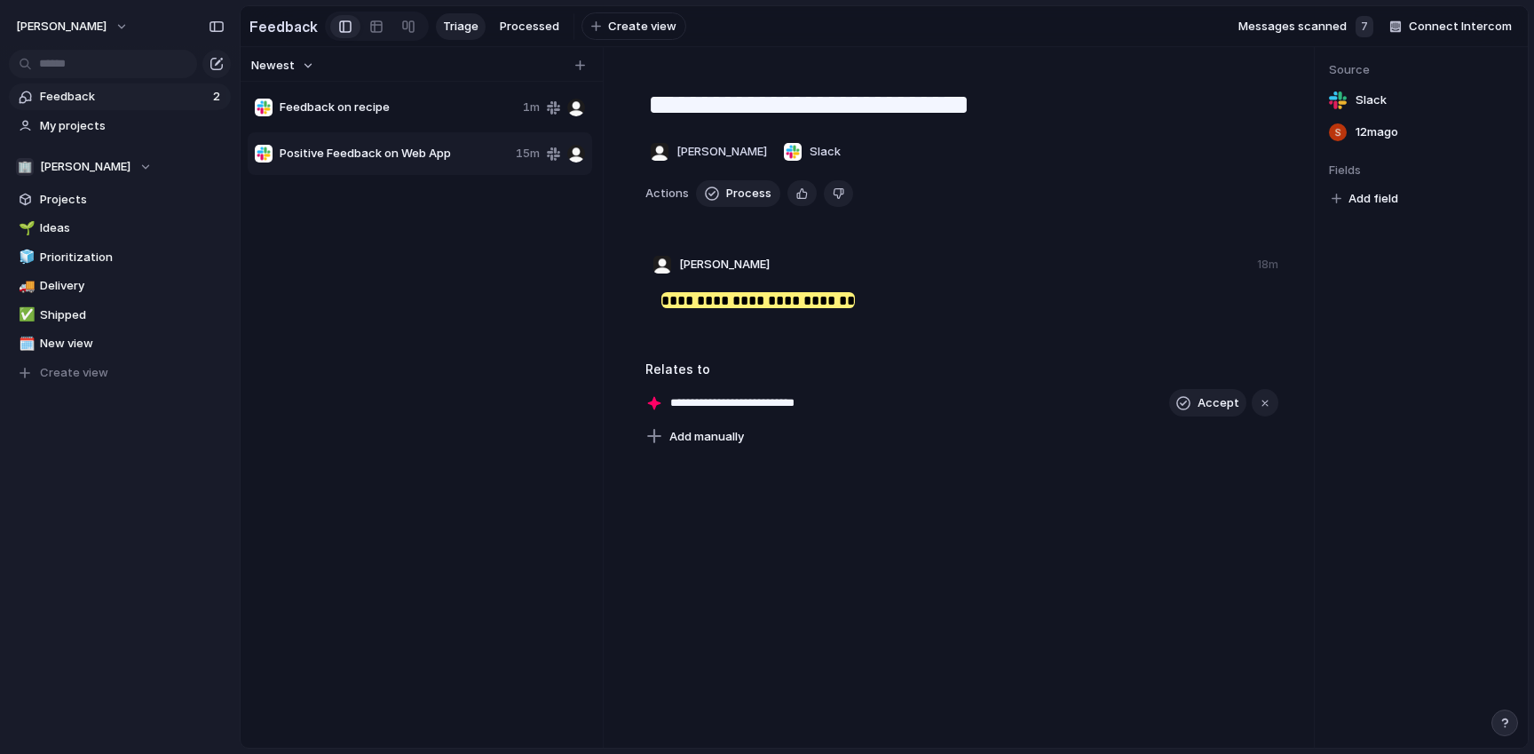
click at [396, 113] on span "Feedback on recipe" at bounding box center [398, 108] width 236 height 18
type textarea "**********"
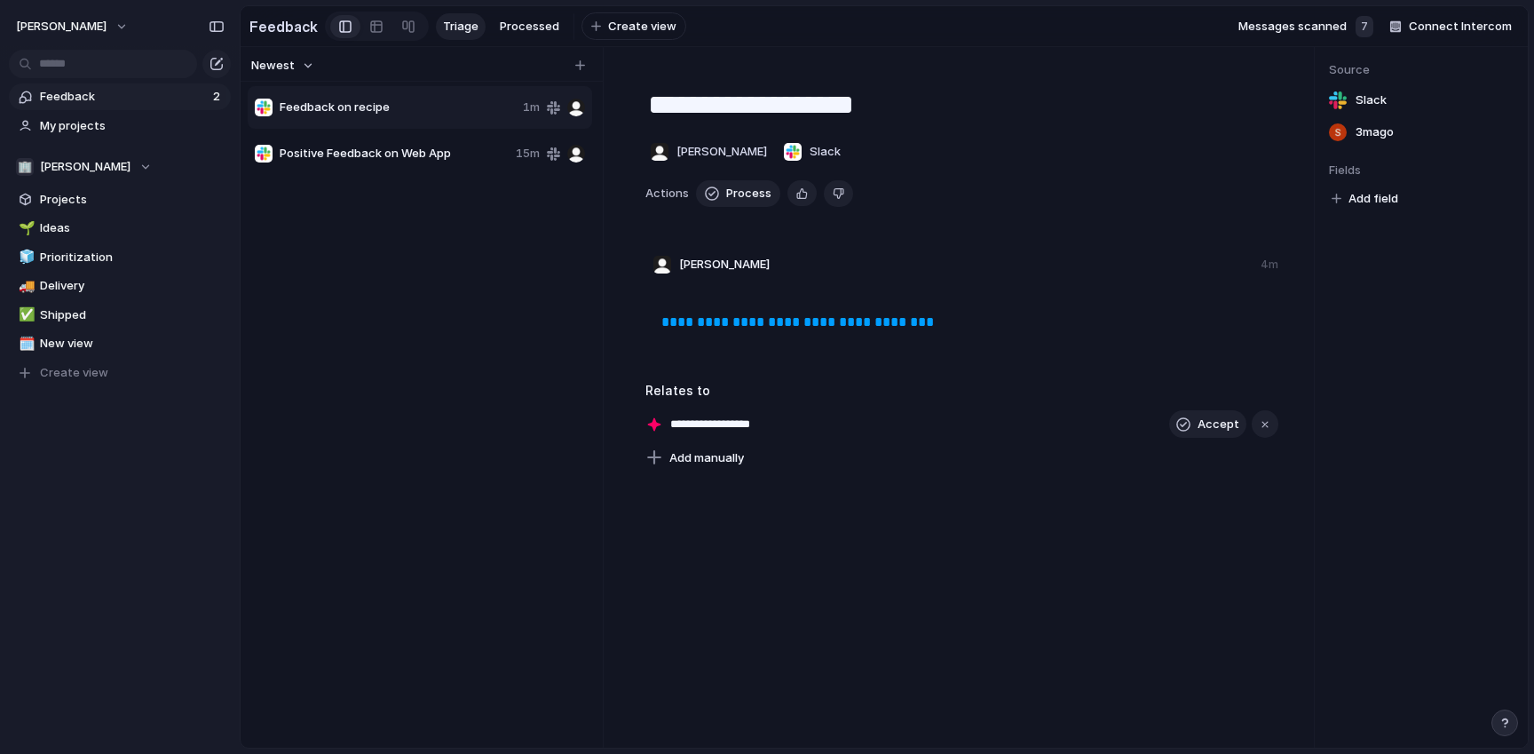
click at [978, 305] on p "**********" at bounding box center [964, 311] width 605 height 43
click at [911, 327] on link "**********" at bounding box center [798, 321] width 273 height 13
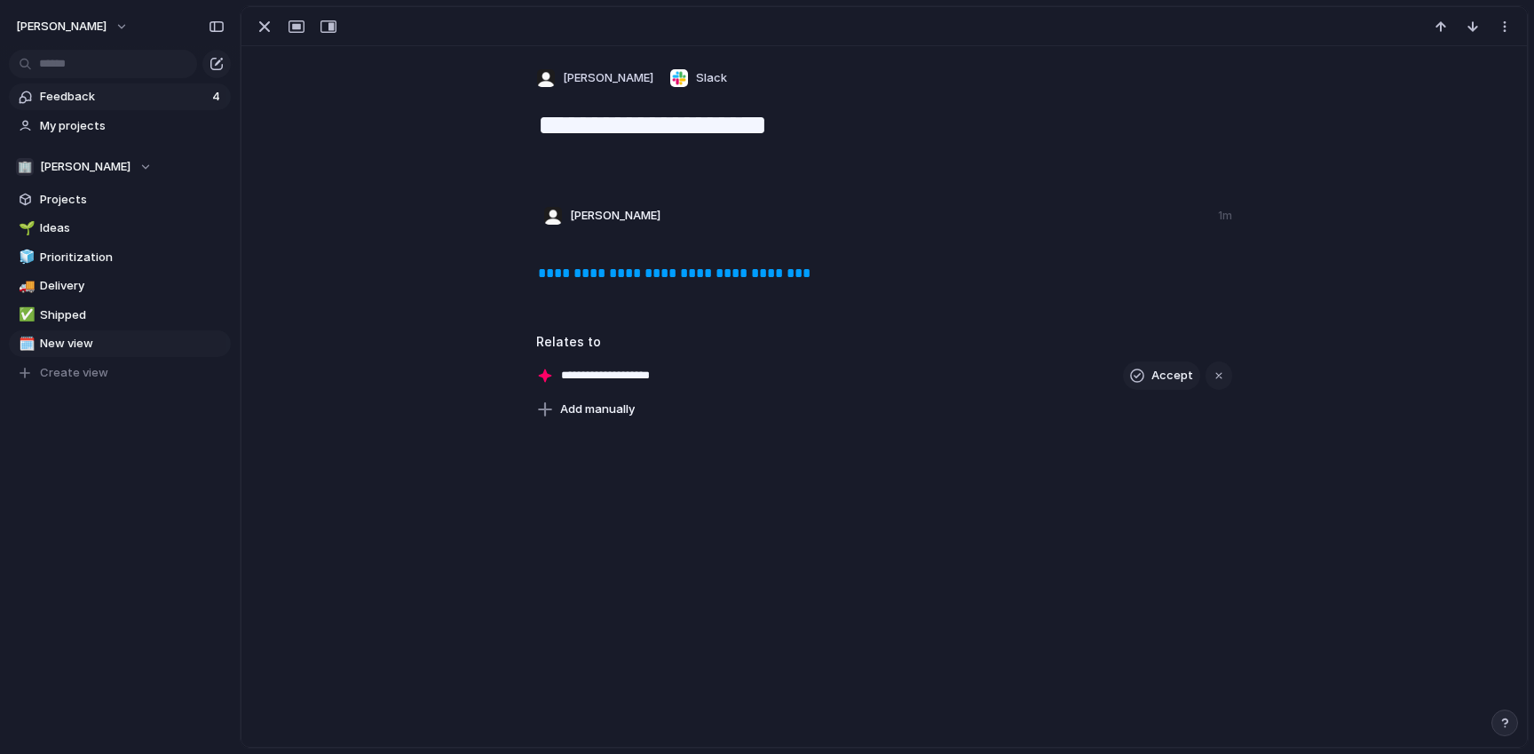
click at [102, 99] on span "Feedback" at bounding box center [123, 97] width 167 height 18
